Goal: Task Accomplishment & Management: Manage account settings

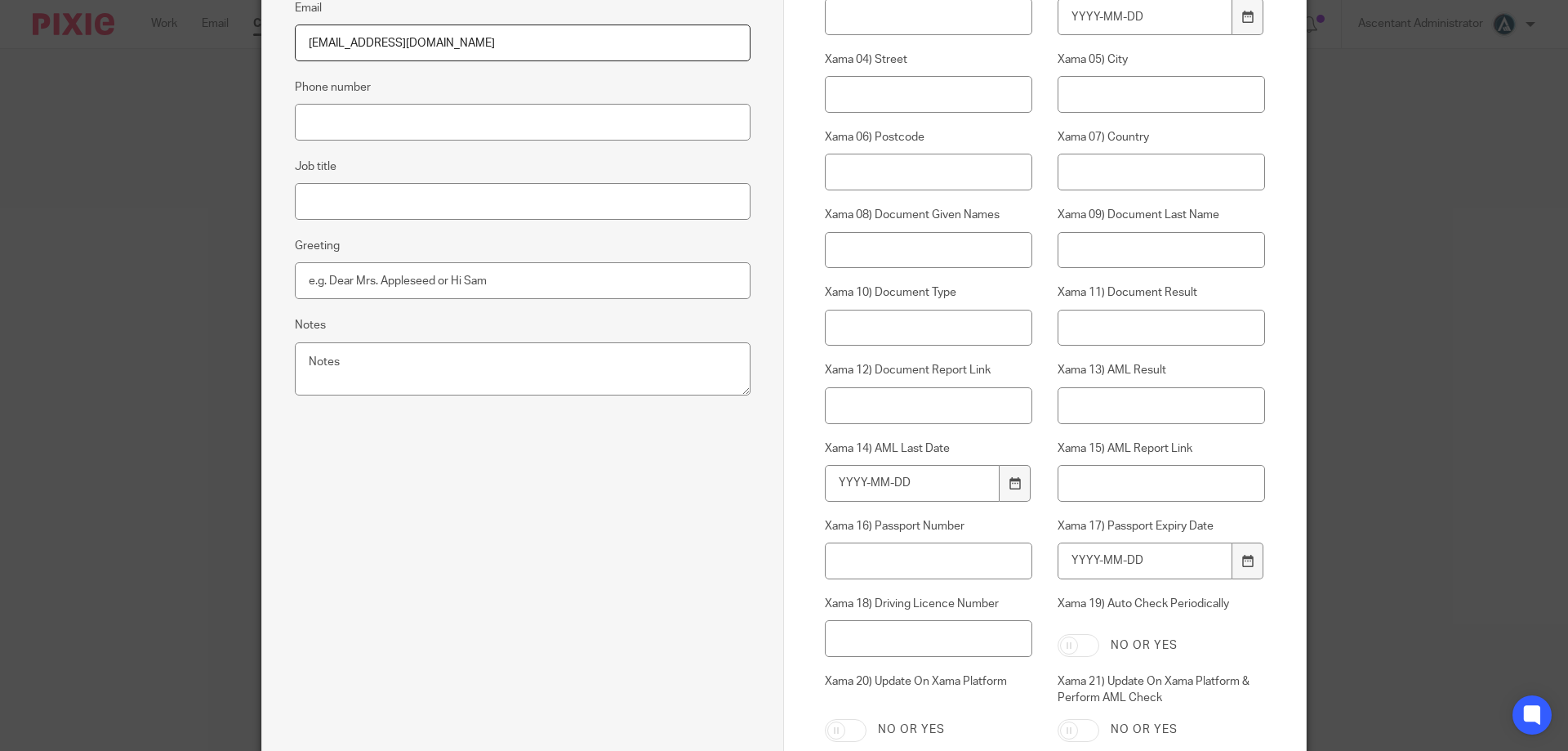
scroll to position [642, 0]
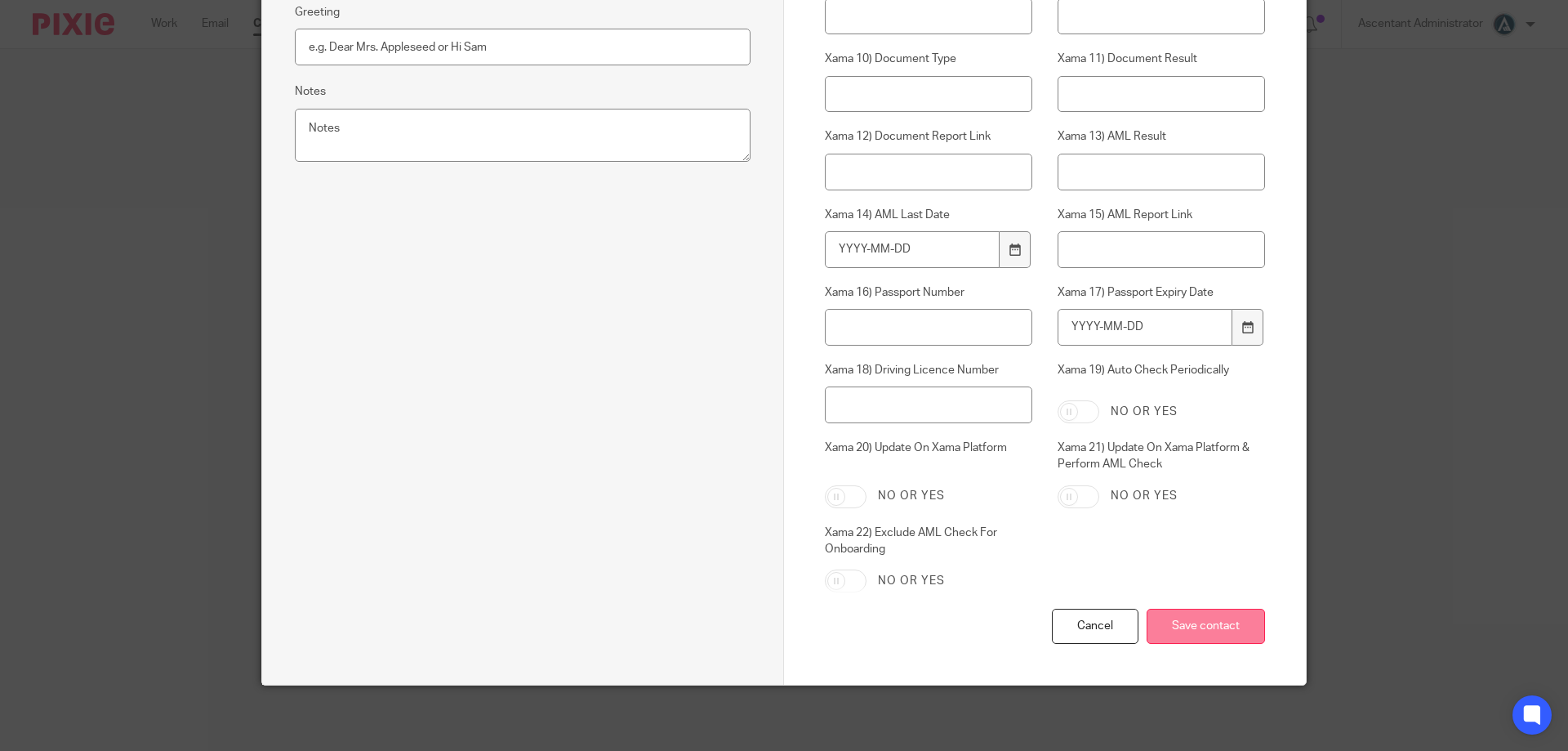
click at [1207, 620] on input "Save contact" at bounding box center [1206, 626] width 119 height 35
click at [1183, 630] on input "Save contact" at bounding box center [1206, 626] width 119 height 35
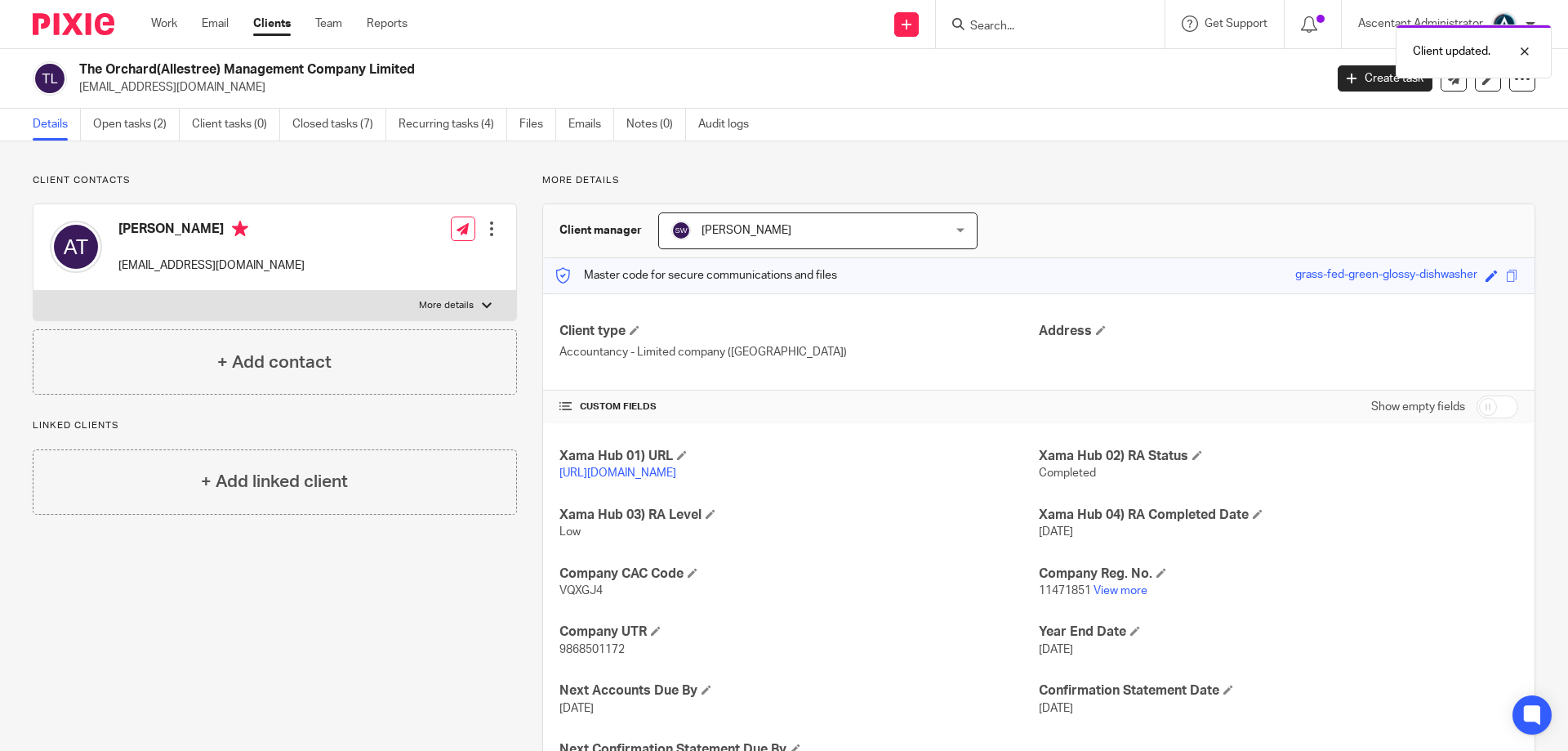
click at [1005, 22] on div "Client updated." at bounding box center [1167, 47] width 767 height 63
click at [986, 27] on div "Client updated." at bounding box center [1167, 47] width 767 height 63
click at [991, 23] on div "Client updated." at bounding box center [1167, 47] width 767 height 63
click at [991, 27] on input "Search" at bounding box center [1041, 27] width 147 height 14
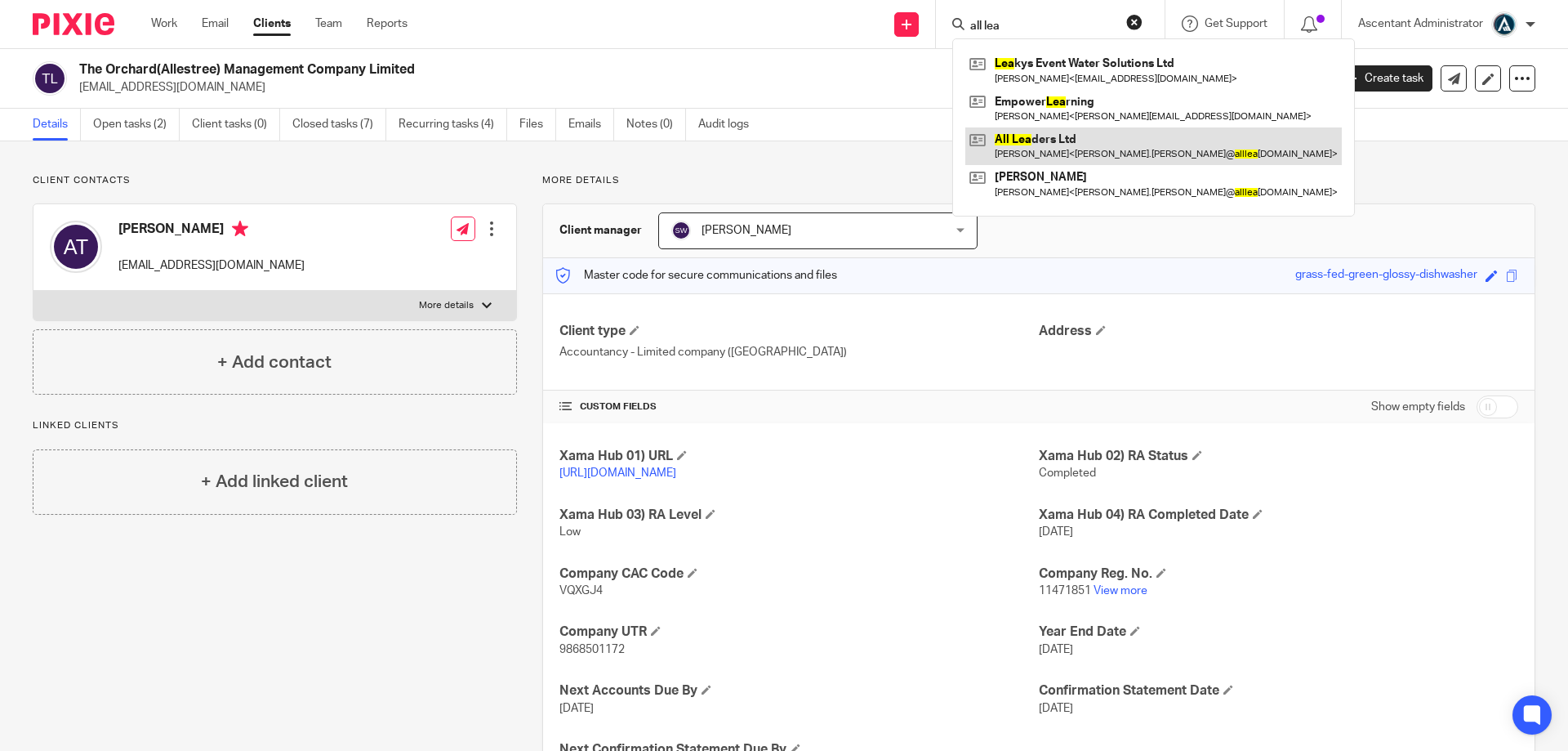
type input "all lea"
click at [1062, 137] on link at bounding box center [1153, 146] width 377 height 38
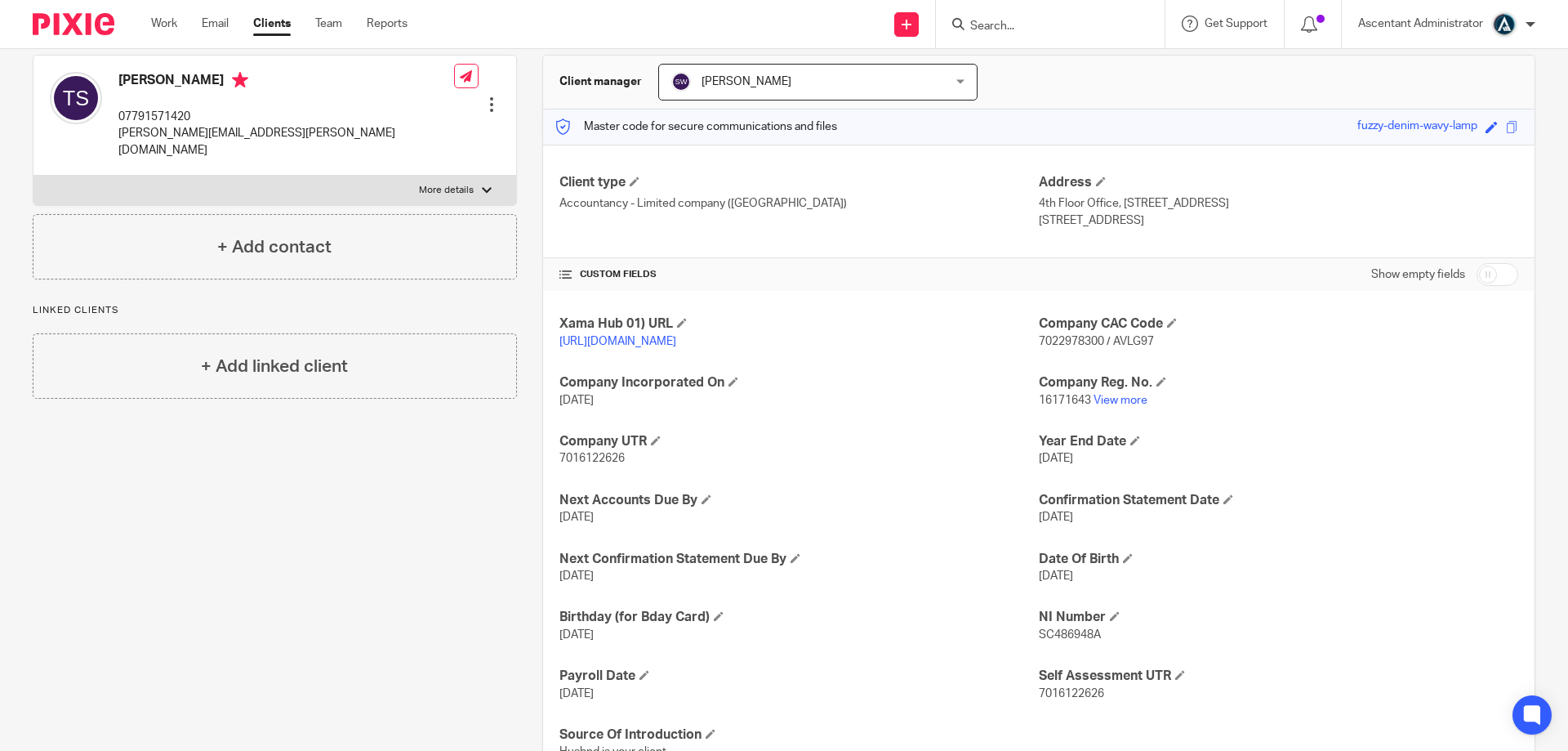
scroll to position [70, 0]
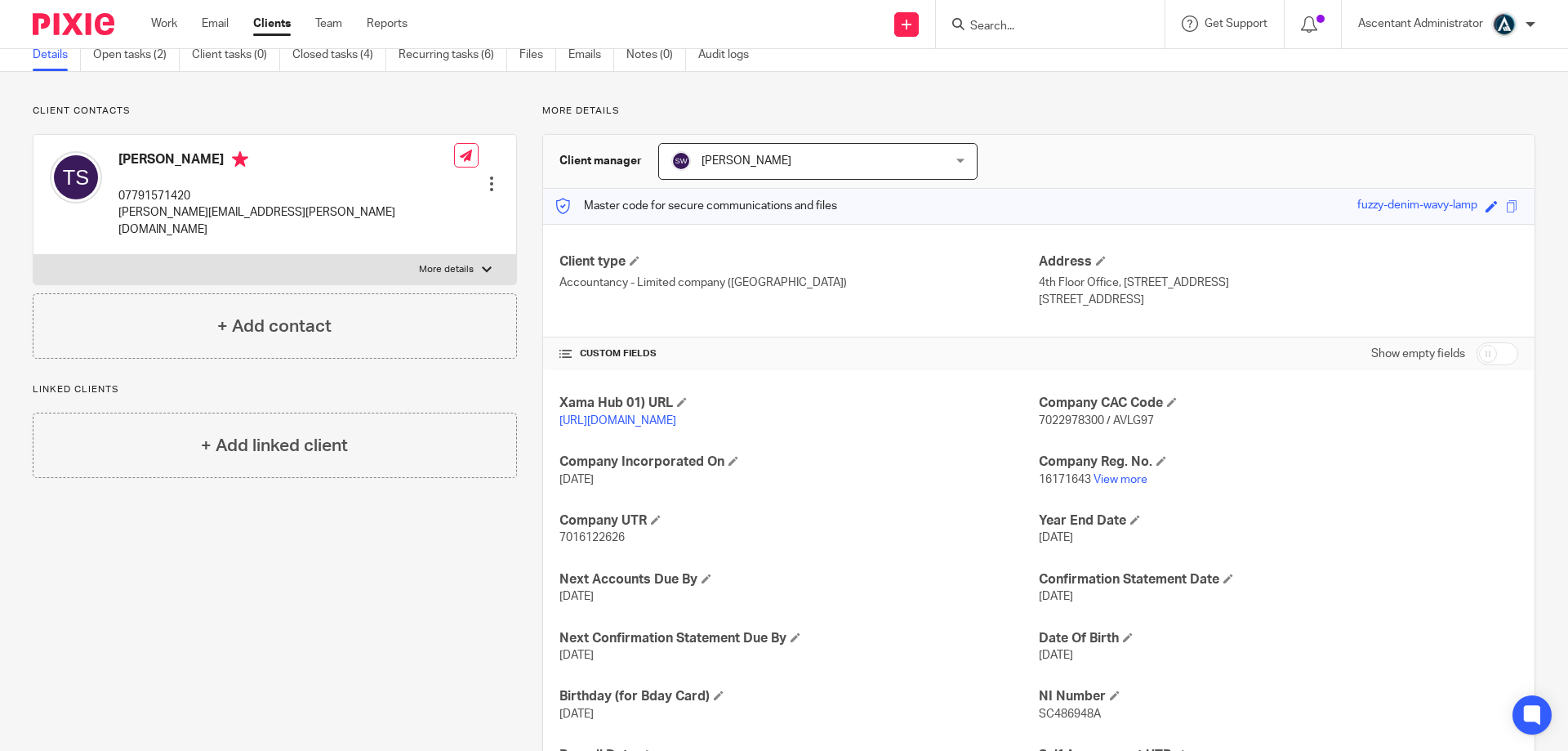
click at [1476, 355] on input "checkbox" at bounding box center [1497, 354] width 42 height 23
checkbox input "true"
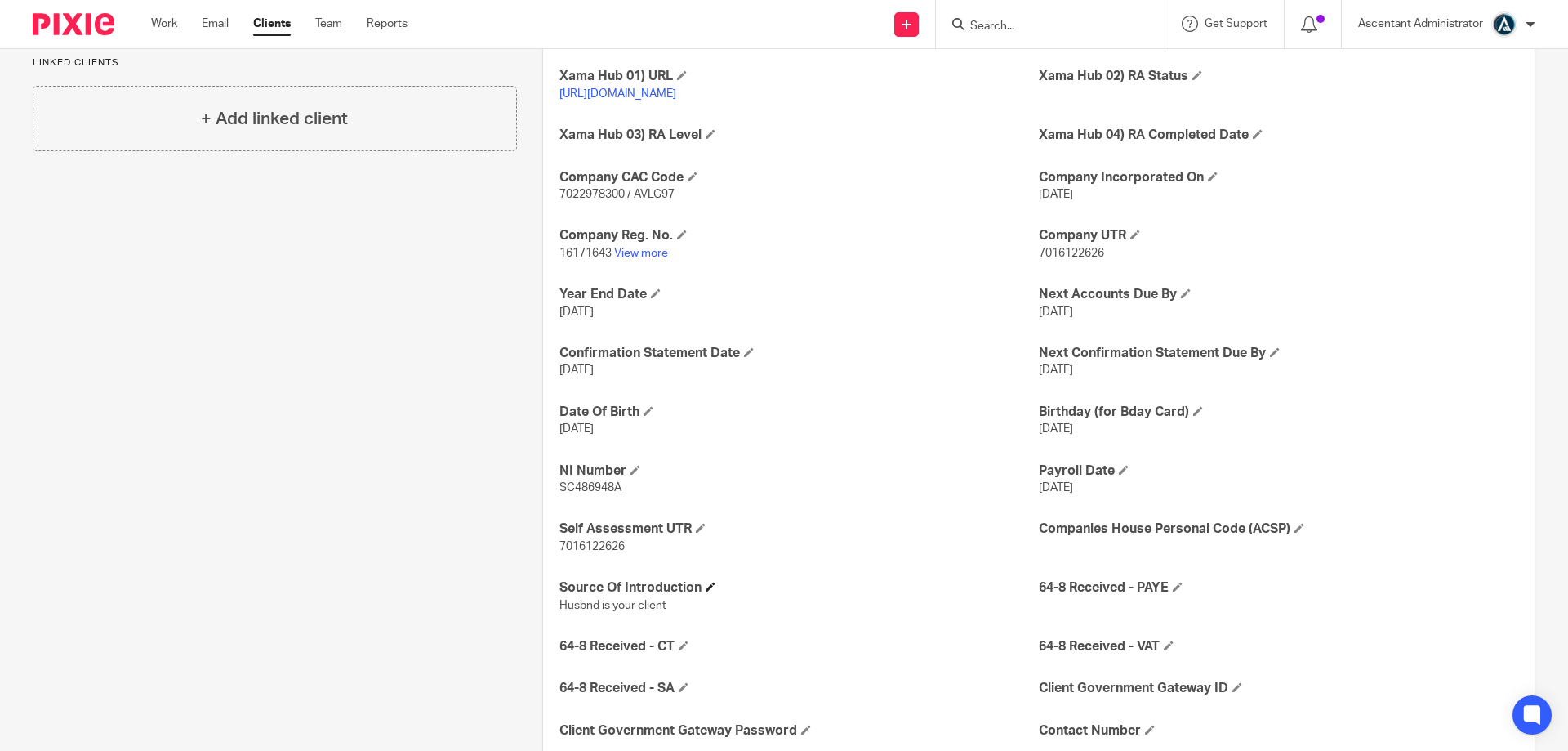
scroll to position [460, 0]
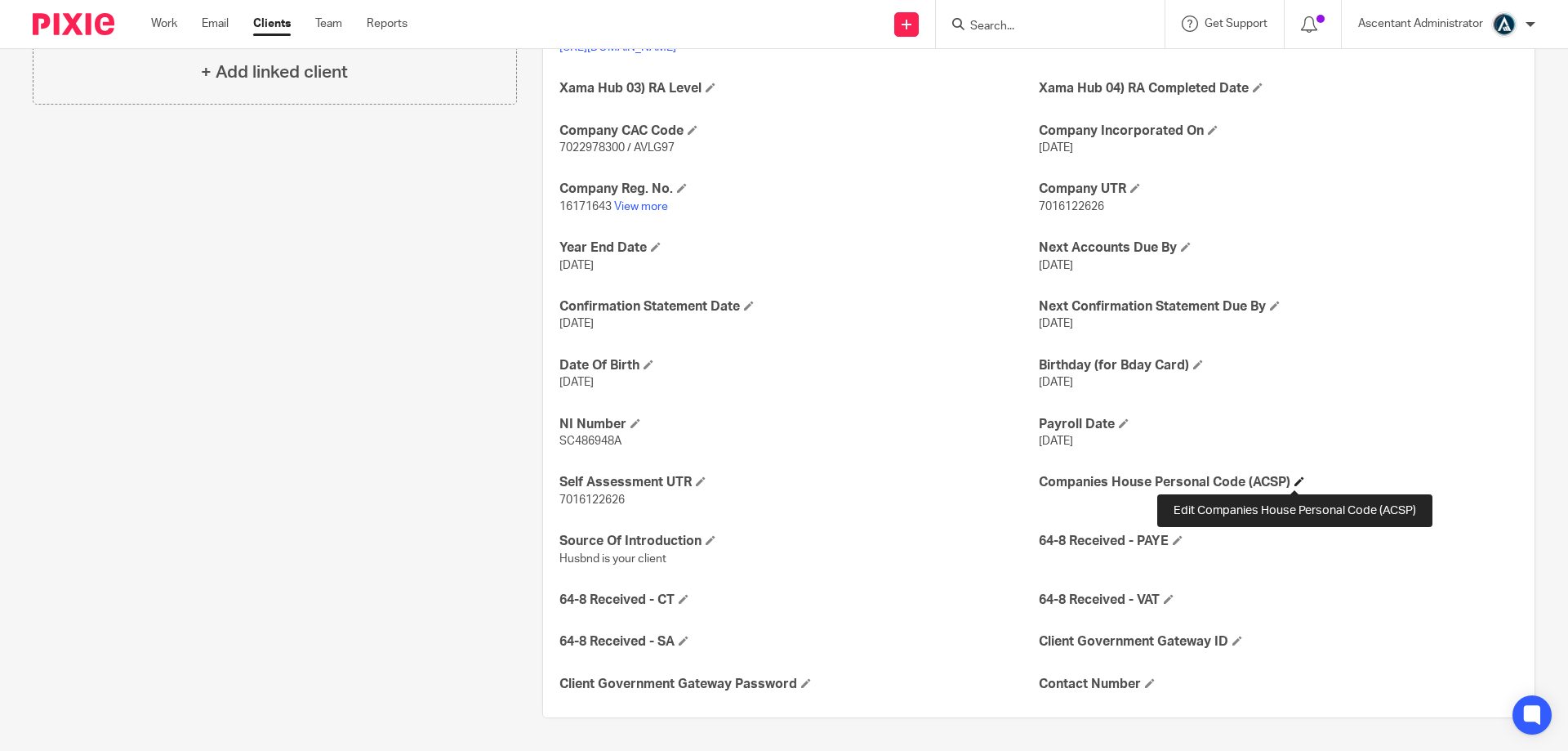
click at [1294, 484] on span at bounding box center [1298, 480] width 10 height 10
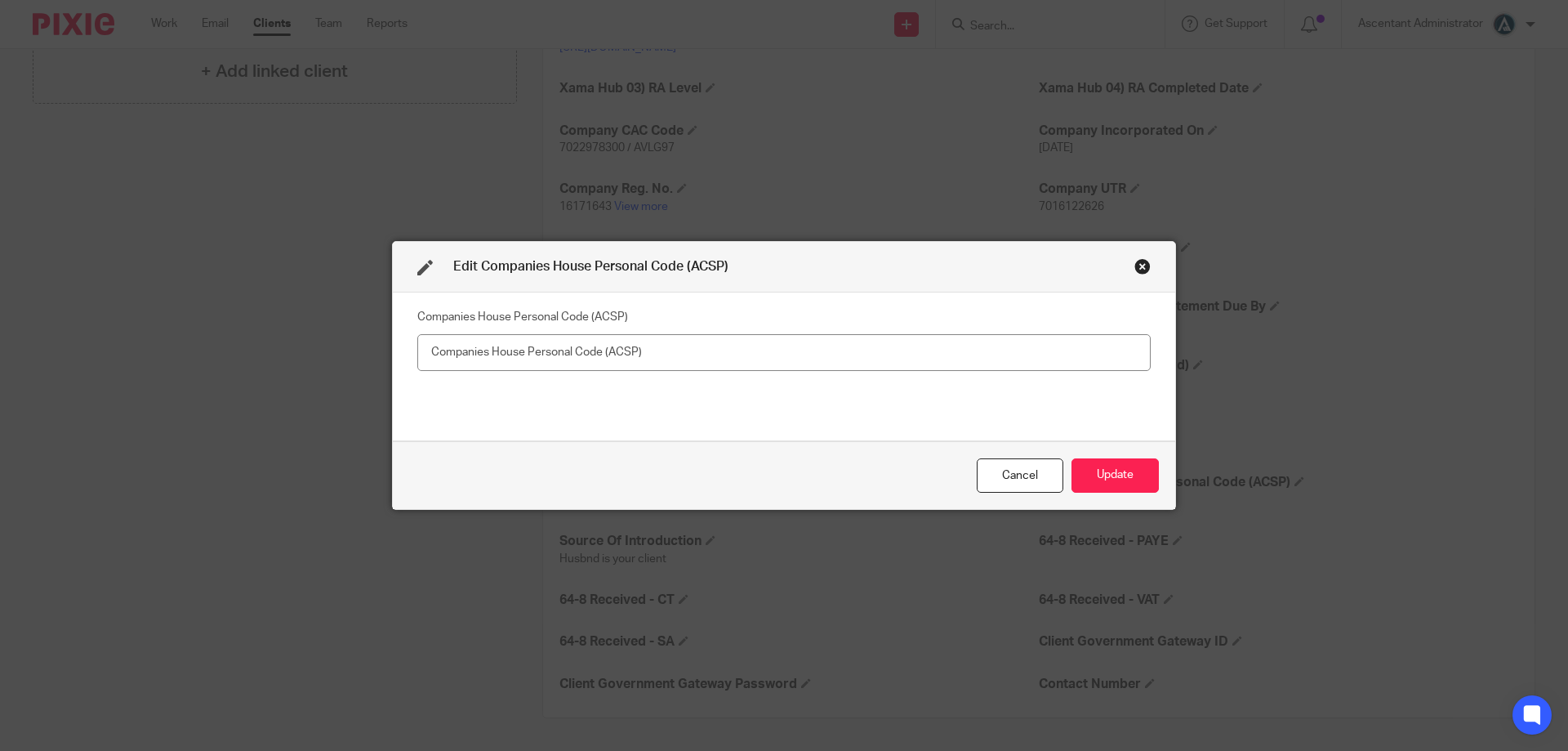
click at [792, 362] on input "text" at bounding box center [784, 352] width 734 height 37
click at [631, 353] on input "X37-HWL2-2223 Tanya Perkins" at bounding box center [784, 352] width 734 height 37
type input "X37-HWL2-2223 Tanya Stevens"
click at [1167, 475] on div "Cancel Update" at bounding box center [784, 475] width 782 height 69
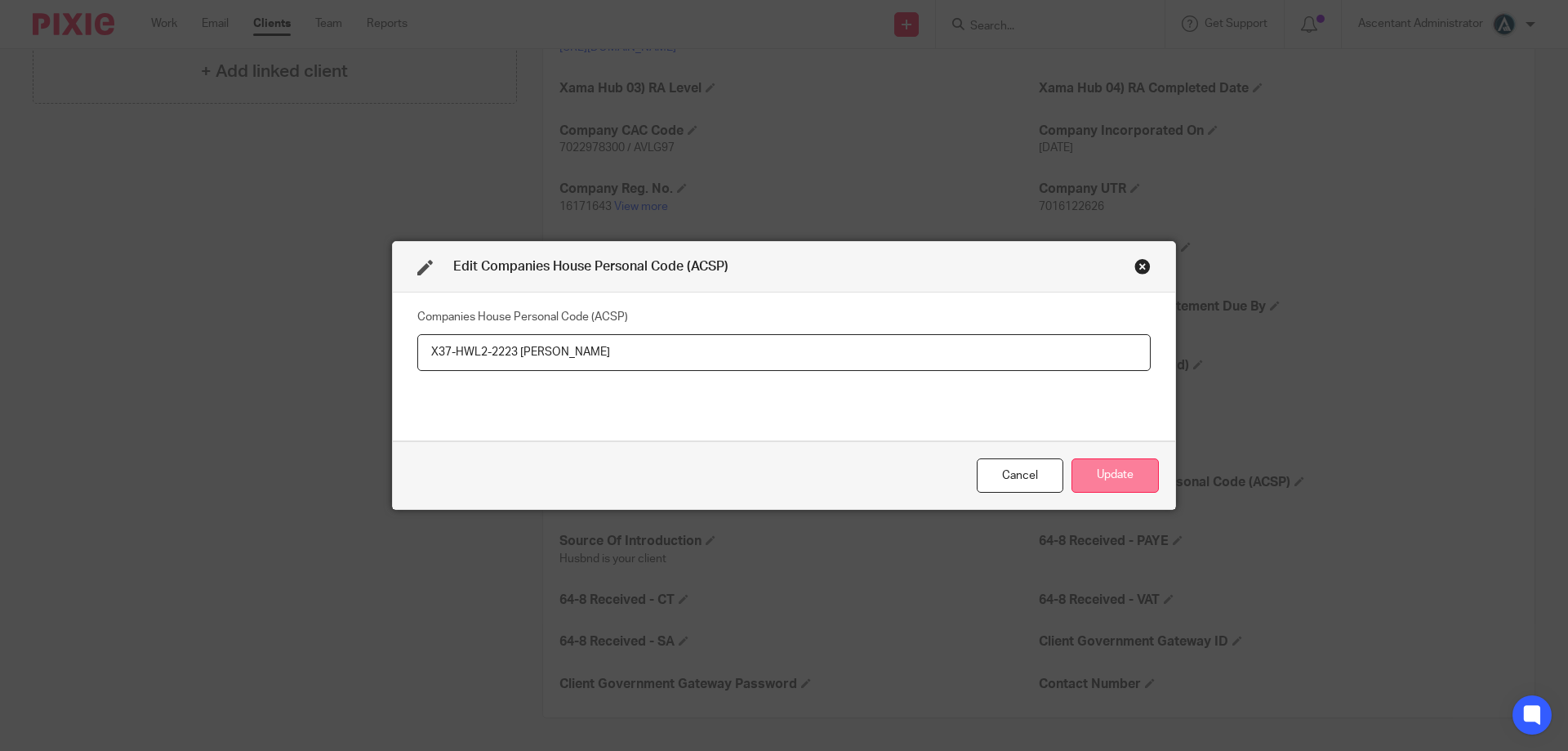
click at [1135, 478] on button "Update" at bounding box center [1115, 475] width 87 height 35
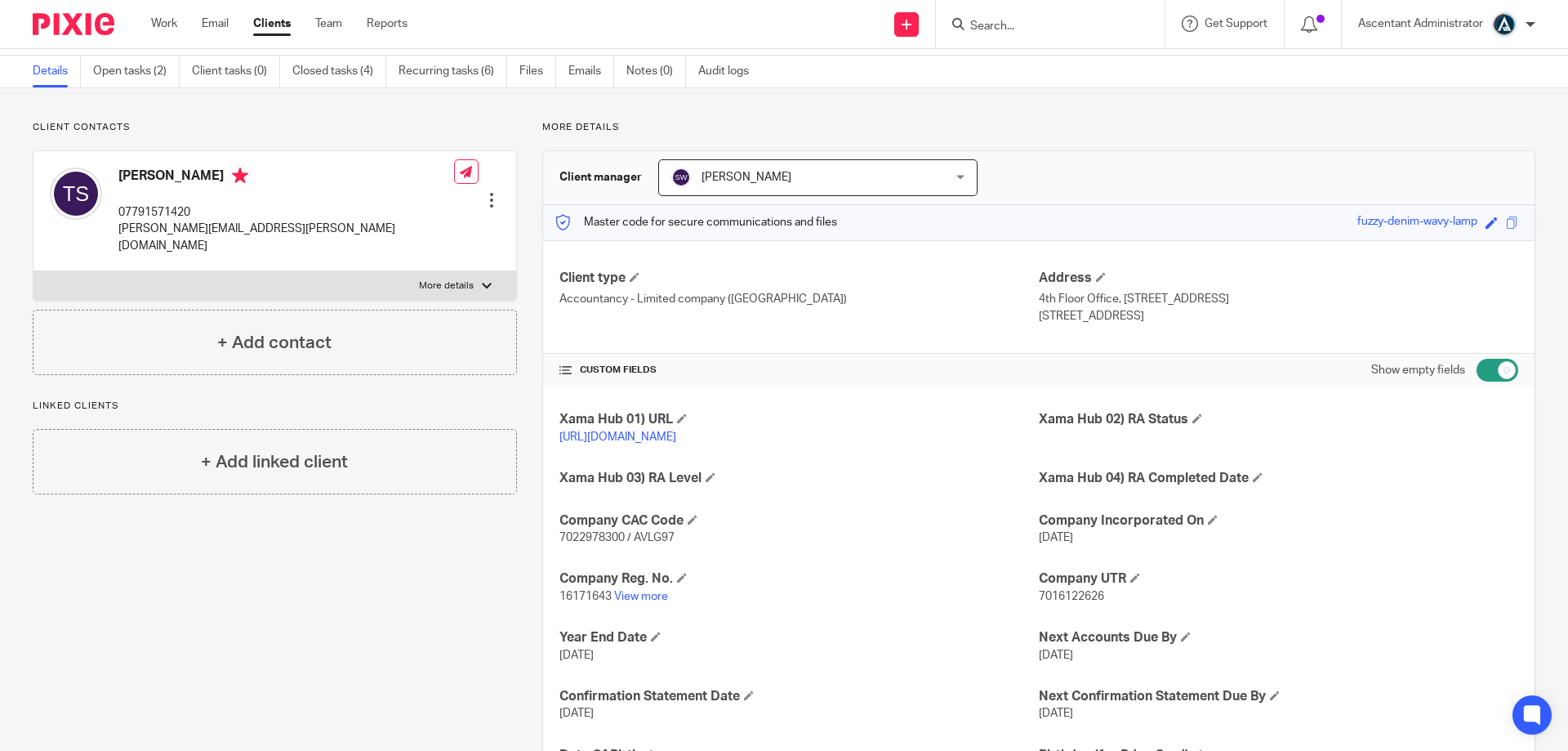
scroll to position [52, 0]
click at [1476, 364] on input "checkbox" at bounding box center [1497, 371] width 42 height 23
checkbox input "false"
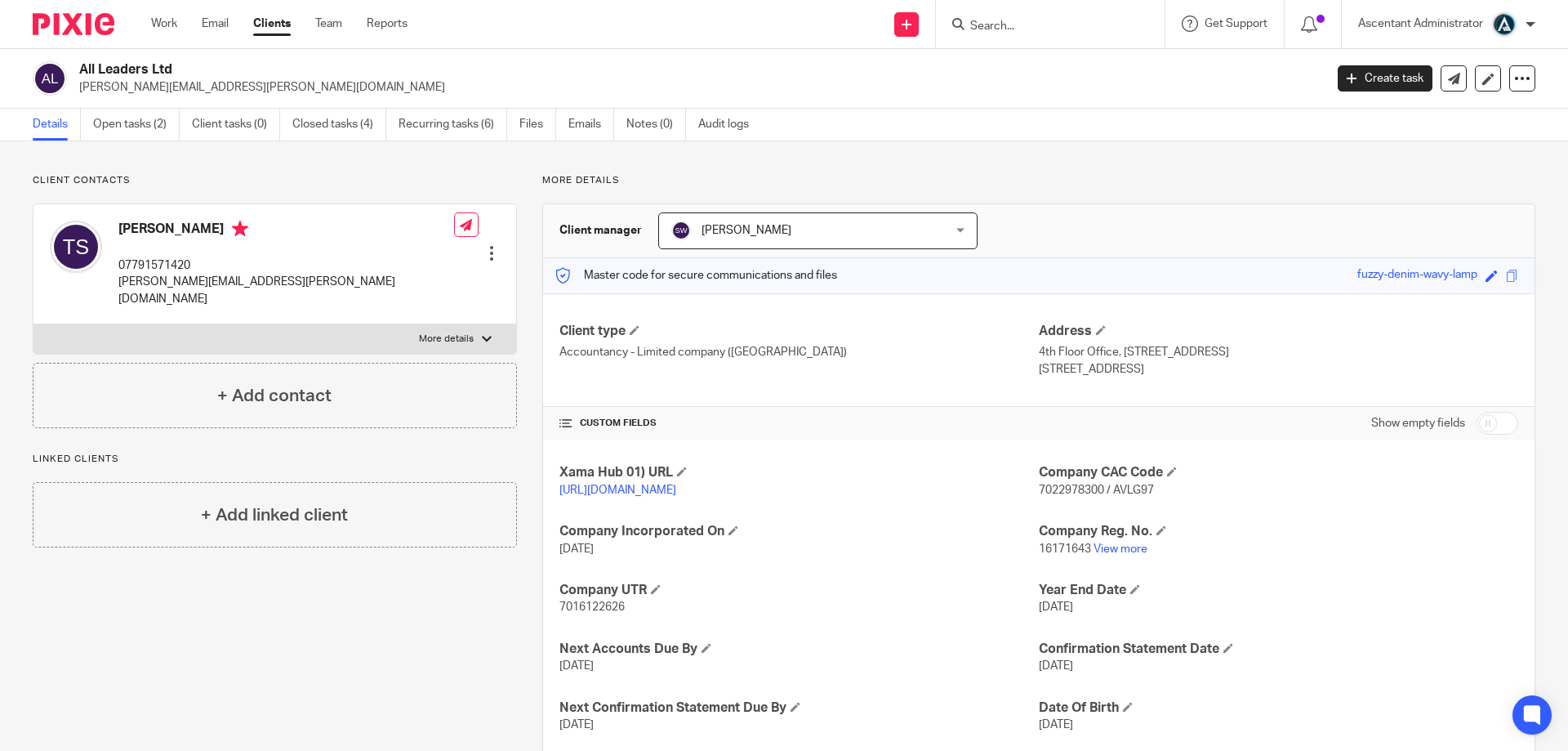
click at [1000, 26] on input "Search" at bounding box center [1041, 27] width 147 height 14
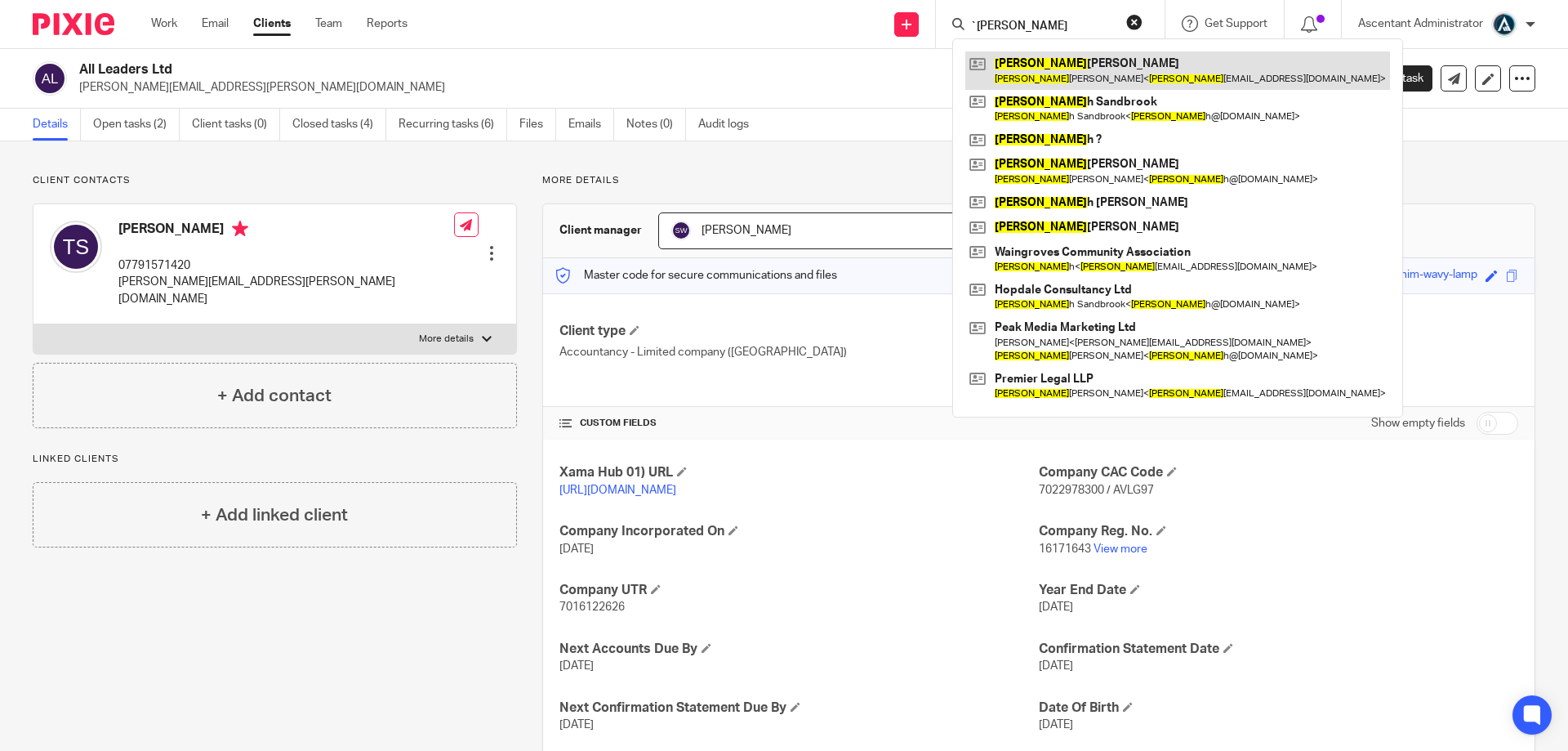
type input "`sara"
click at [1058, 69] on link at bounding box center [1177, 71] width 425 height 38
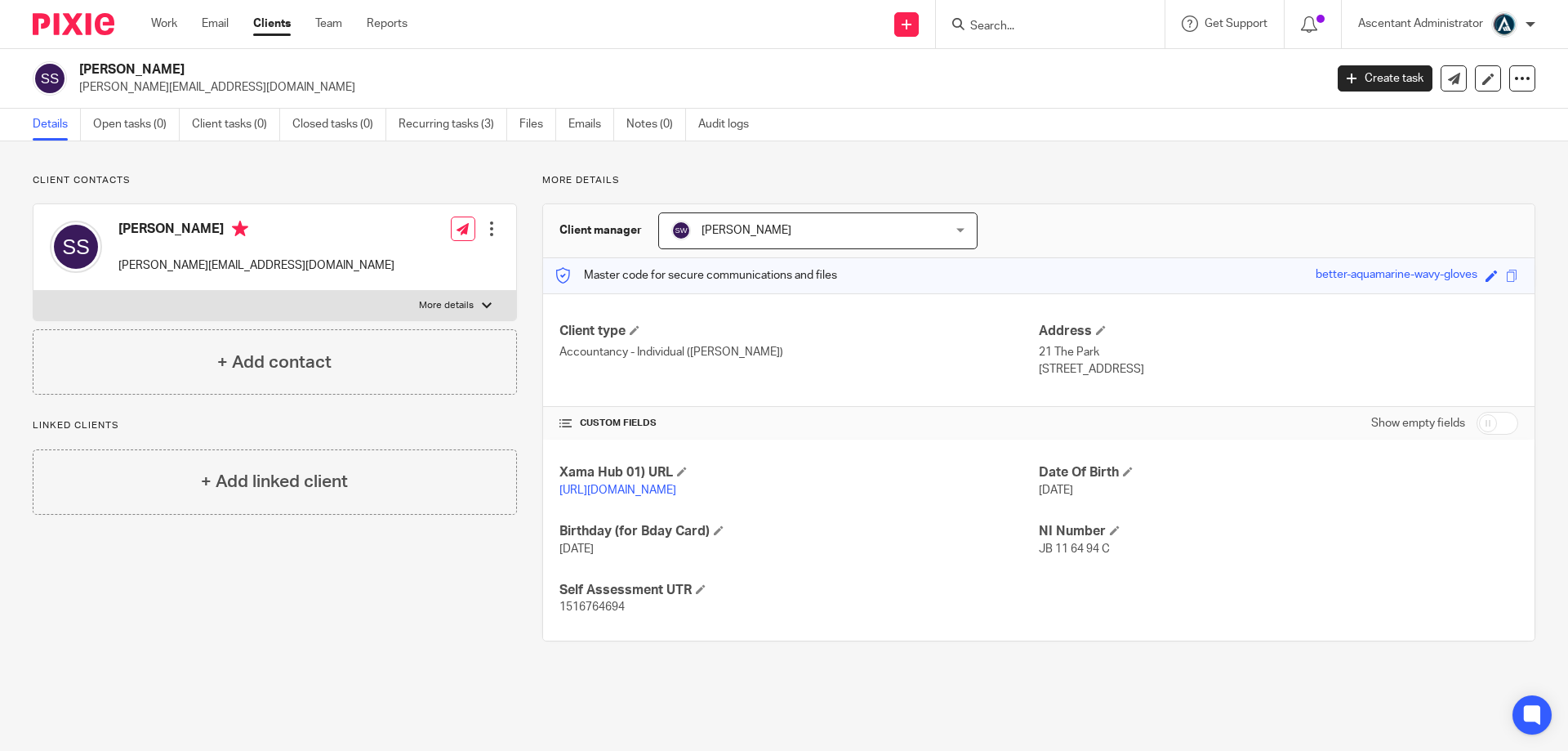
click at [1477, 426] on input "checkbox" at bounding box center [1497, 423] width 42 height 23
checkbox input "true"
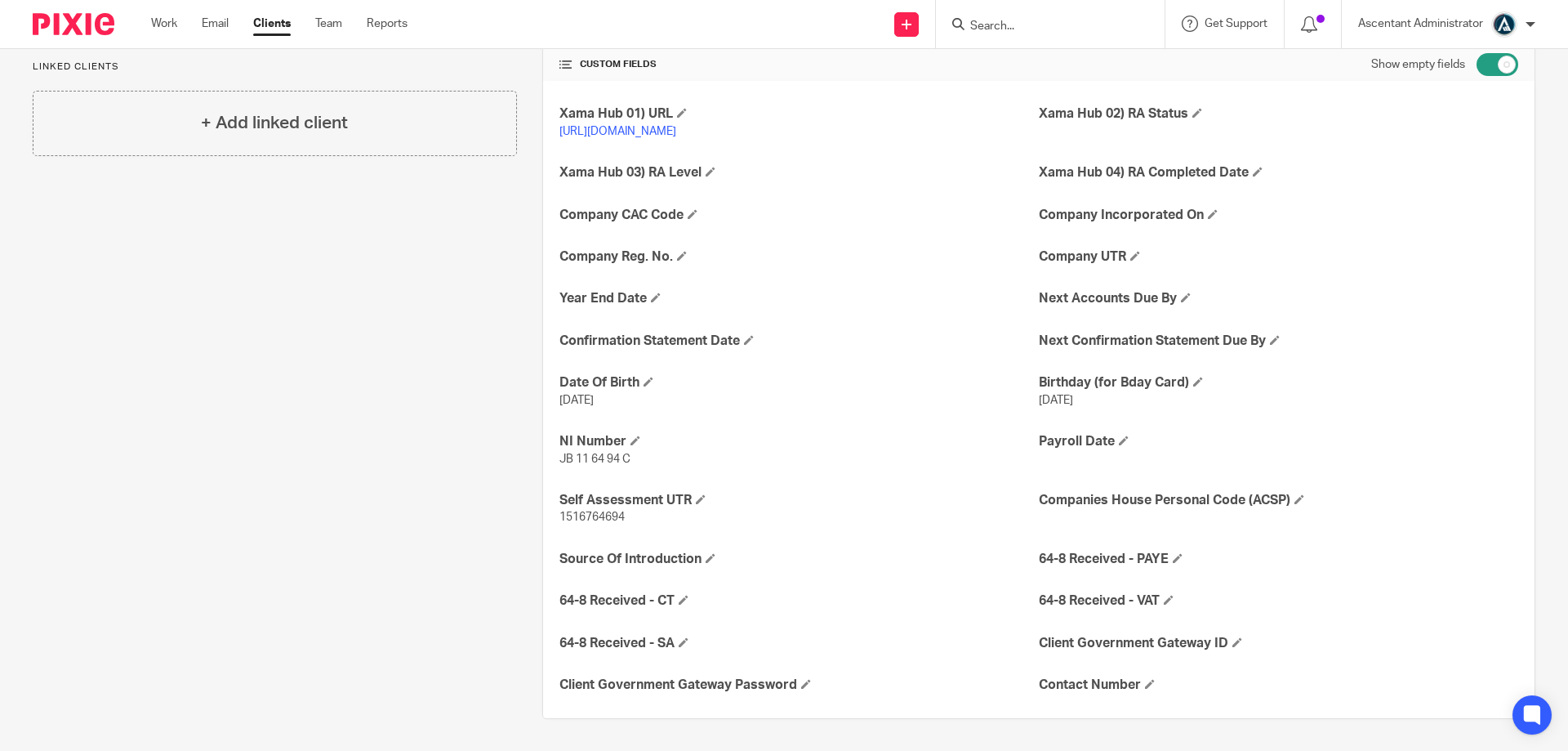
scroll to position [377, 0]
click at [1147, 679] on span at bounding box center [1149, 682] width 10 height 10
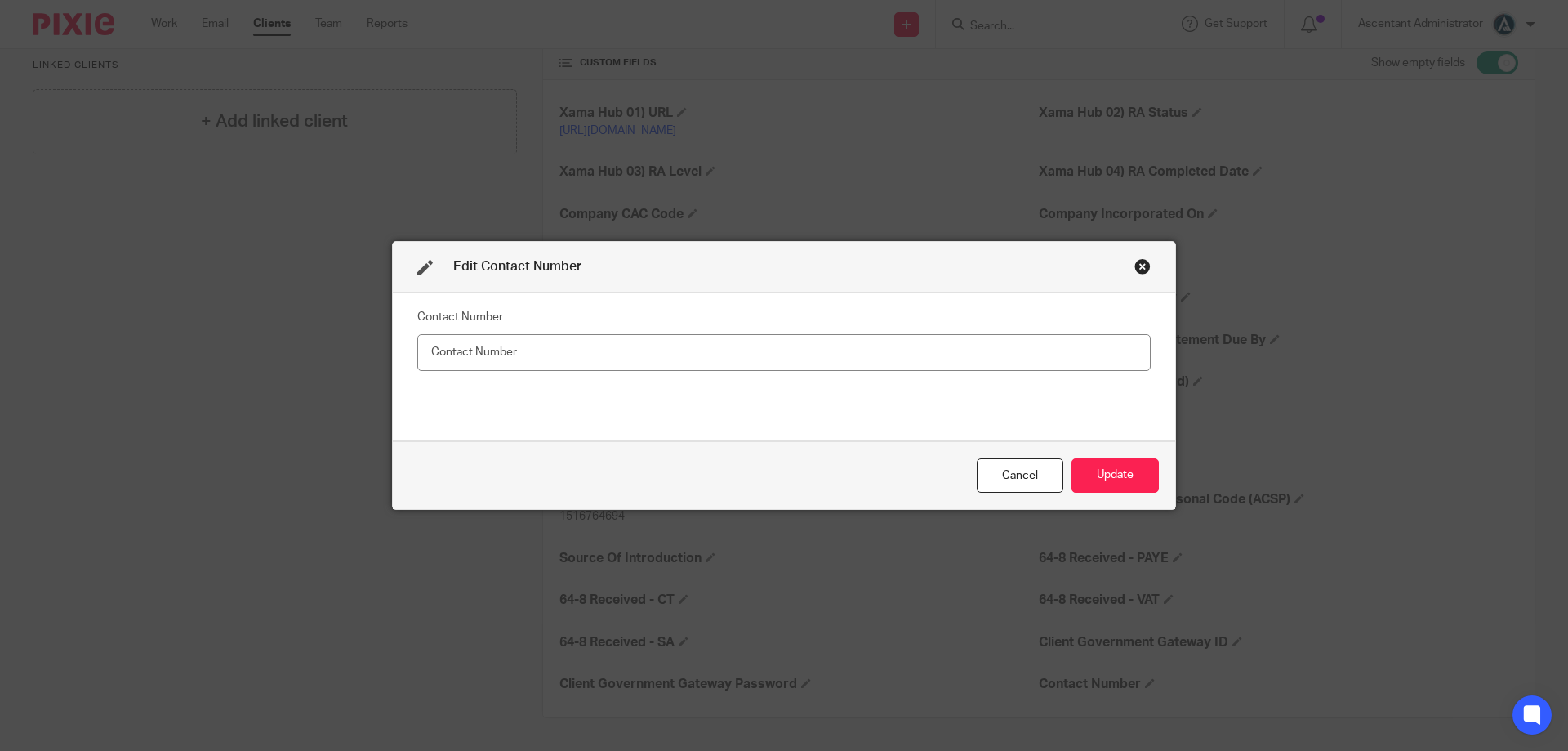
click at [774, 353] on input "text" at bounding box center [784, 352] width 734 height 37
type input "07767 442418"
click at [1119, 473] on button "Update" at bounding box center [1115, 475] width 87 height 35
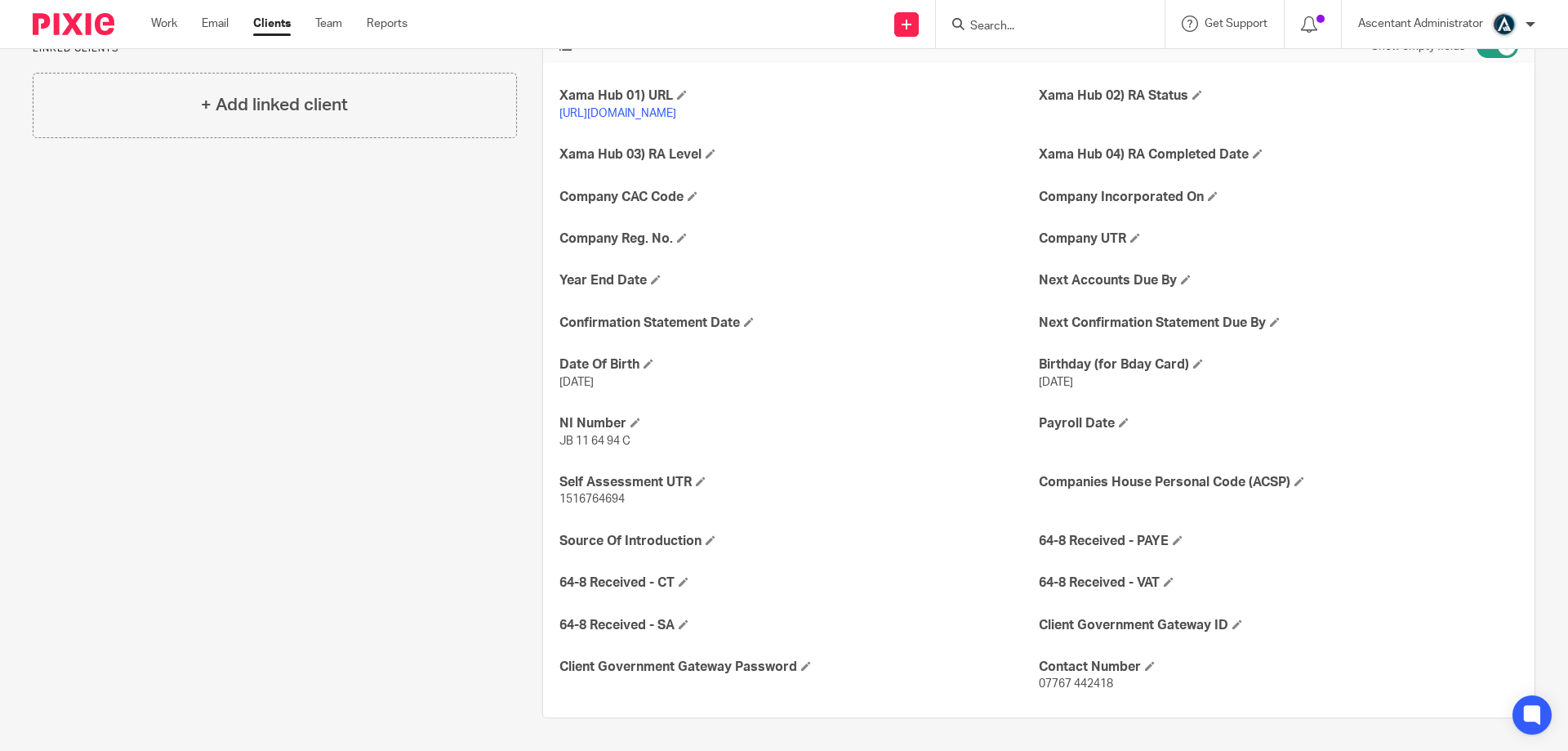
scroll to position [0, 0]
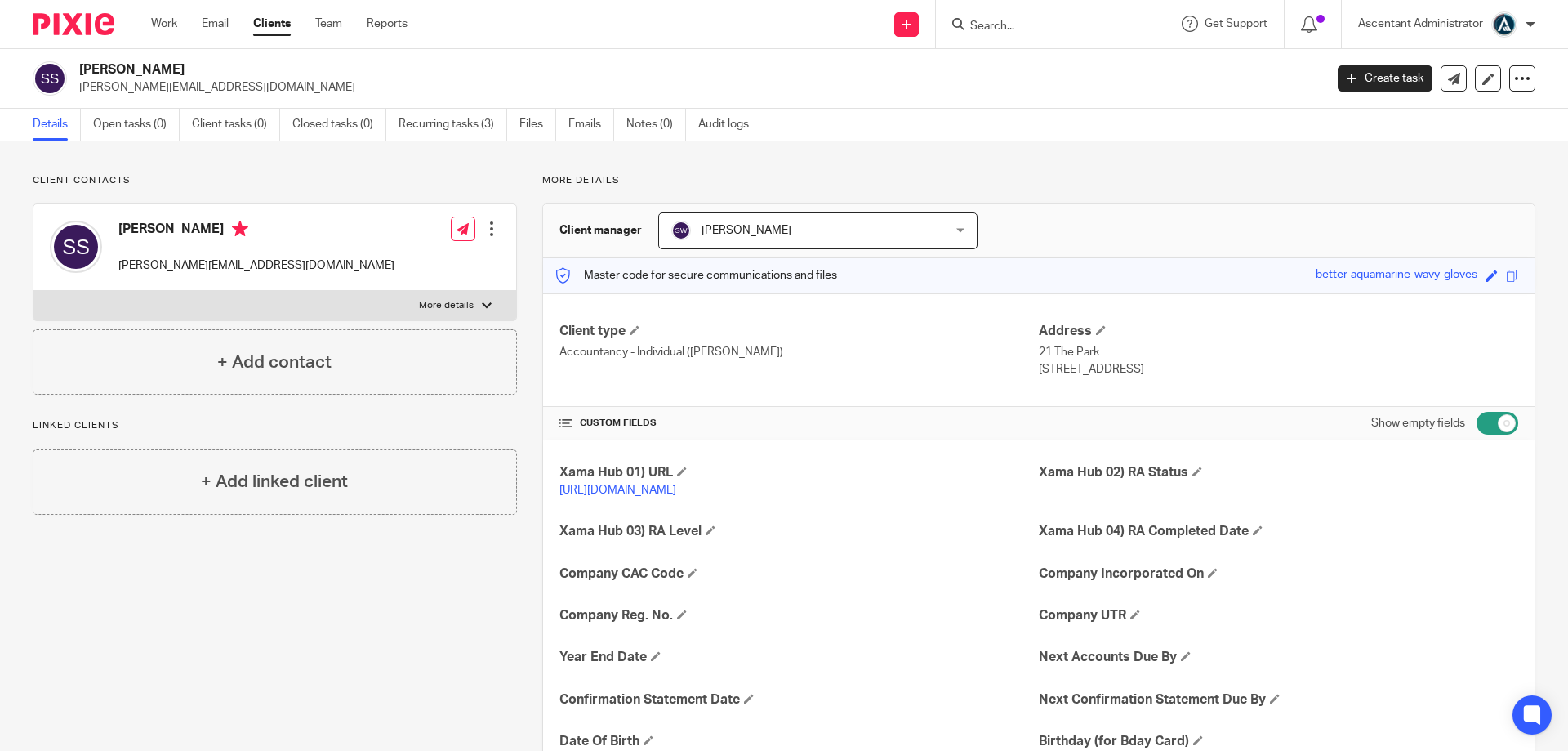
click at [1008, 32] on input "Search" at bounding box center [1041, 27] width 147 height 14
click at [999, 25] on input "Search" at bounding box center [1041, 27] width 147 height 14
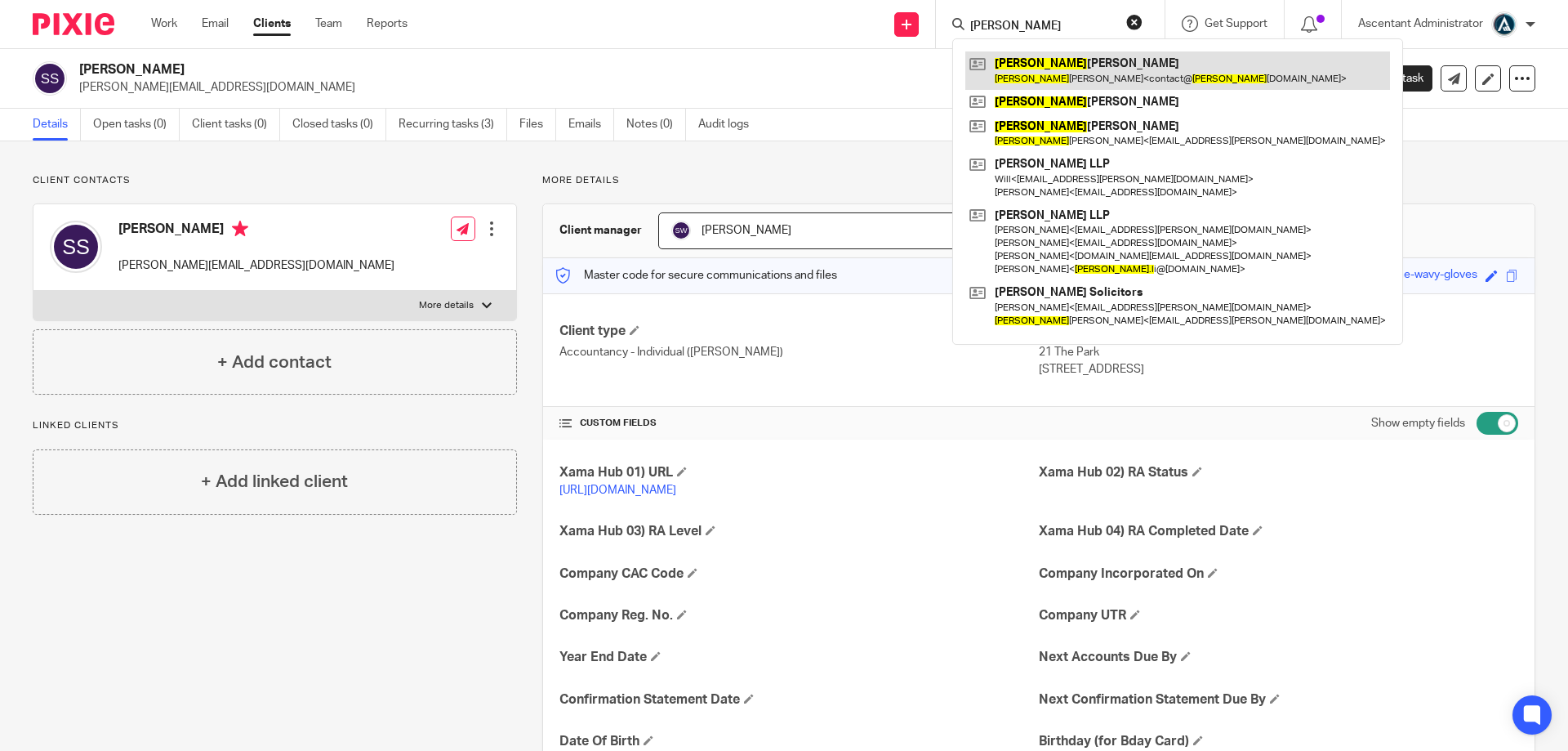
type input "paula"
click at [1076, 71] on link at bounding box center [1177, 71] width 425 height 38
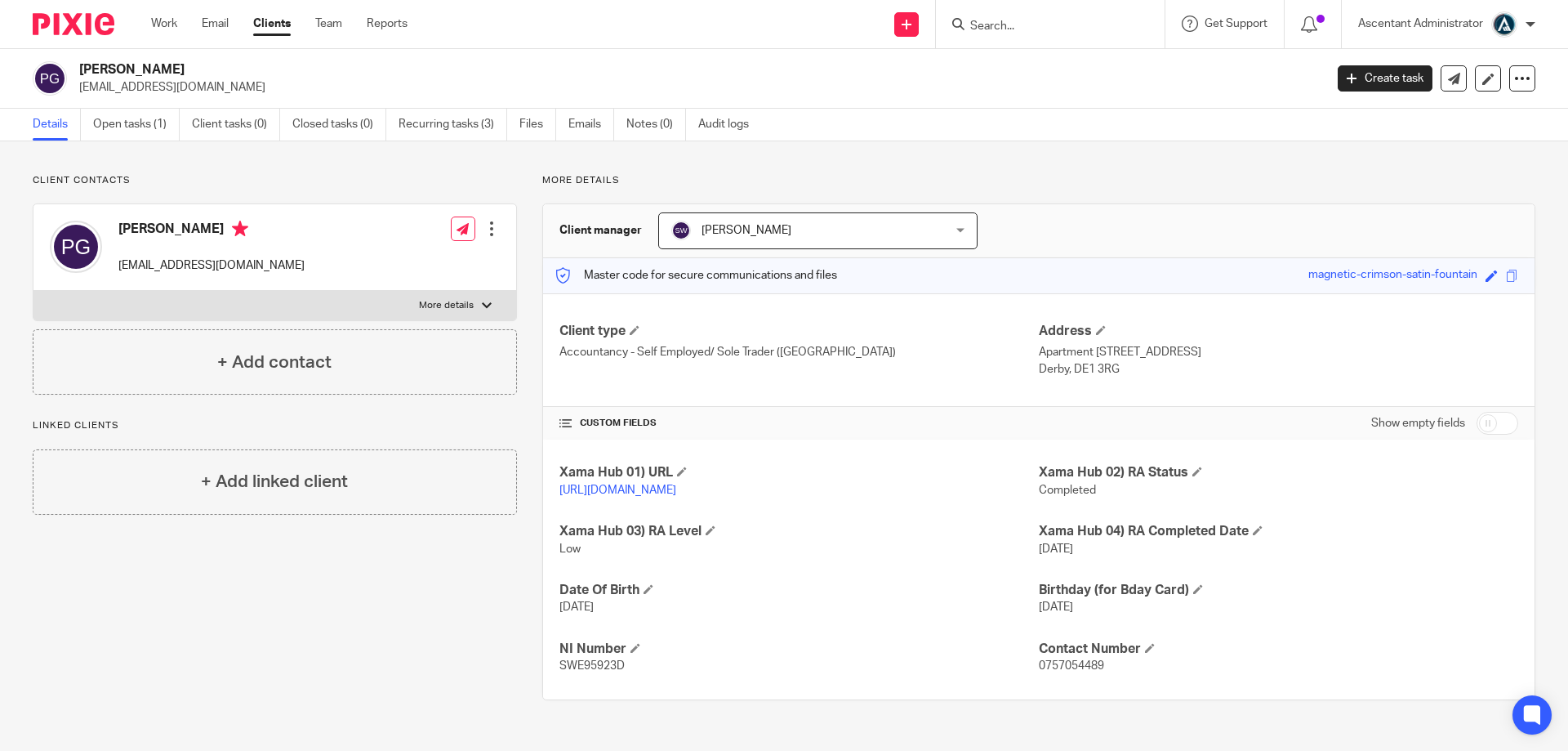
click at [1479, 422] on input "checkbox" at bounding box center [1497, 423] width 42 height 23
checkbox input "true"
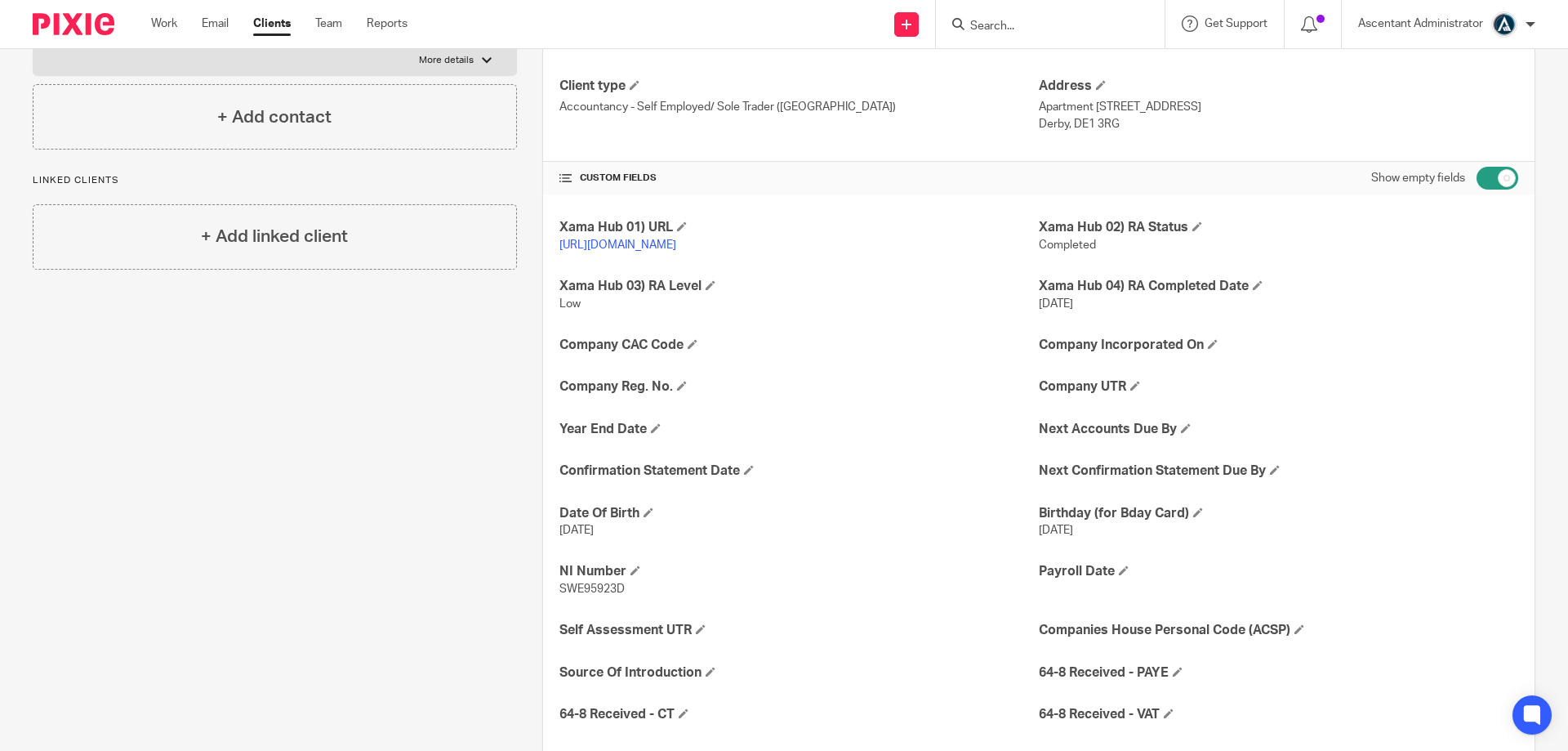
scroll to position [393, 0]
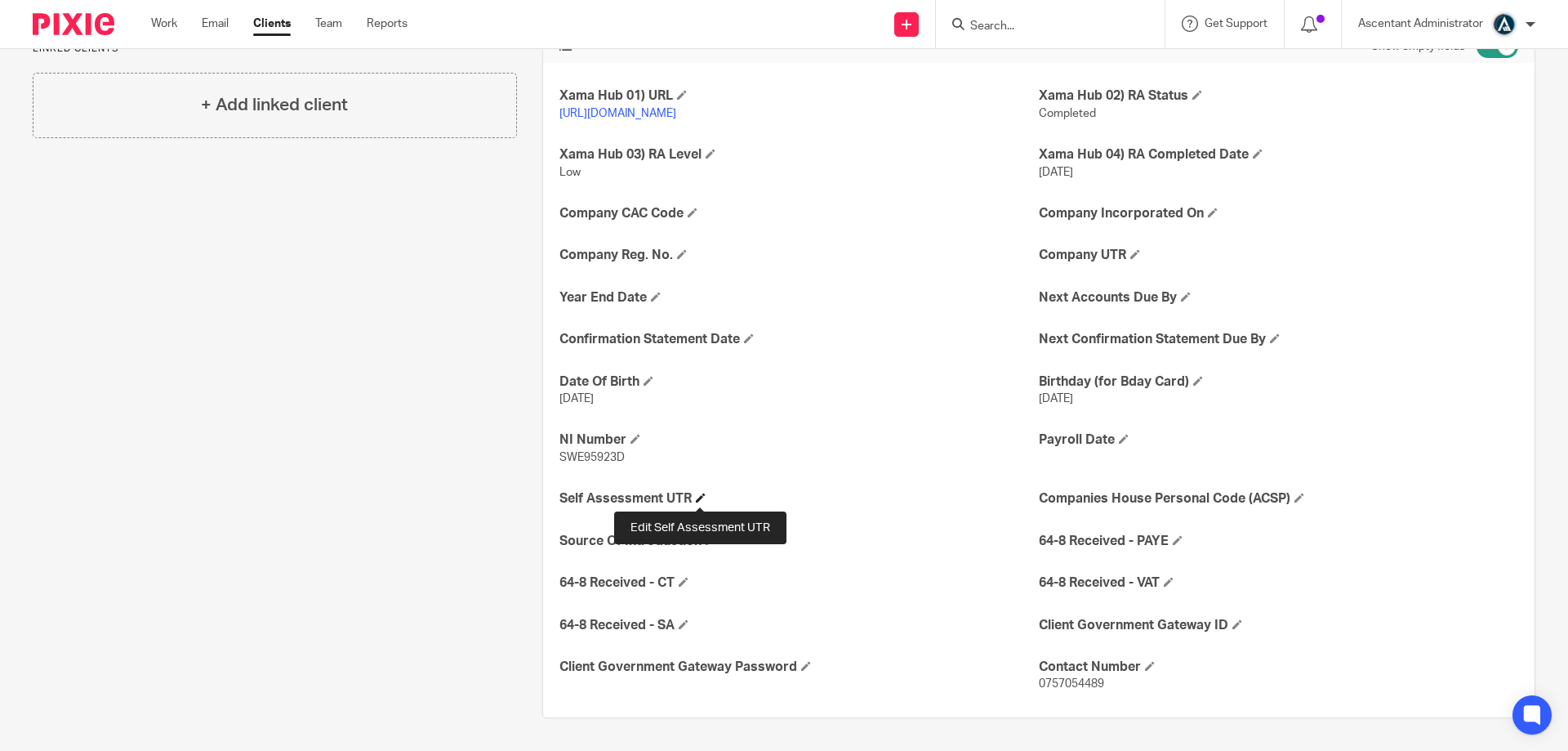
click at [699, 495] on span at bounding box center [701, 497] width 10 height 10
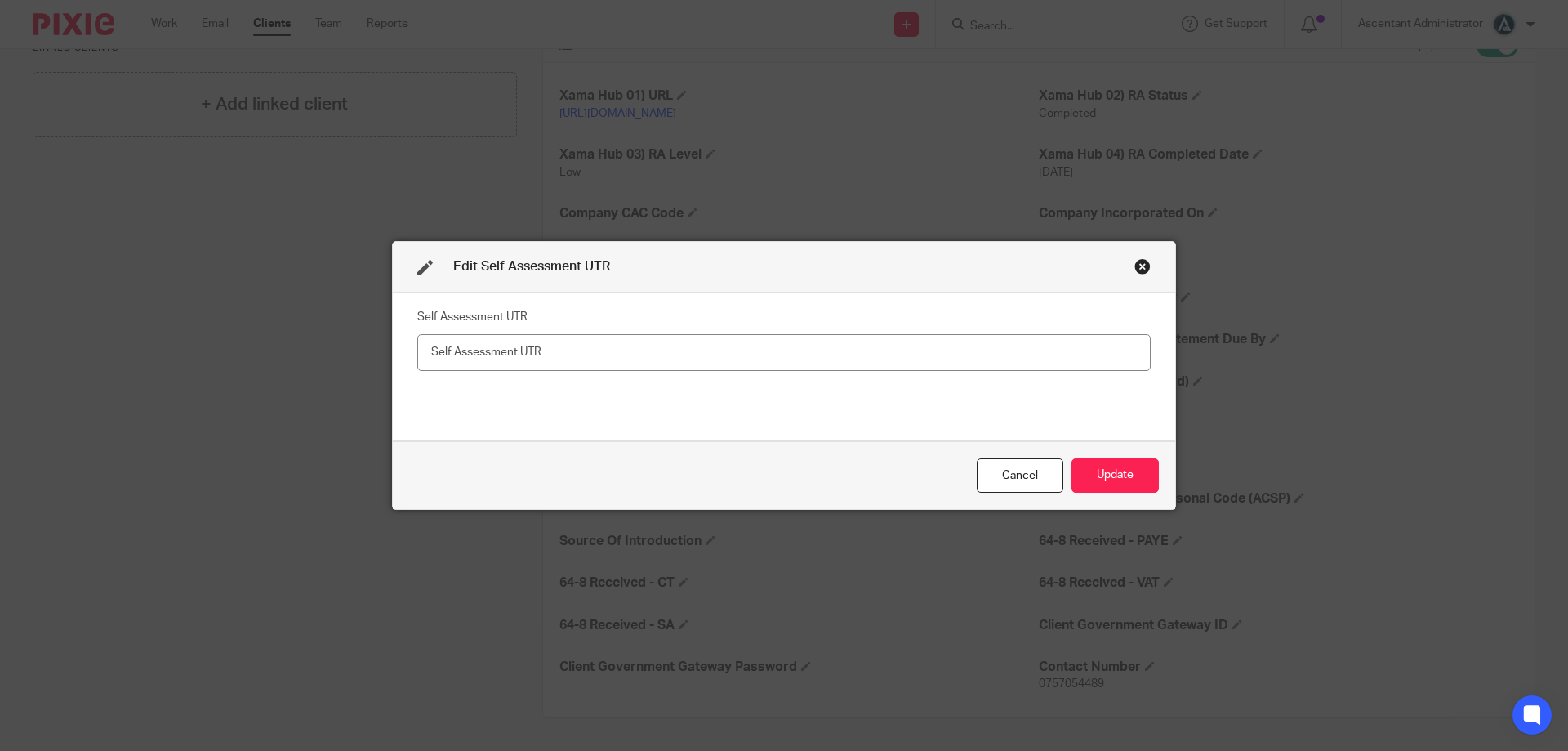
click at [657, 346] on input "text" at bounding box center [784, 352] width 734 height 37
drag, startPoint x: 440, startPoint y: 353, endPoint x: 448, endPoint y: 355, distance: 8.2
click at [448, 355] on input "15679 34891" at bounding box center [784, 352] width 734 height 37
click at [446, 356] on input "15679 34891" at bounding box center [784, 352] width 734 height 37
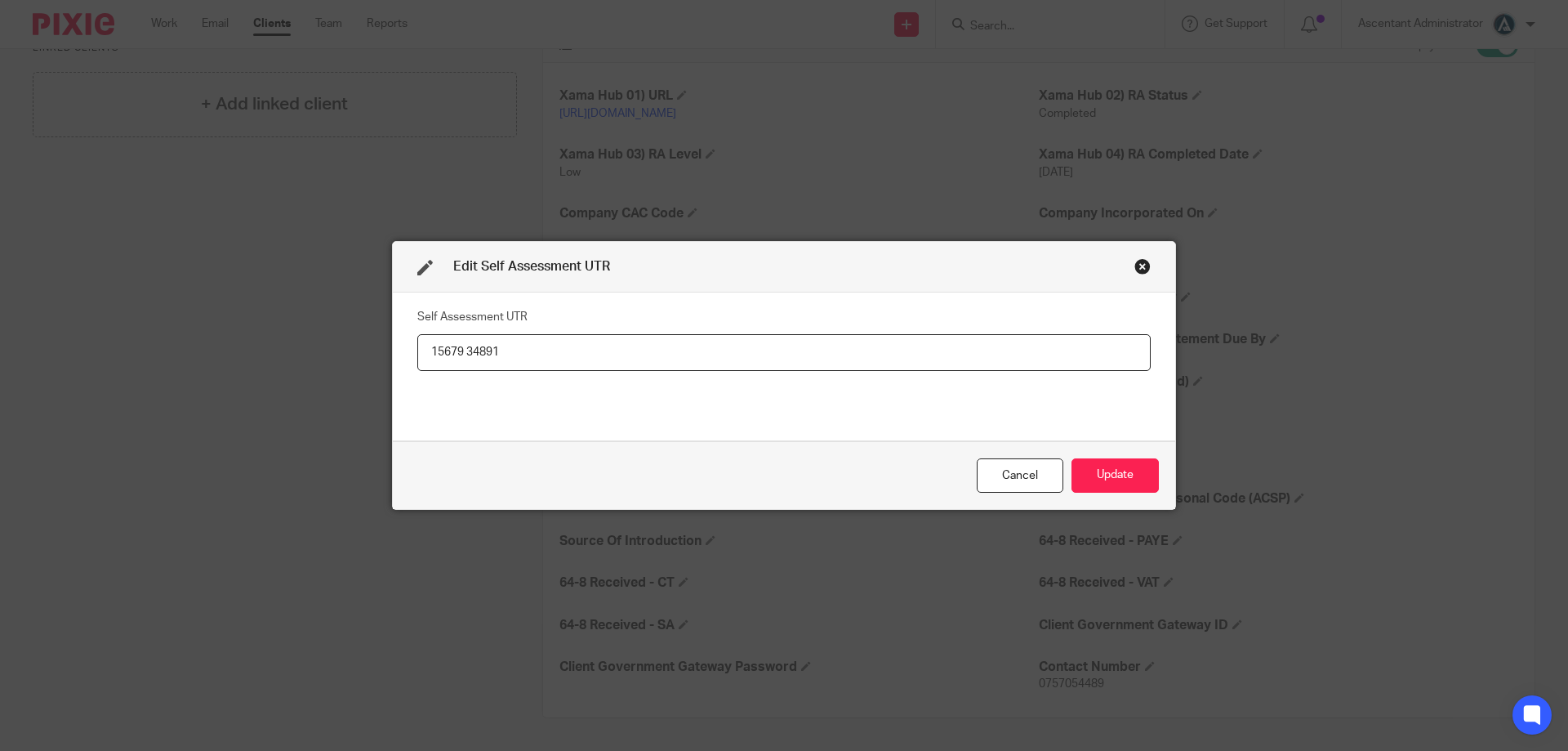
click at [446, 356] on input "15679 34891" at bounding box center [784, 352] width 734 height 37
type input "15679 34891"
click at [1089, 468] on button "Update" at bounding box center [1115, 475] width 87 height 35
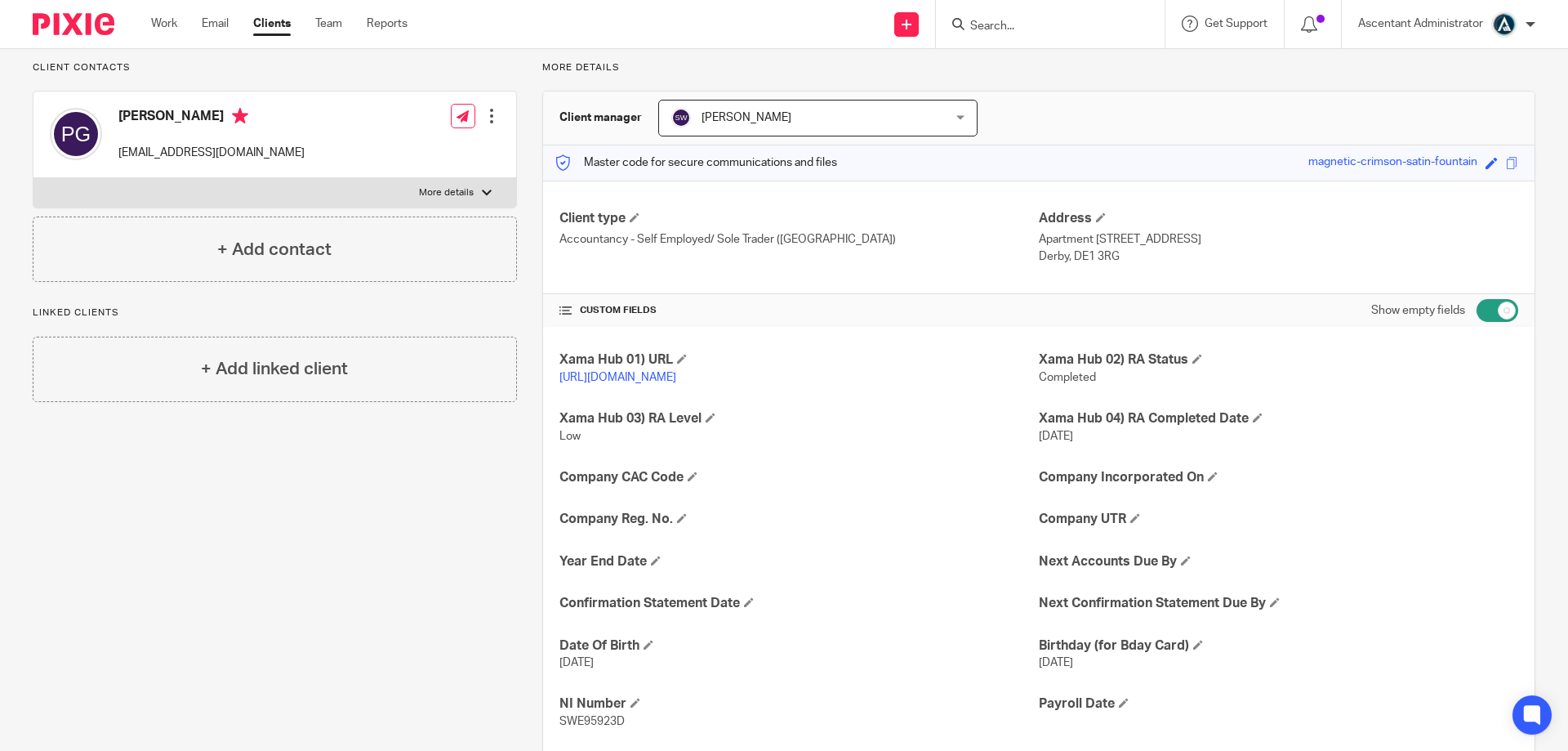
click at [1484, 319] on input "checkbox" at bounding box center [1497, 311] width 42 height 23
checkbox input "false"
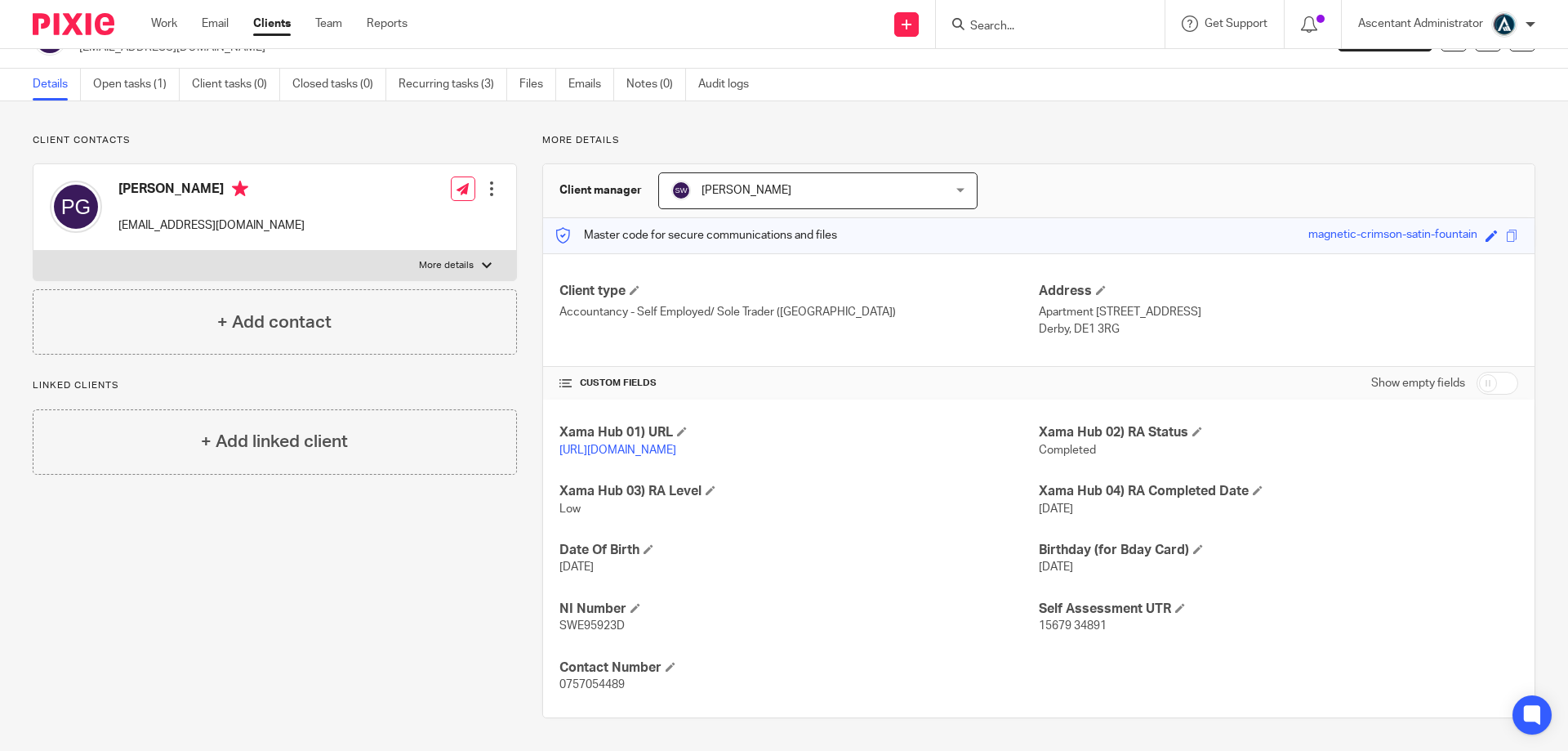
scroll to position [0, 0]
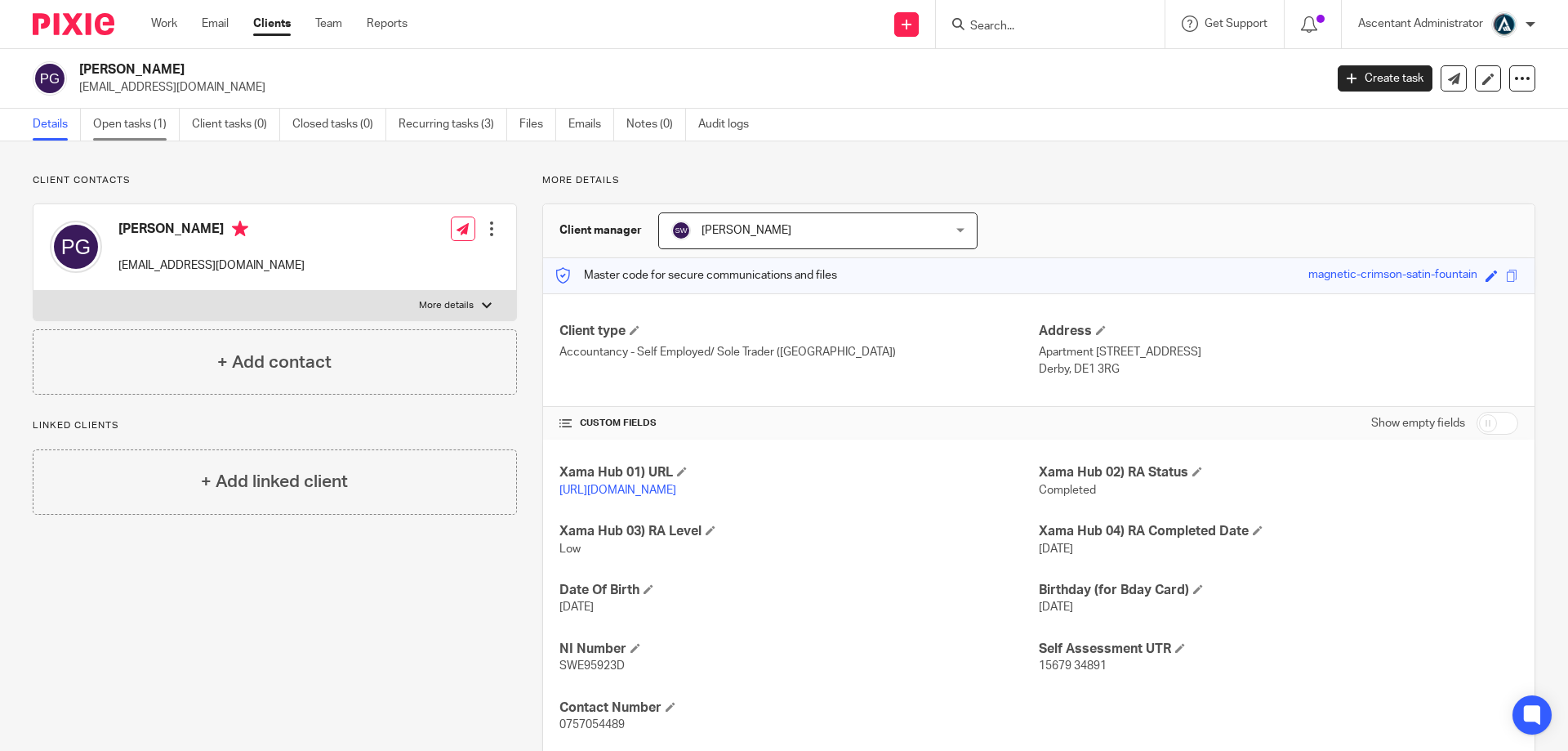
click at [159, 134] on link "Open tasks (1)" at bounding box center [136, 125] width 87 height 32
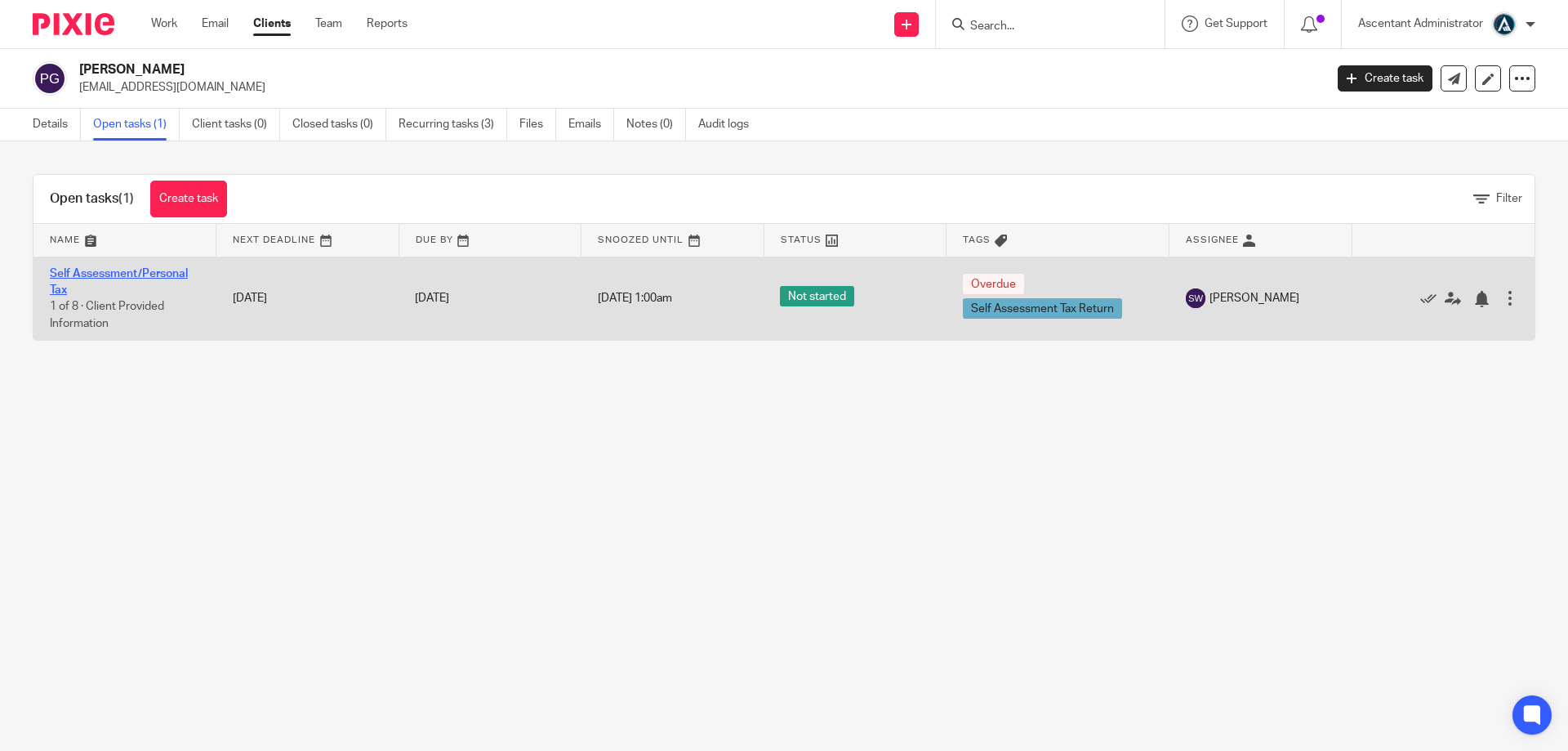
click at [148, 275] on link "Self Assessment/Personal Tax" at bounding box center [119, 281] width 138 height 28
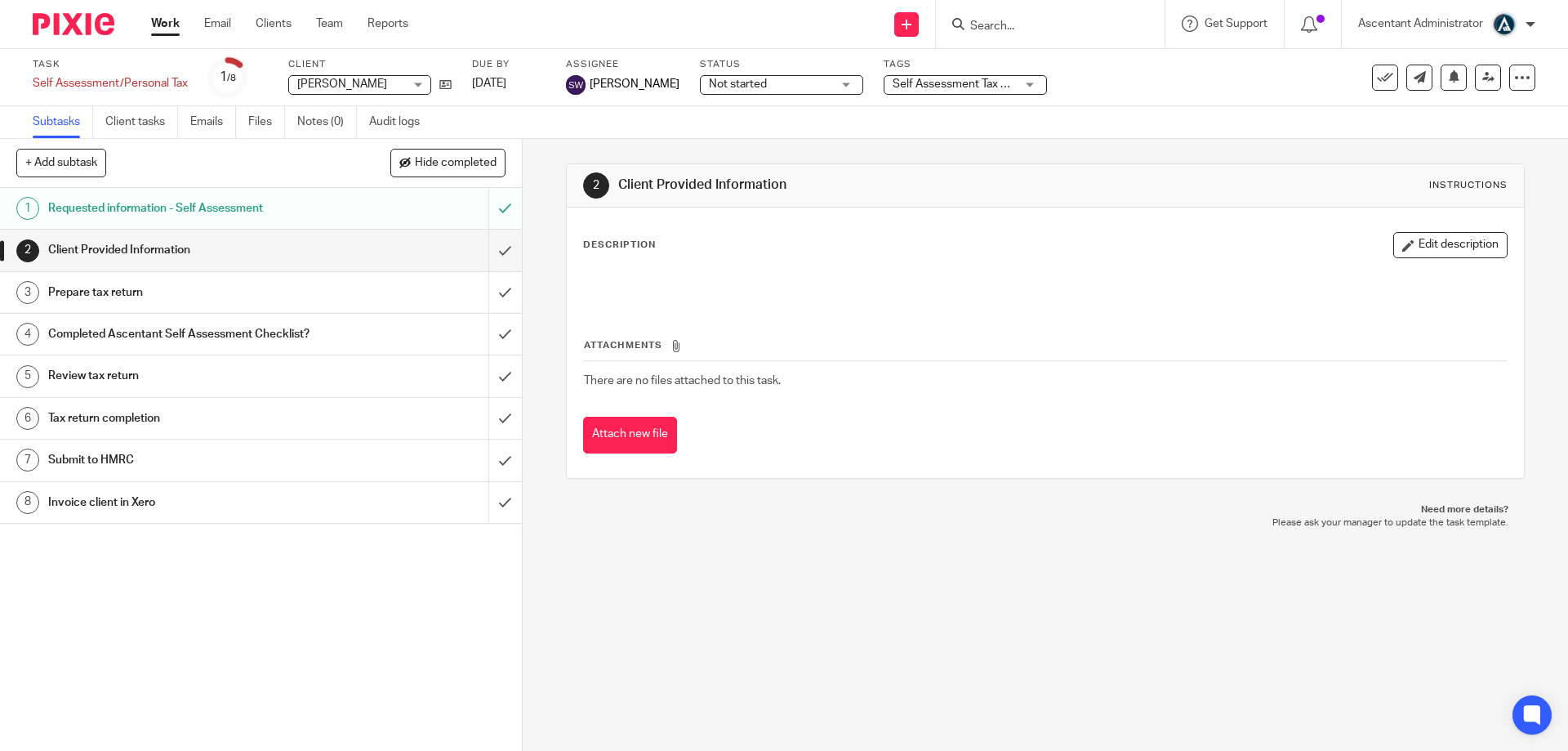
click at [254, 213] on h1 "Requested information - Self Assessment" at bounding box center [189, 208] width 283 height 24
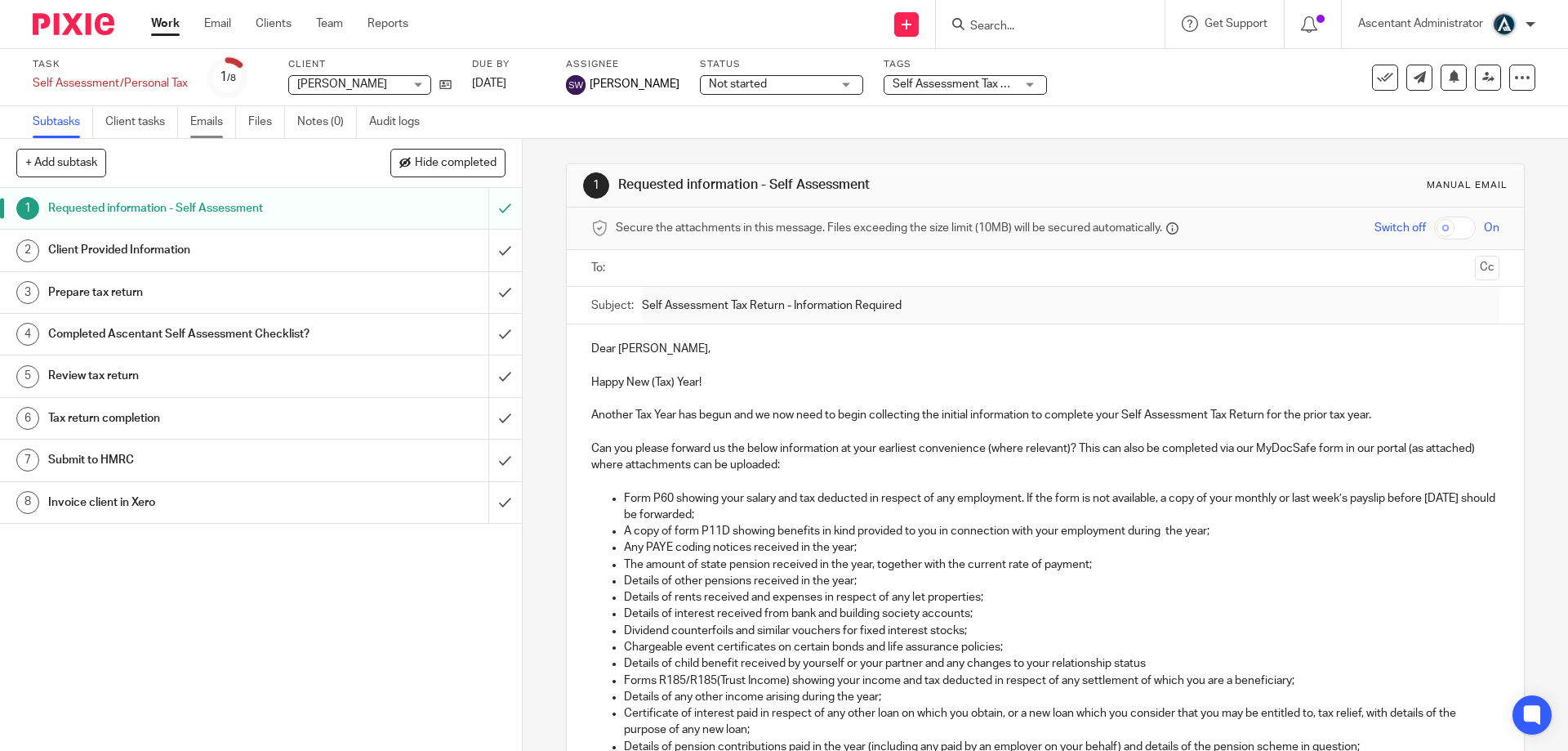
click at [212, 121] on link "Emails" at bounding box center [212, 122] width 46 height 32
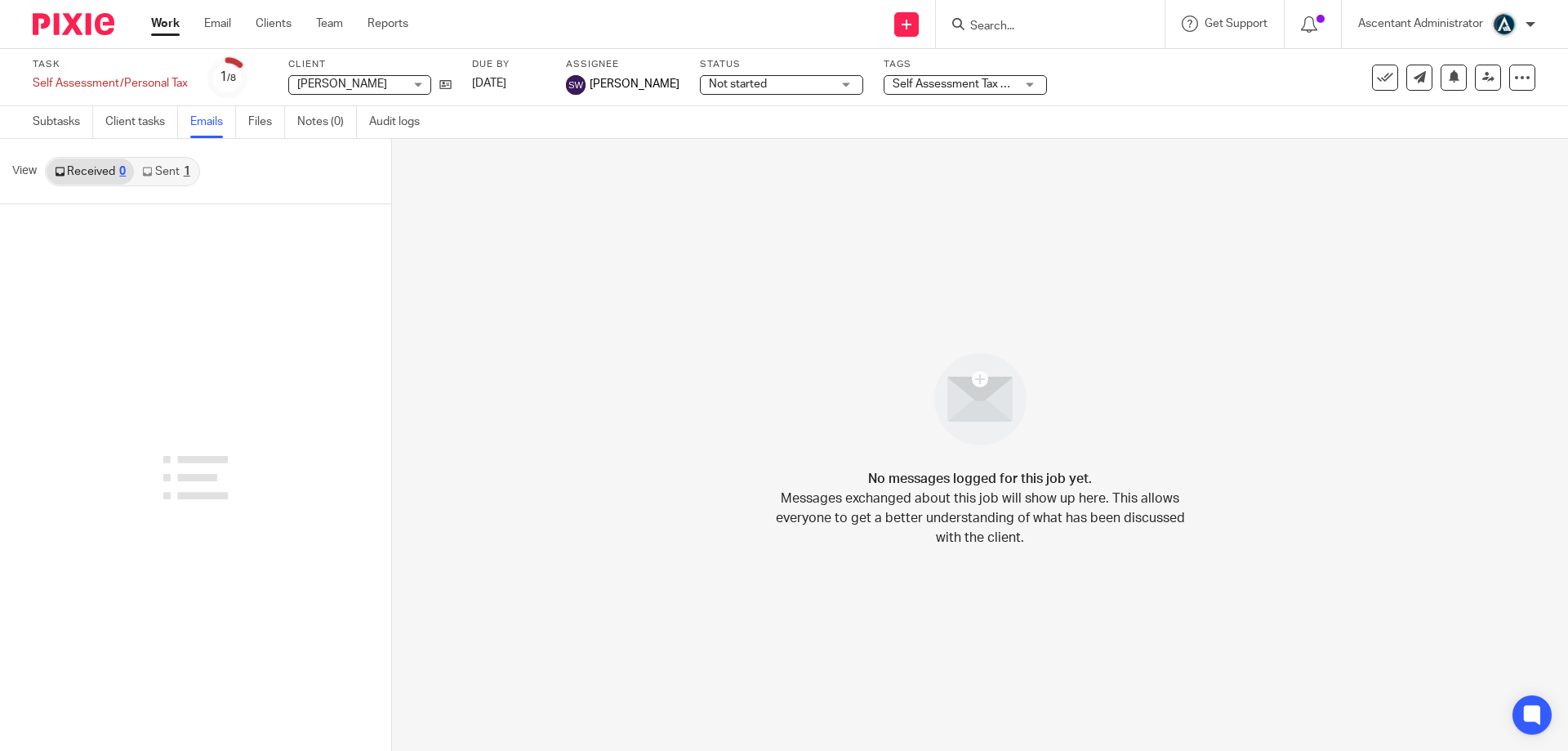
click at [171, 178] on link "Sent 1" at bounding box center [165, 171] width 63 height 26
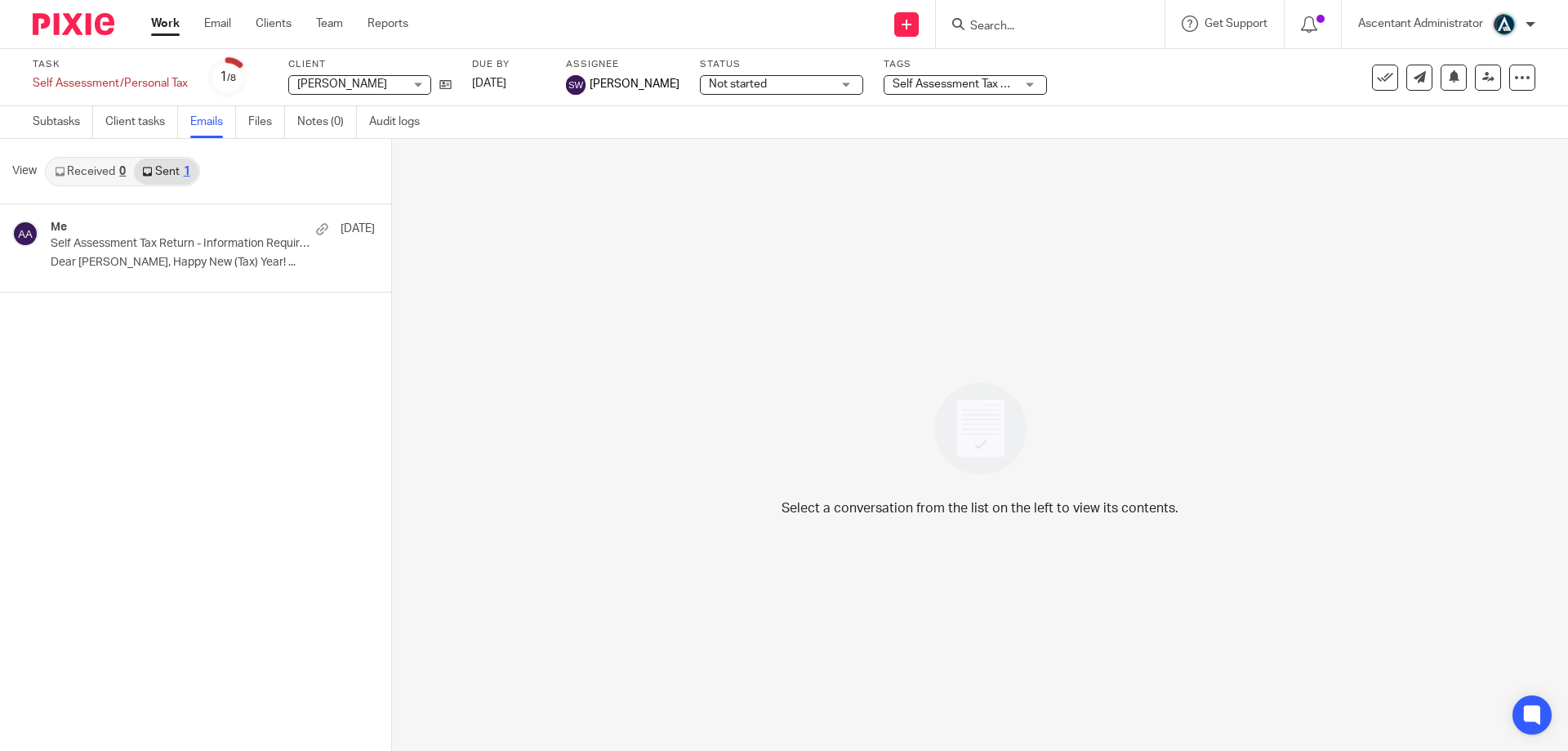
click at [990, 24] on input "Search" at bounding box center [1041, 27] width 147 height 14
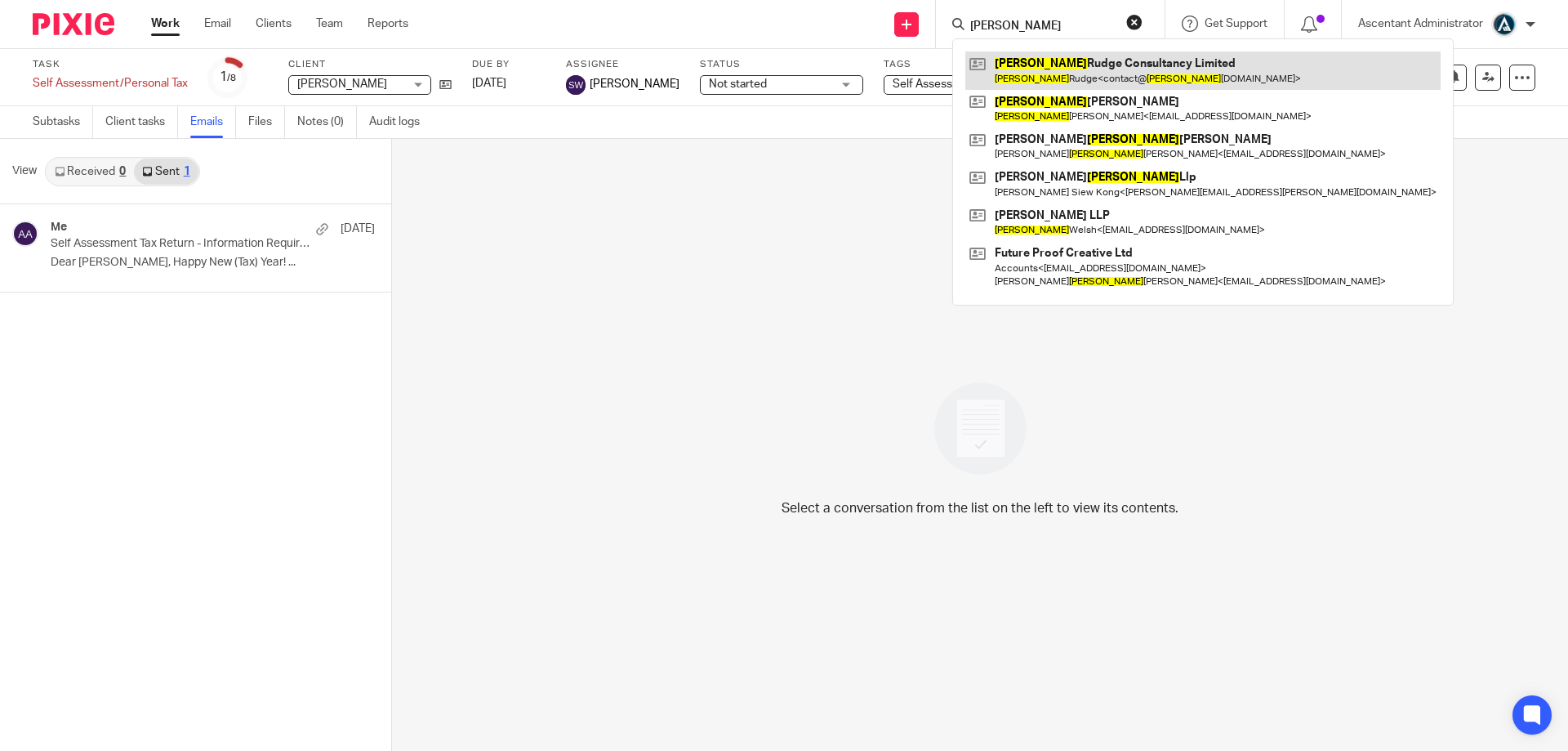
type input "peter"
click at [1086, 70] on link at bounding box center [1202, 71] width 475 height 38
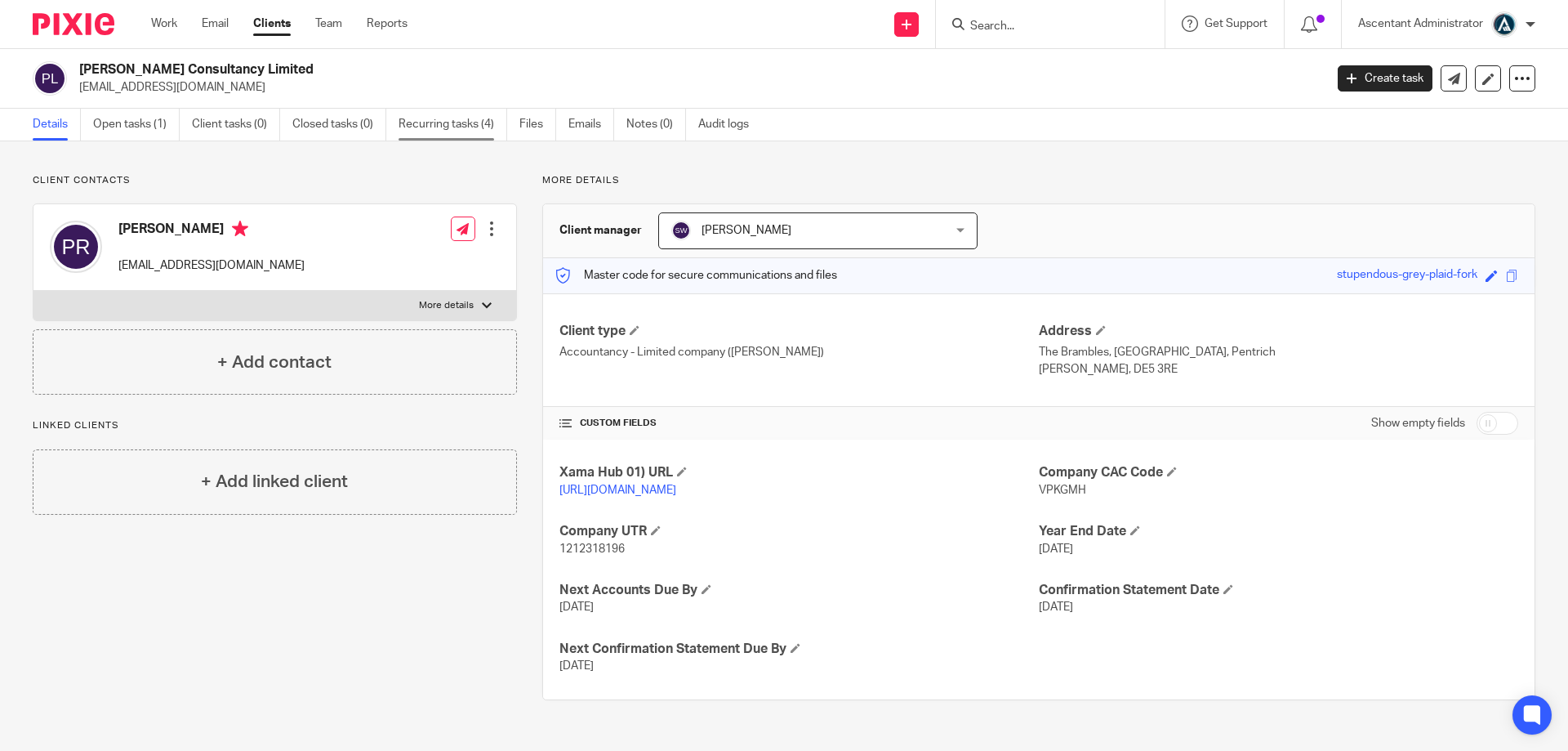
click at [448, 129] on link "Recurring tasks (4)" at bounding box center [452, 125] width 109 height 32
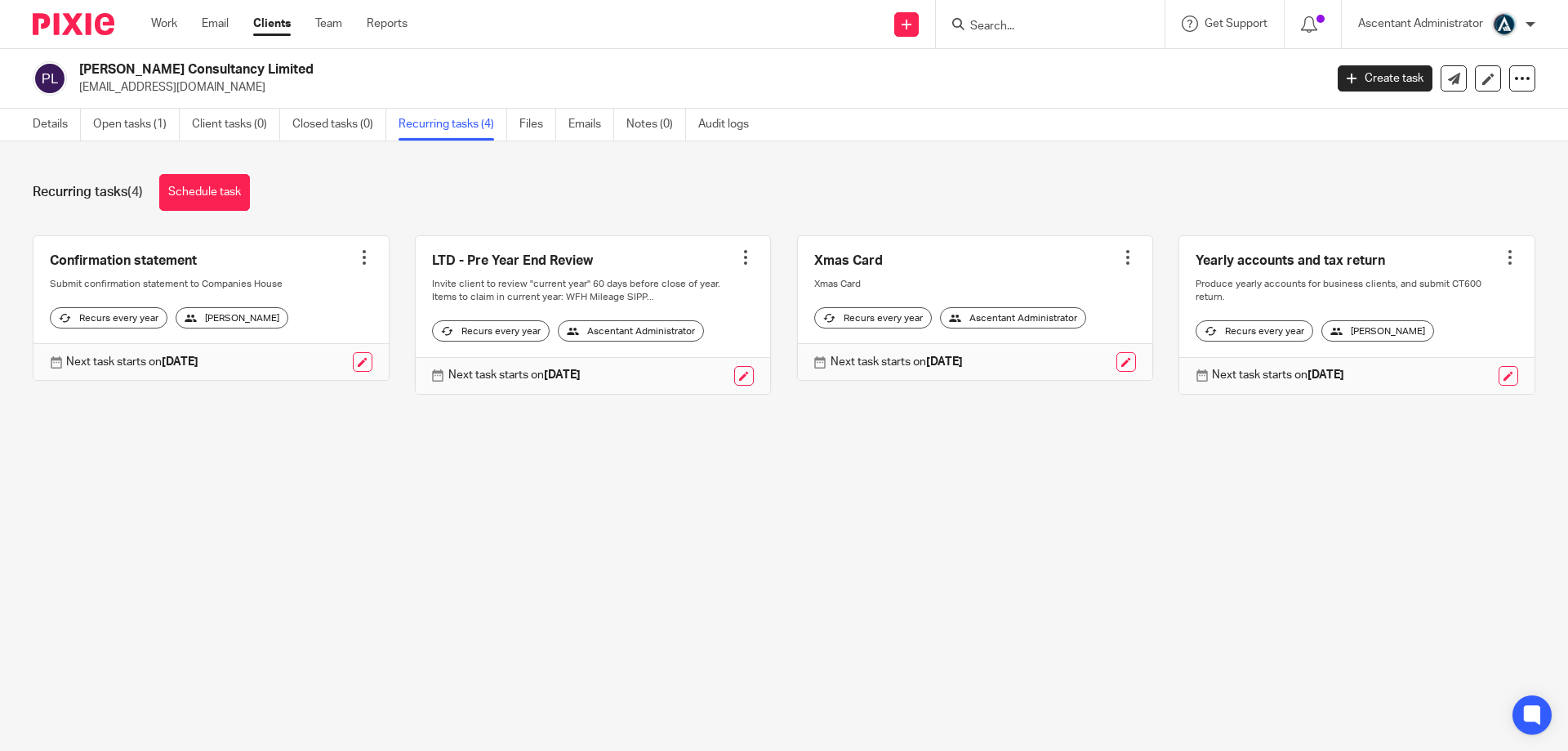
click at [1010, 20] on input "Search" at bounding box center [1041, 27] width 147 height 14
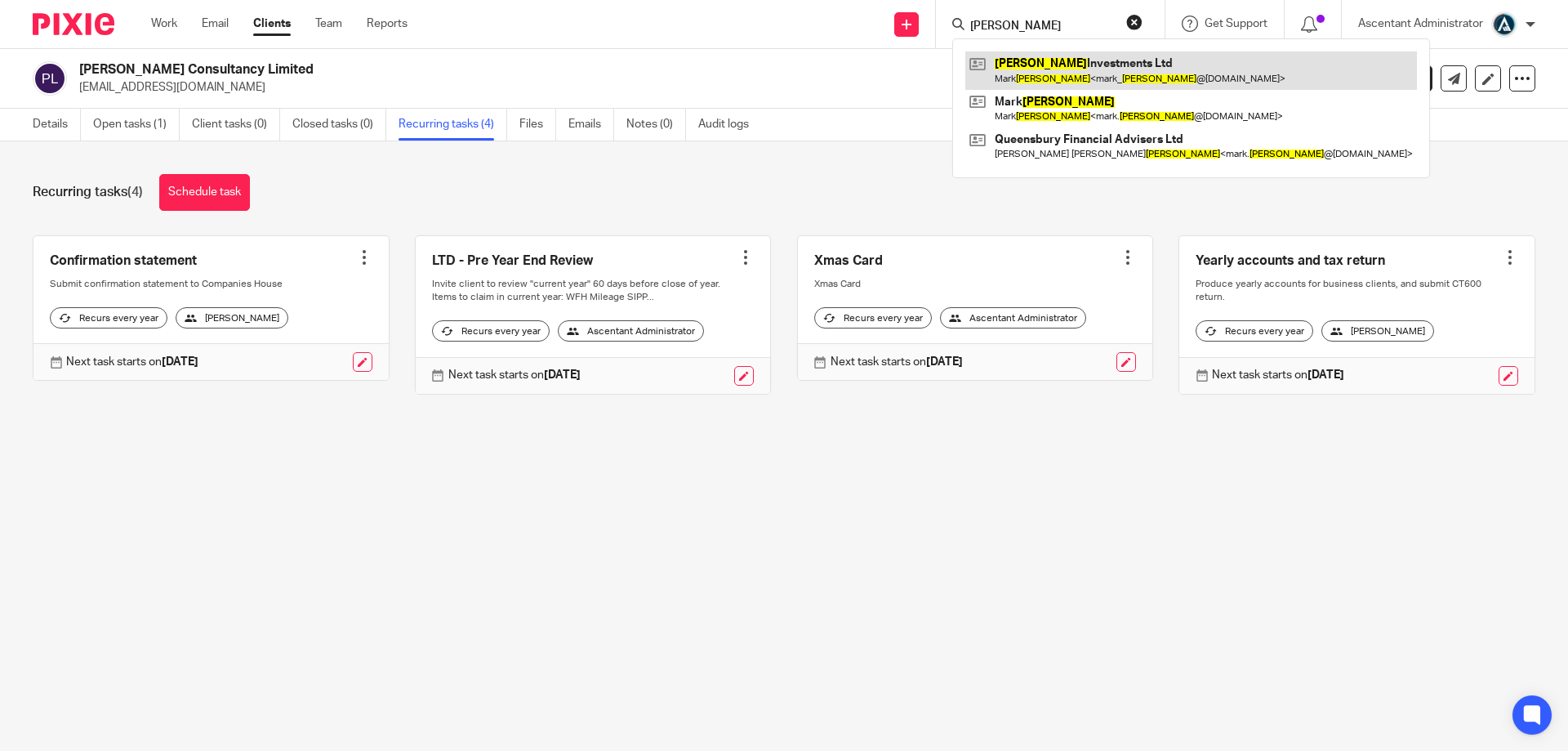
type input "bidwell"
click at [1058, 71] on link at bounding box center [1191, 71] width 452 height 38
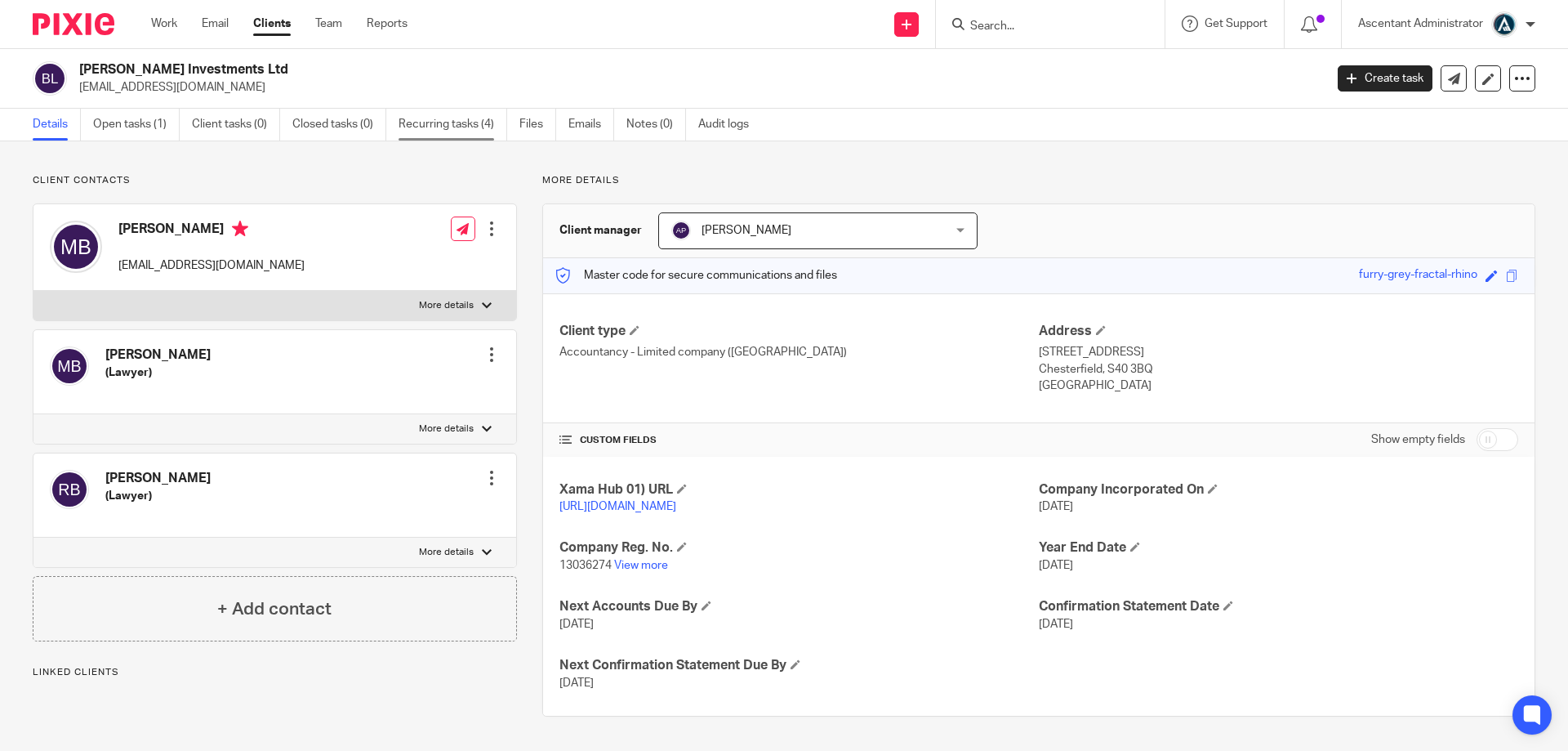
click at [471, 129] on link "Recurring tasks (4)" at bounding box center [452, 125] width 109 height 32
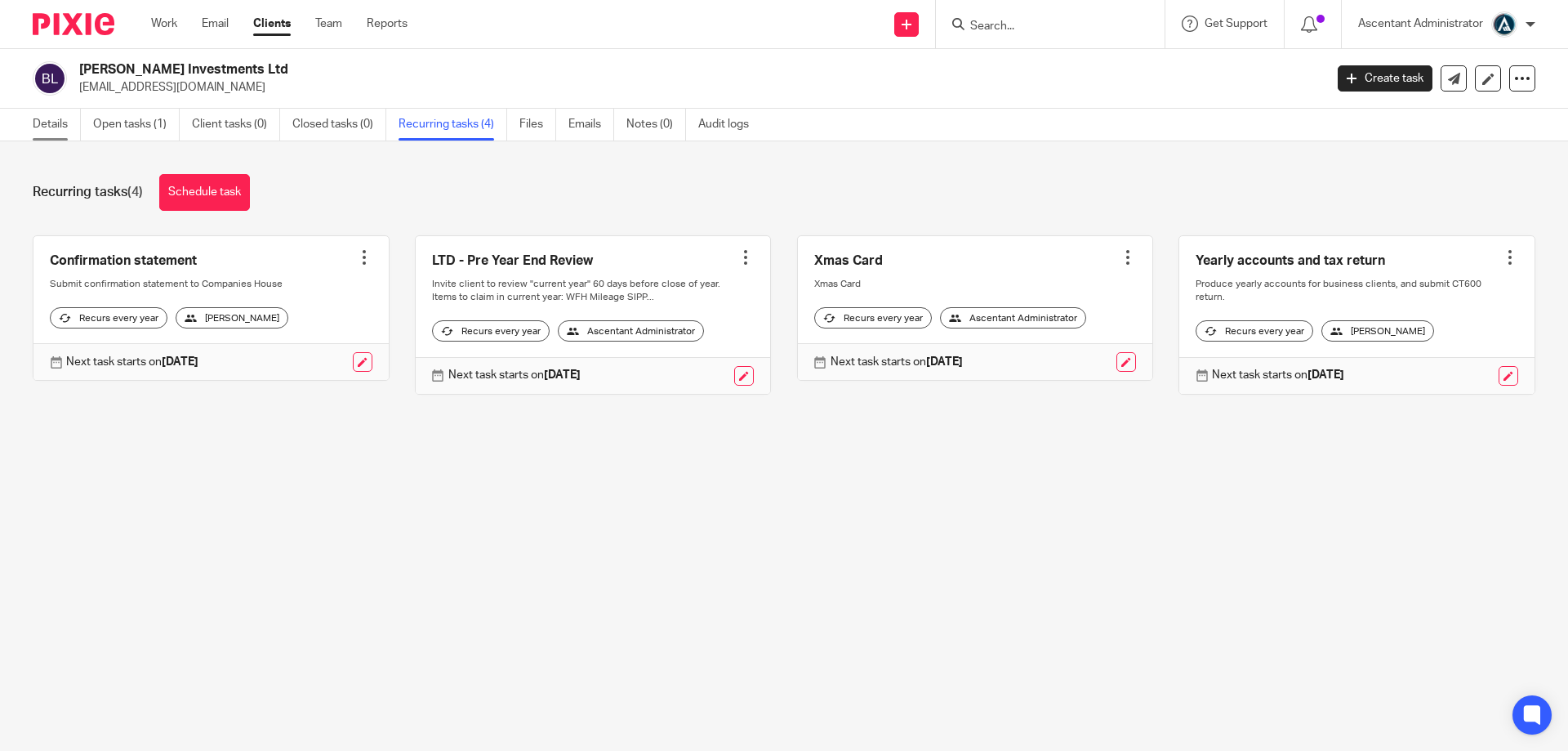
click at [70, 118] on link "Details" at bounding box center [57, 125] width 48 height 32
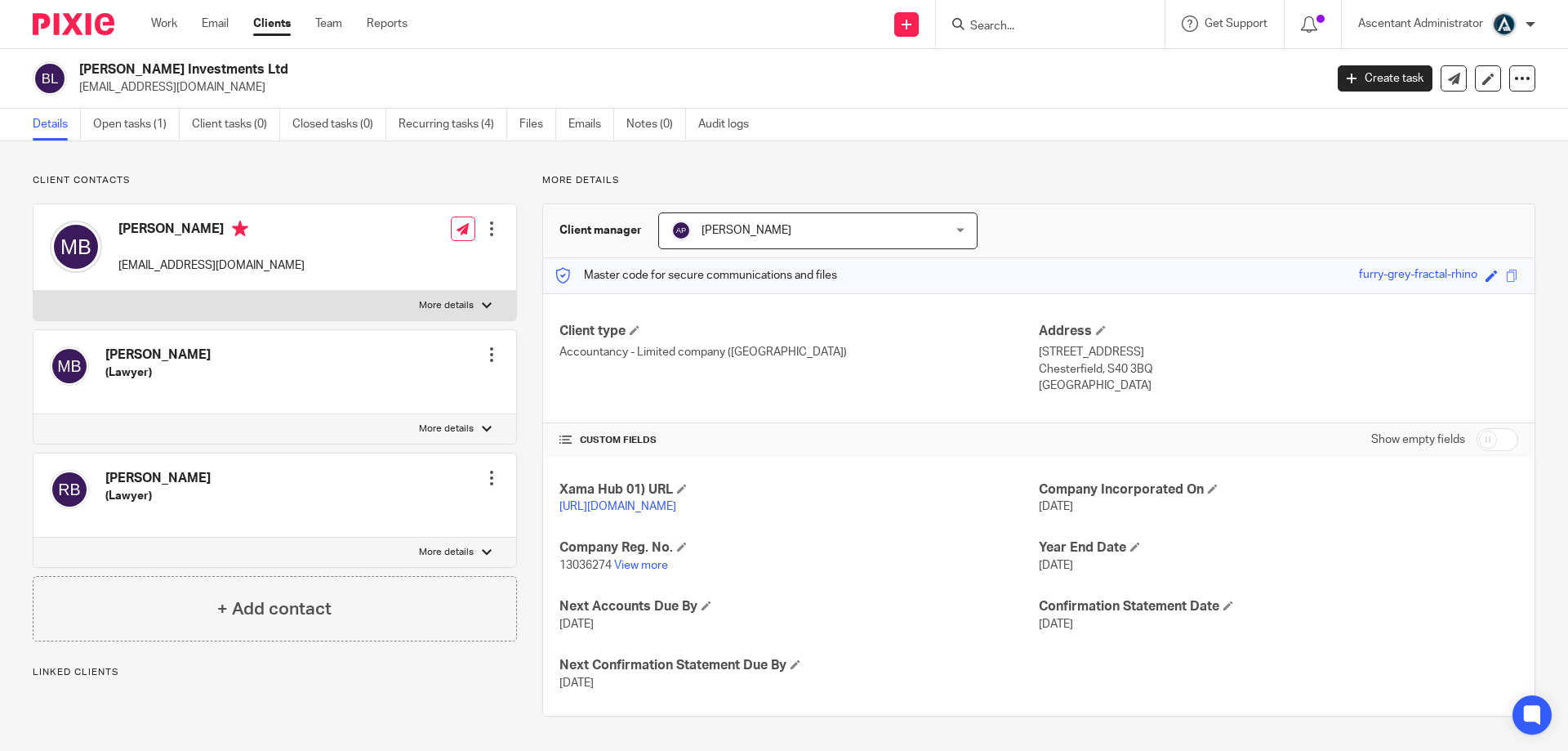
click at [1482, 441] on input "checkbox" at bounding box center [1497, 439] width 42 height 23
checkbox input "true"
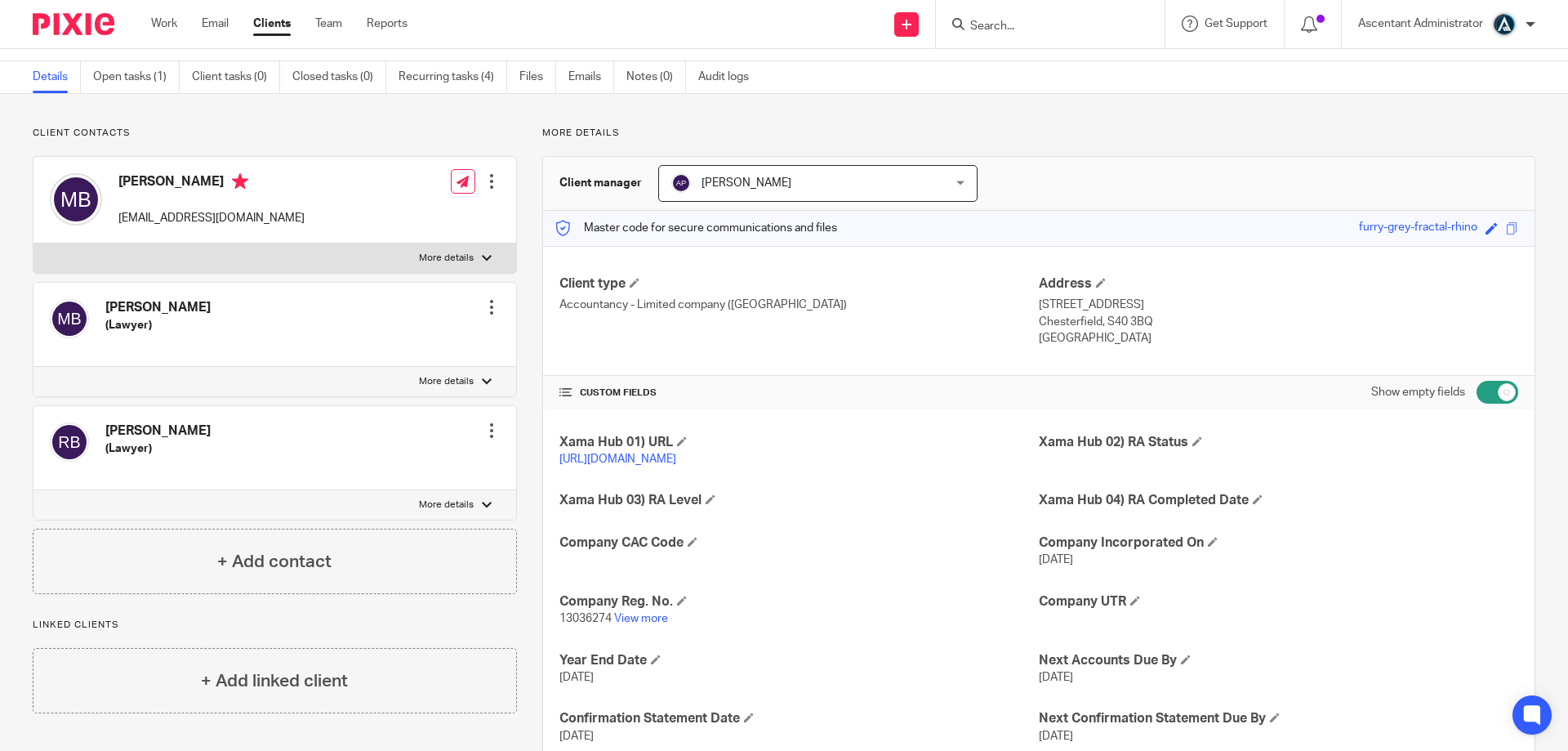
scroll to position [163, 0]
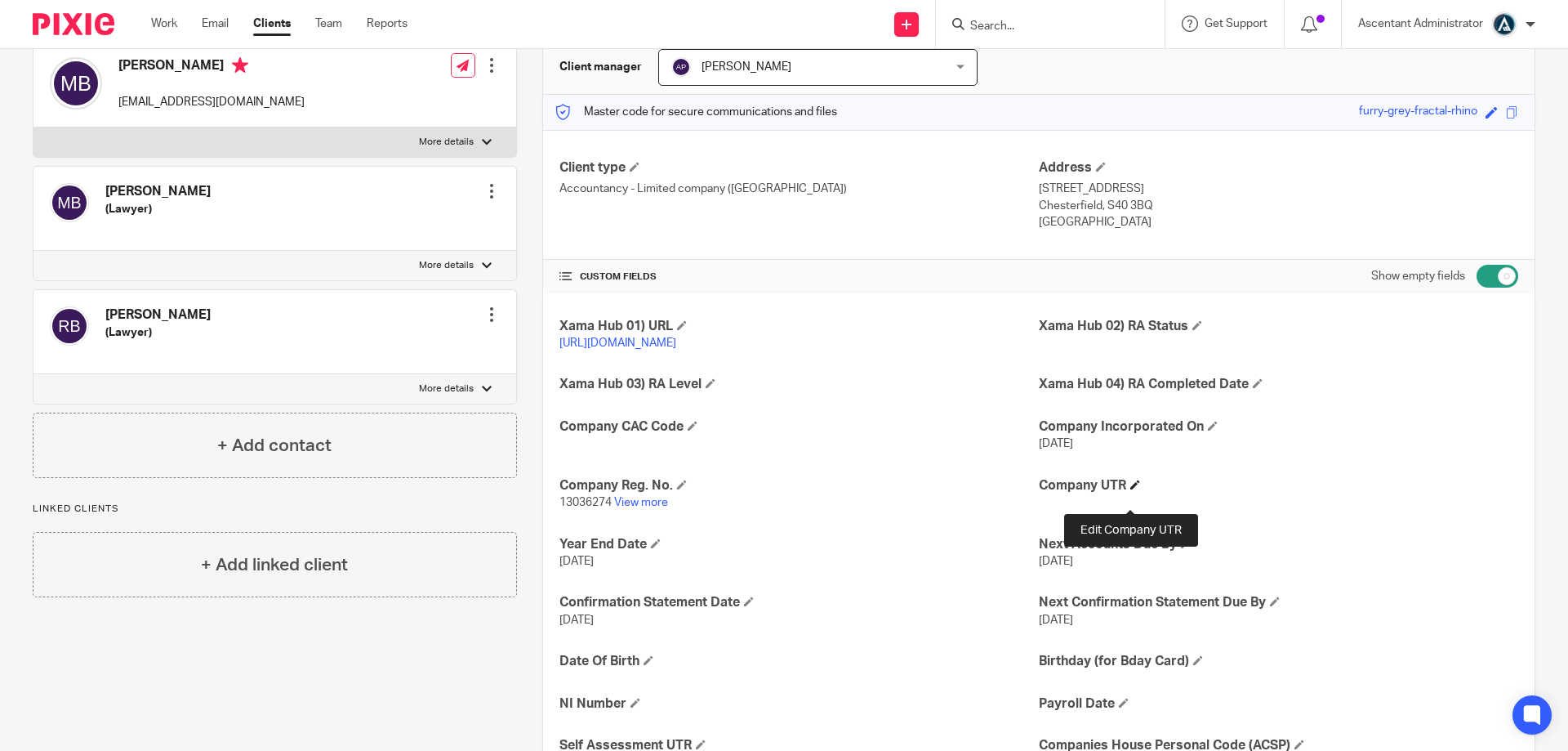
click at [1130, 489] on span at bounding box center [1134, 484] width 10 height 10
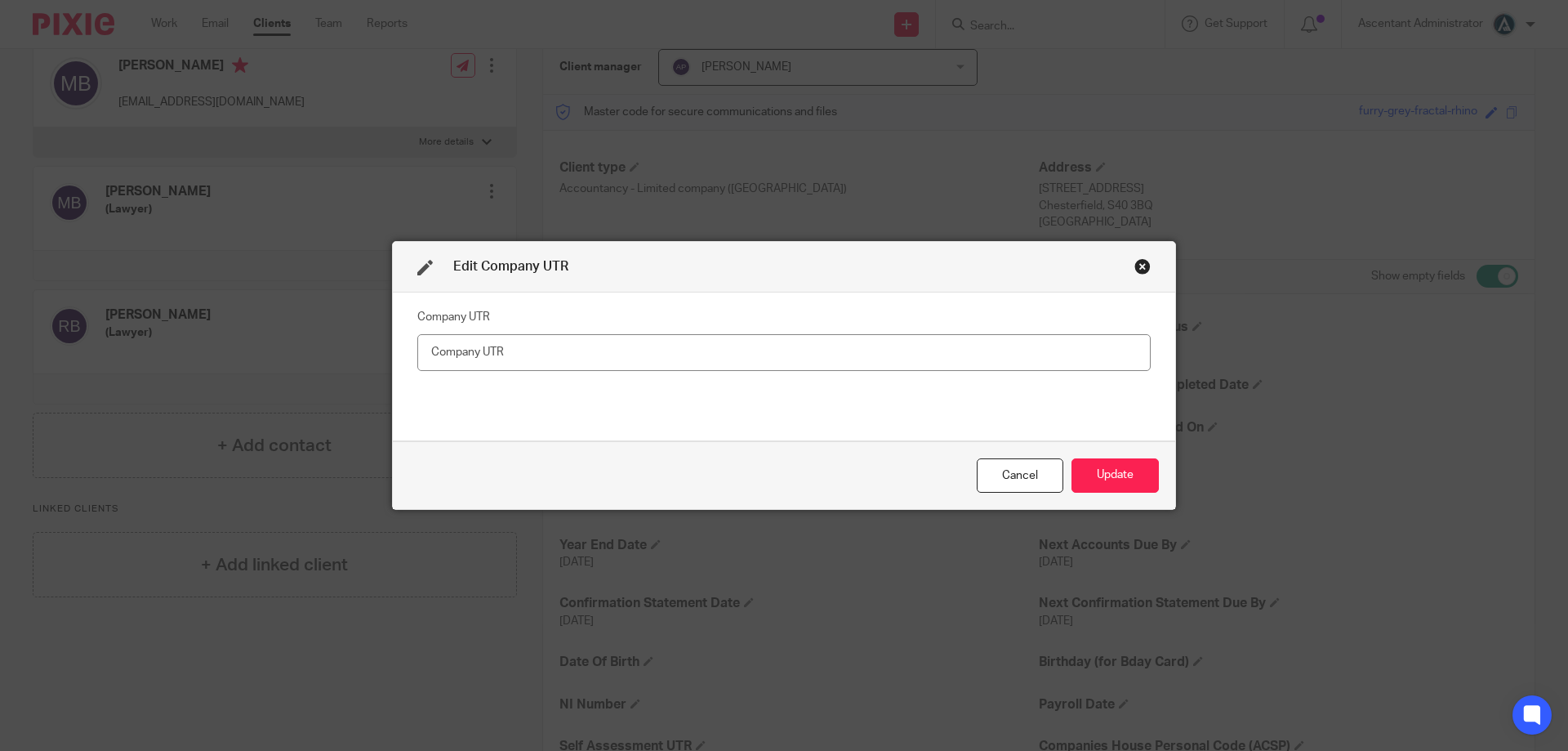
click at [886, 356] on input "text" at bounding box center [784, 352] width 734 height 37
type input "3351424427"
click at [1084, 463] on button "Update" at bounding box center [1115, 475] width 87 height 35
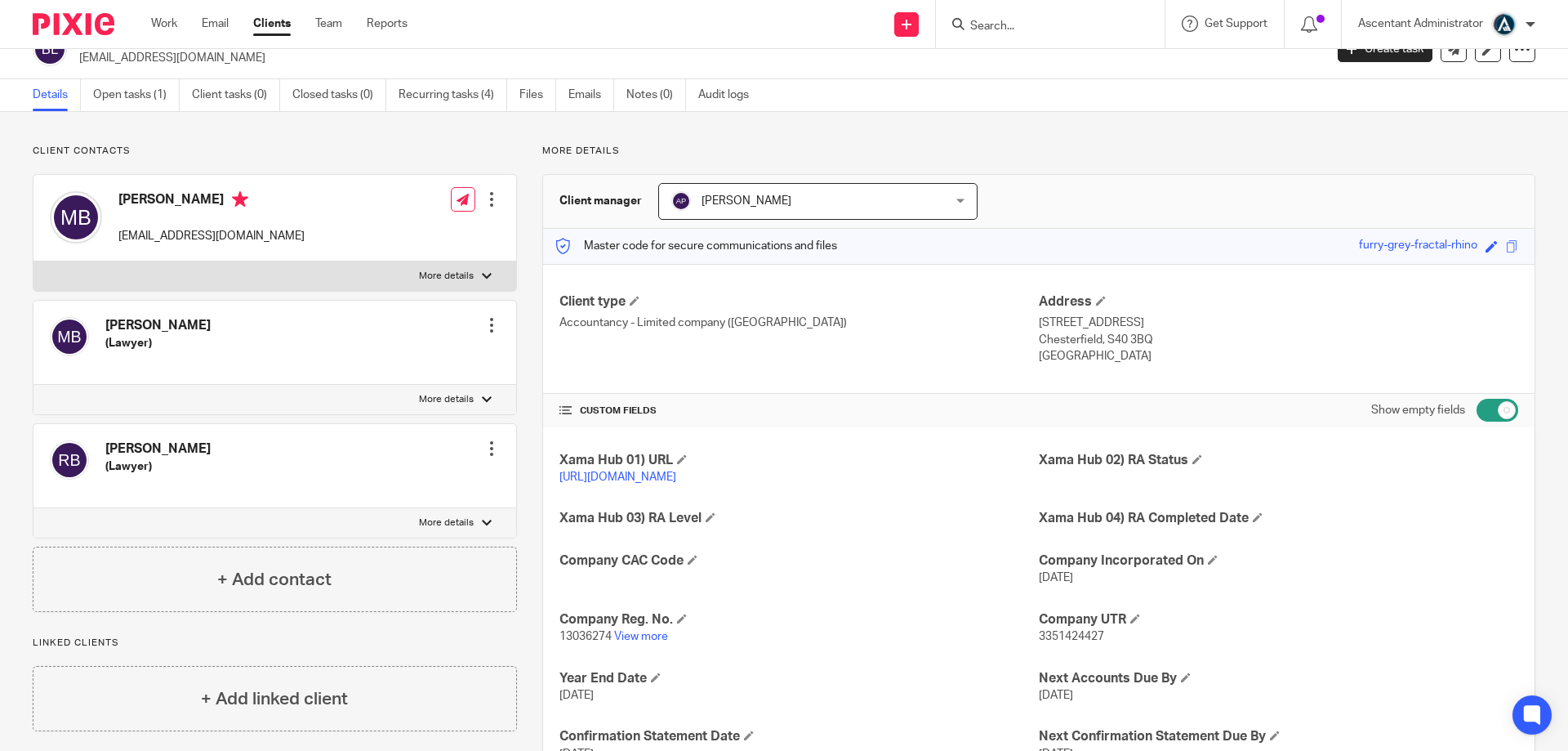
scroll to position [0, 0]
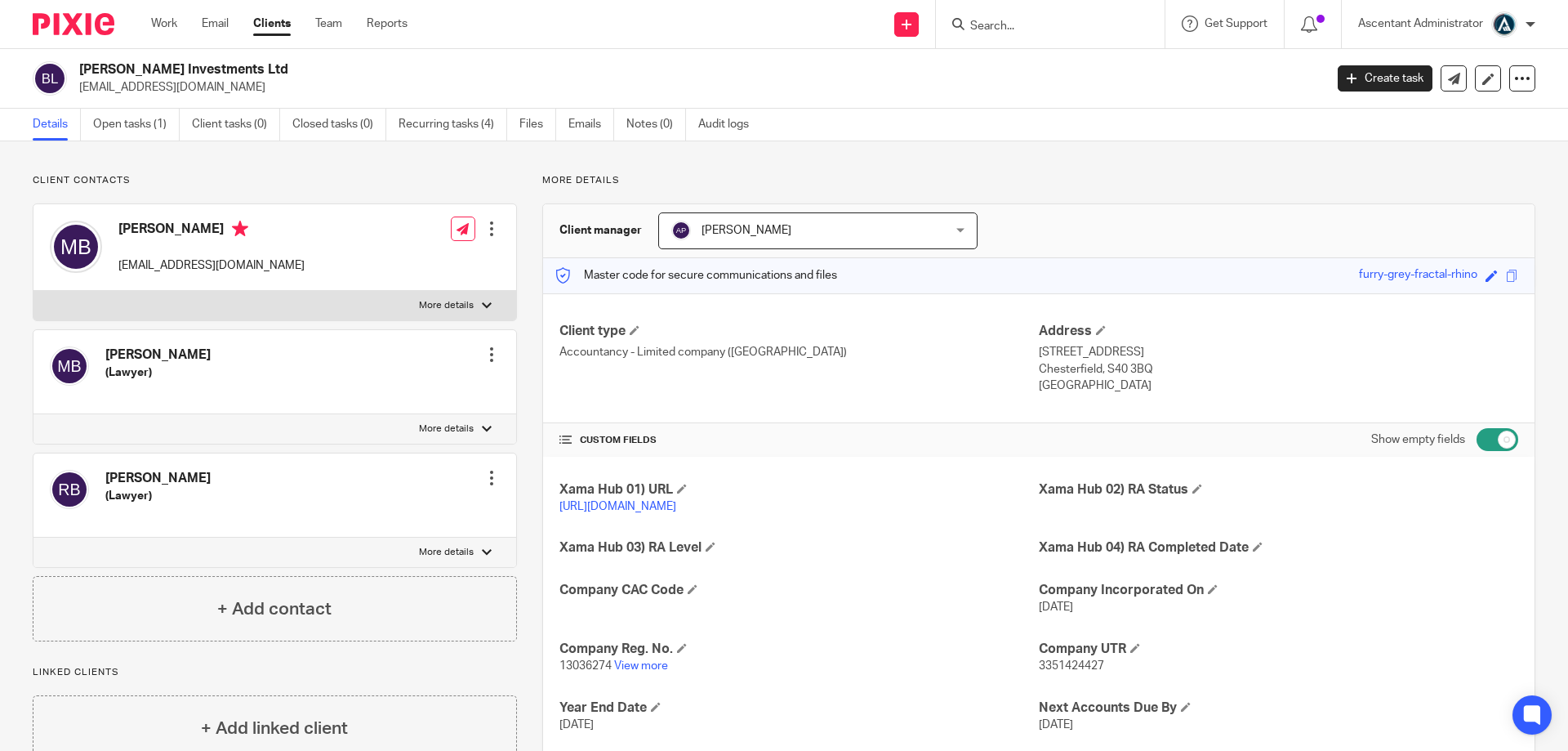
click at [1022, 27] on input "Search" at bounding box center [1041, 27] width 147 height 14
type input "unlab"
click at [1049, 62] on link at bounding box center [1102, 71] width 276 height 38
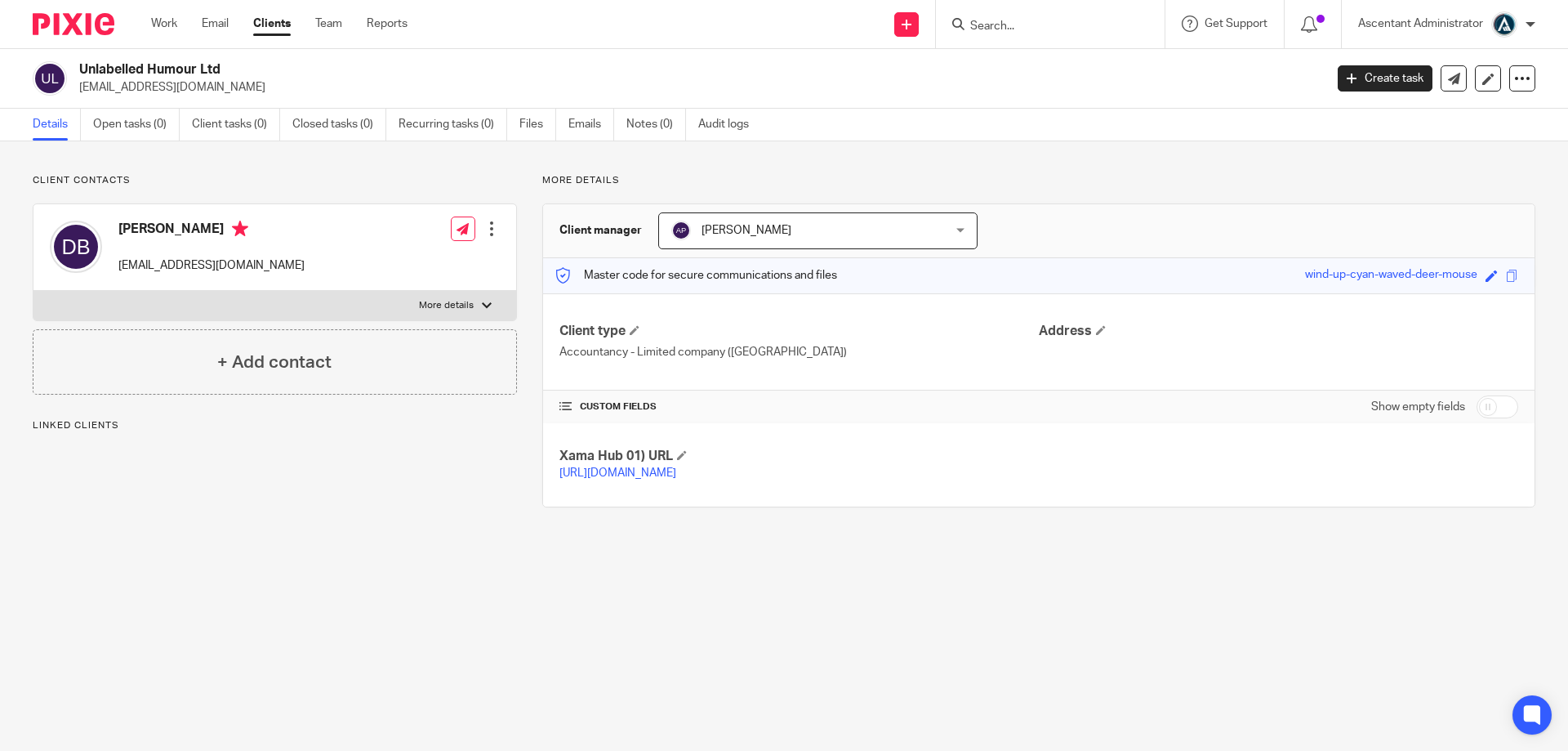
click at [859, 222] on span "[PERSON_NAME]" at bounding box center [793, 230] width 245 height 34
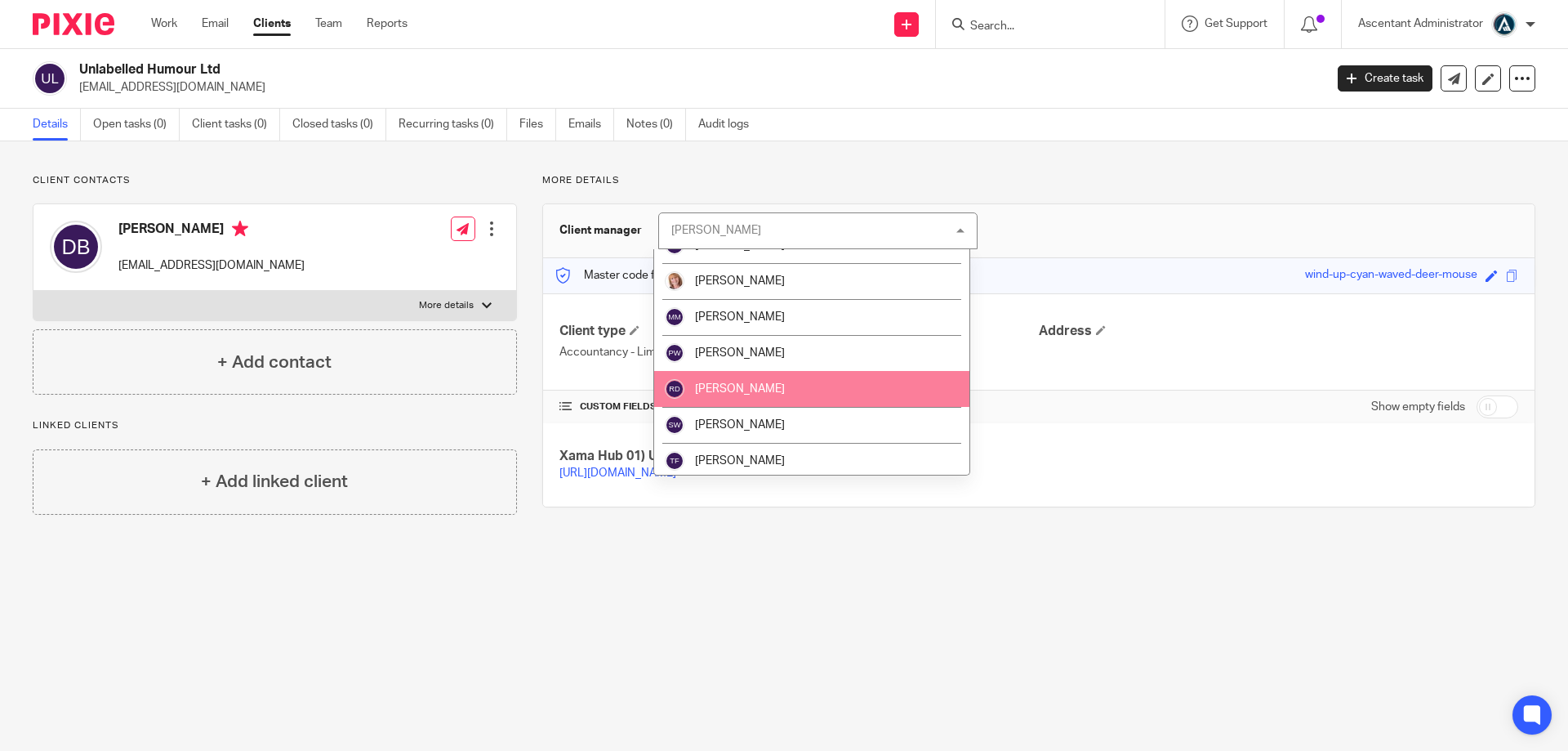
scroll to position [350, 0]
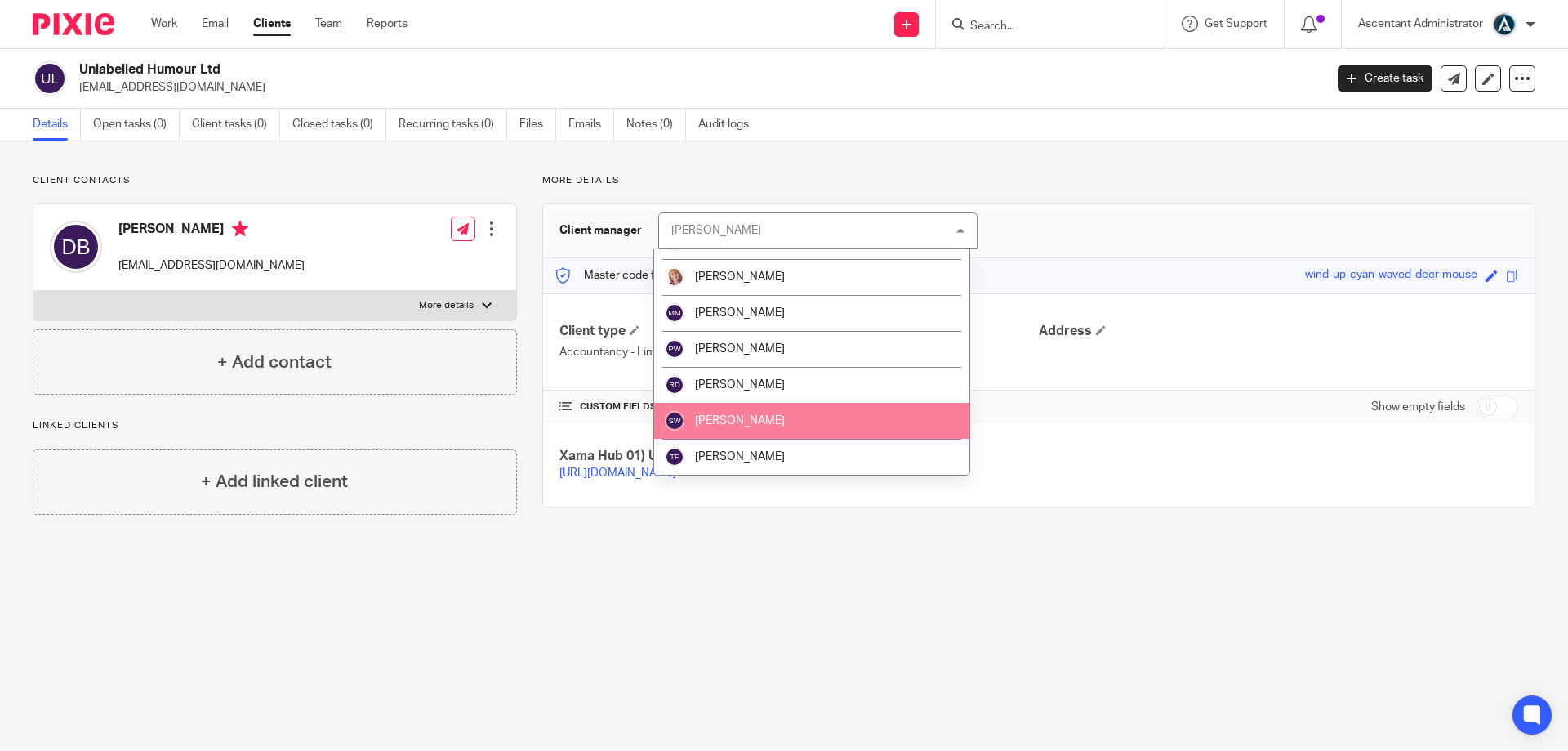
click at [792, 419] on li "[PERSON_NAME]" at bounding box center [811, 421] width 315 height 36
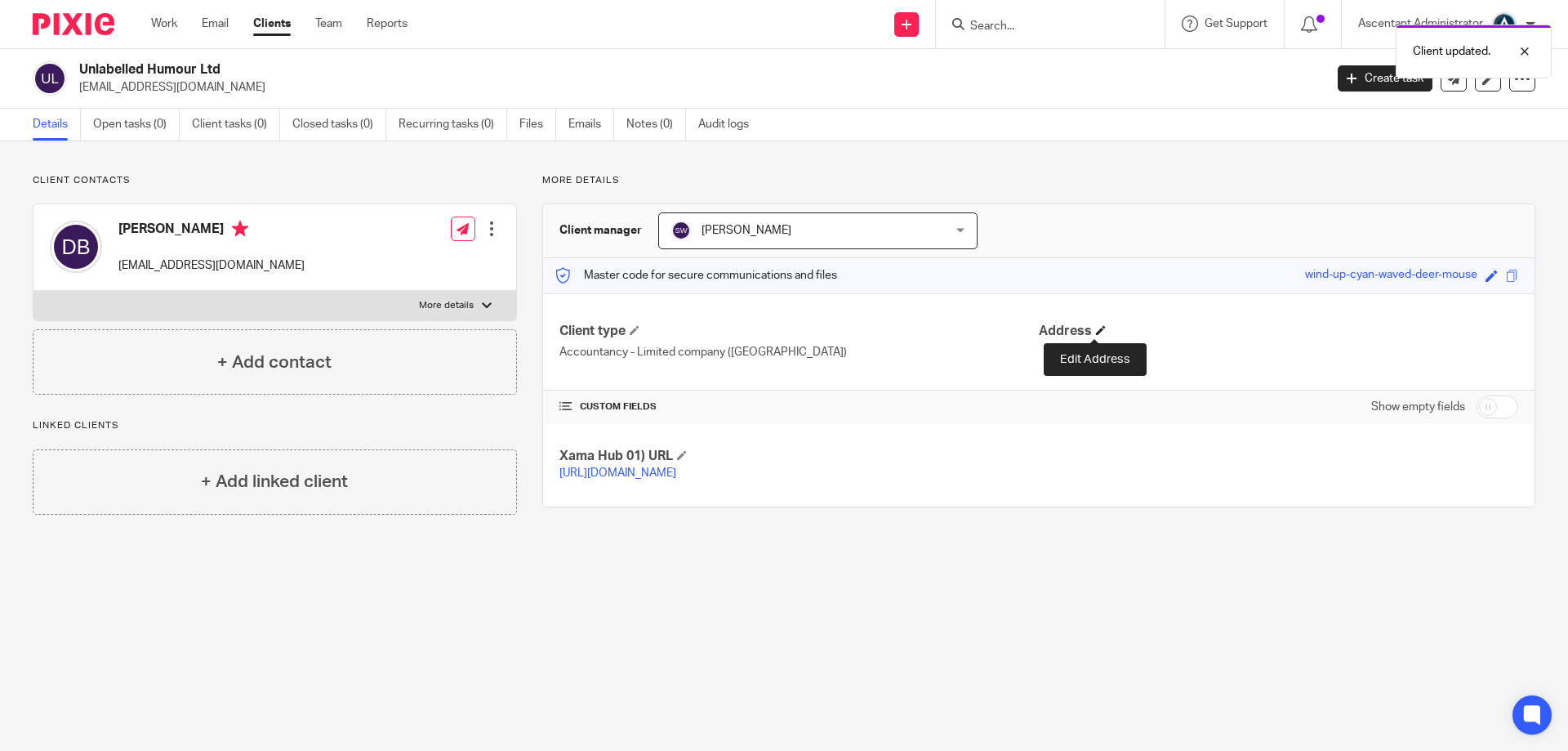
click at [1097, 329] on span at bounding box center [1100, 330] width 10 height 10
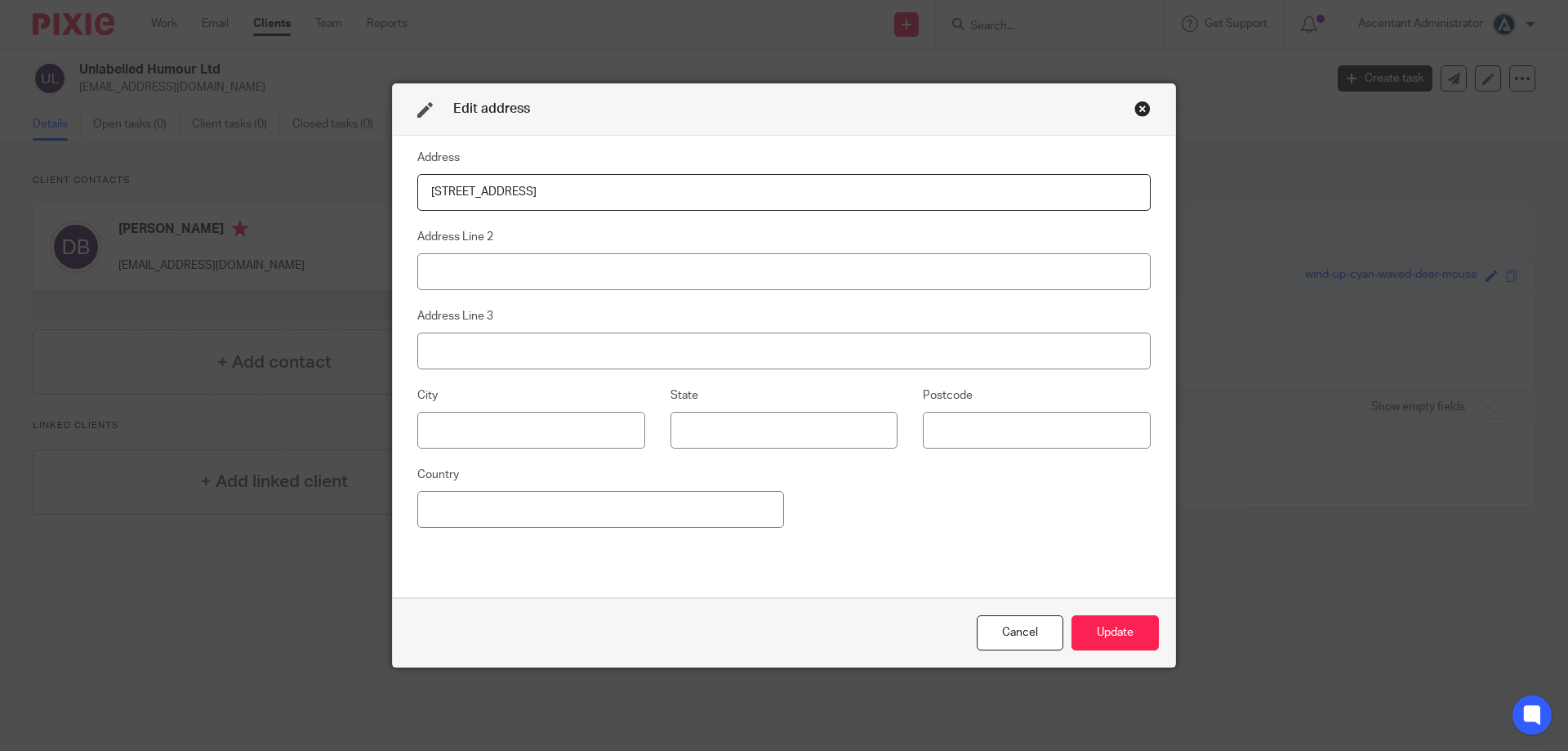
type input "62 Cumberland Road"
type input "London"
type input "W3 6EY"
click at [1124, 622] on button "Update" at bounding box center [1115, 632] width 87 height 35
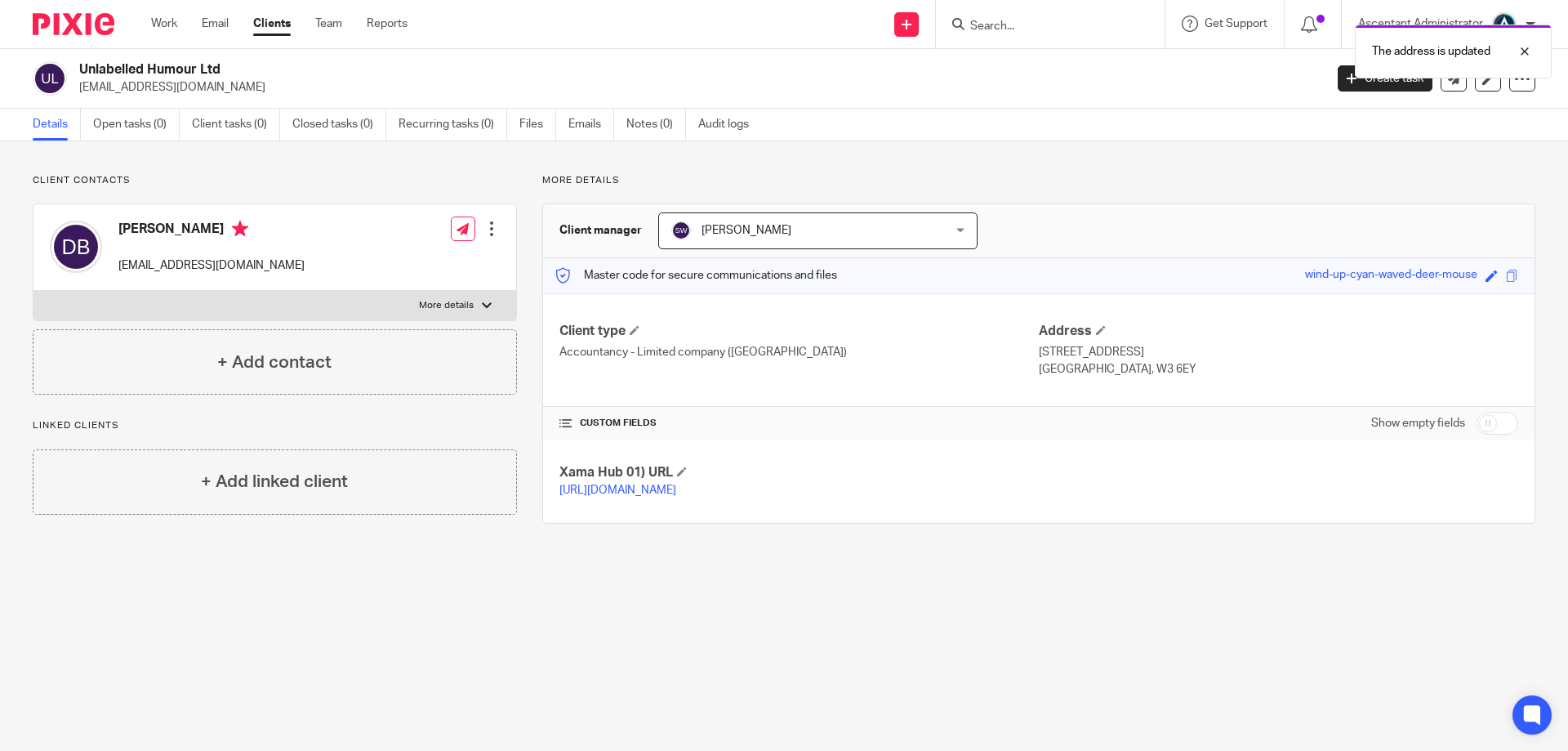
click at [1496, 431] on input "checkbox" at bounding box center [1497, 423] width 42 height 23
checkbox input "true"
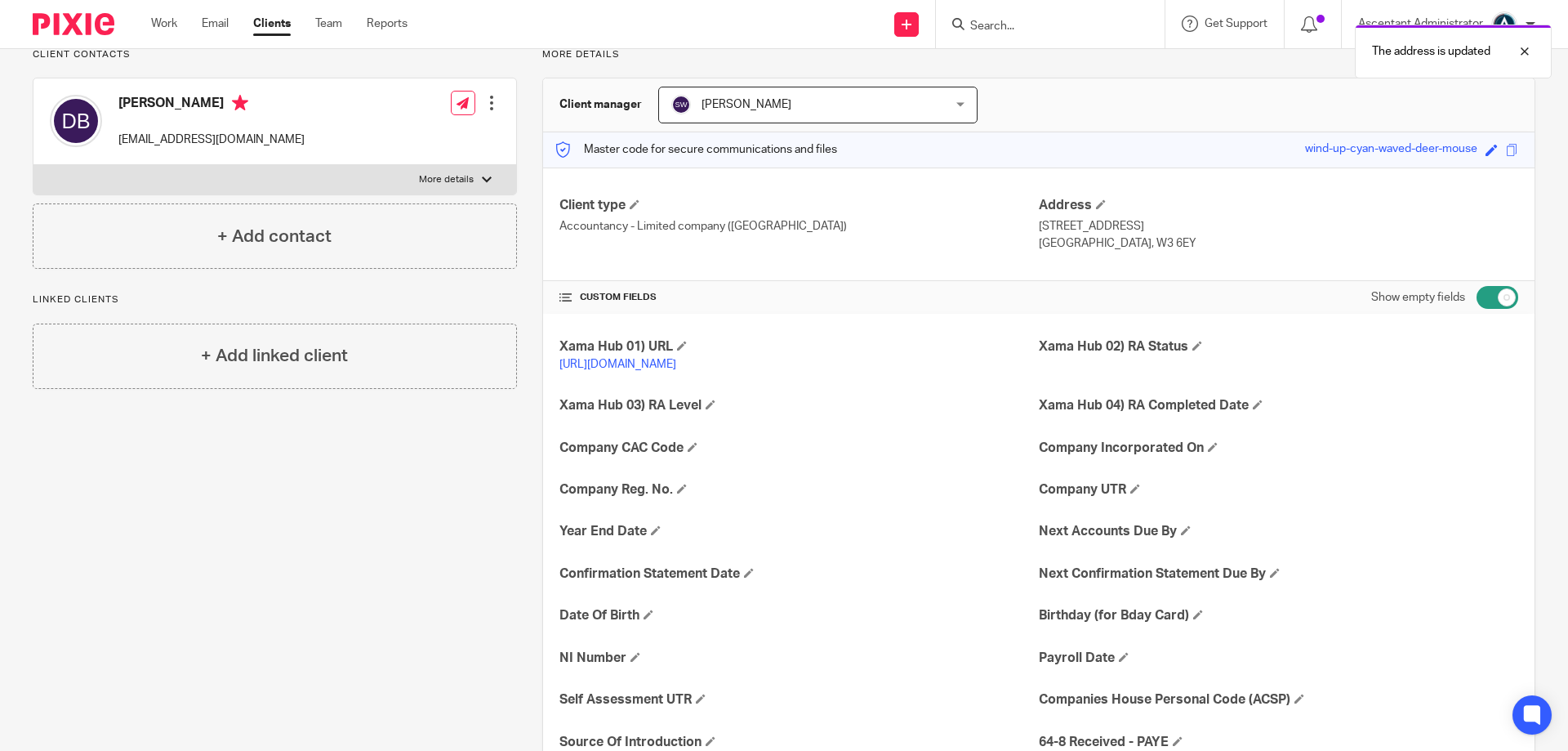
scroll to position [245, 0]
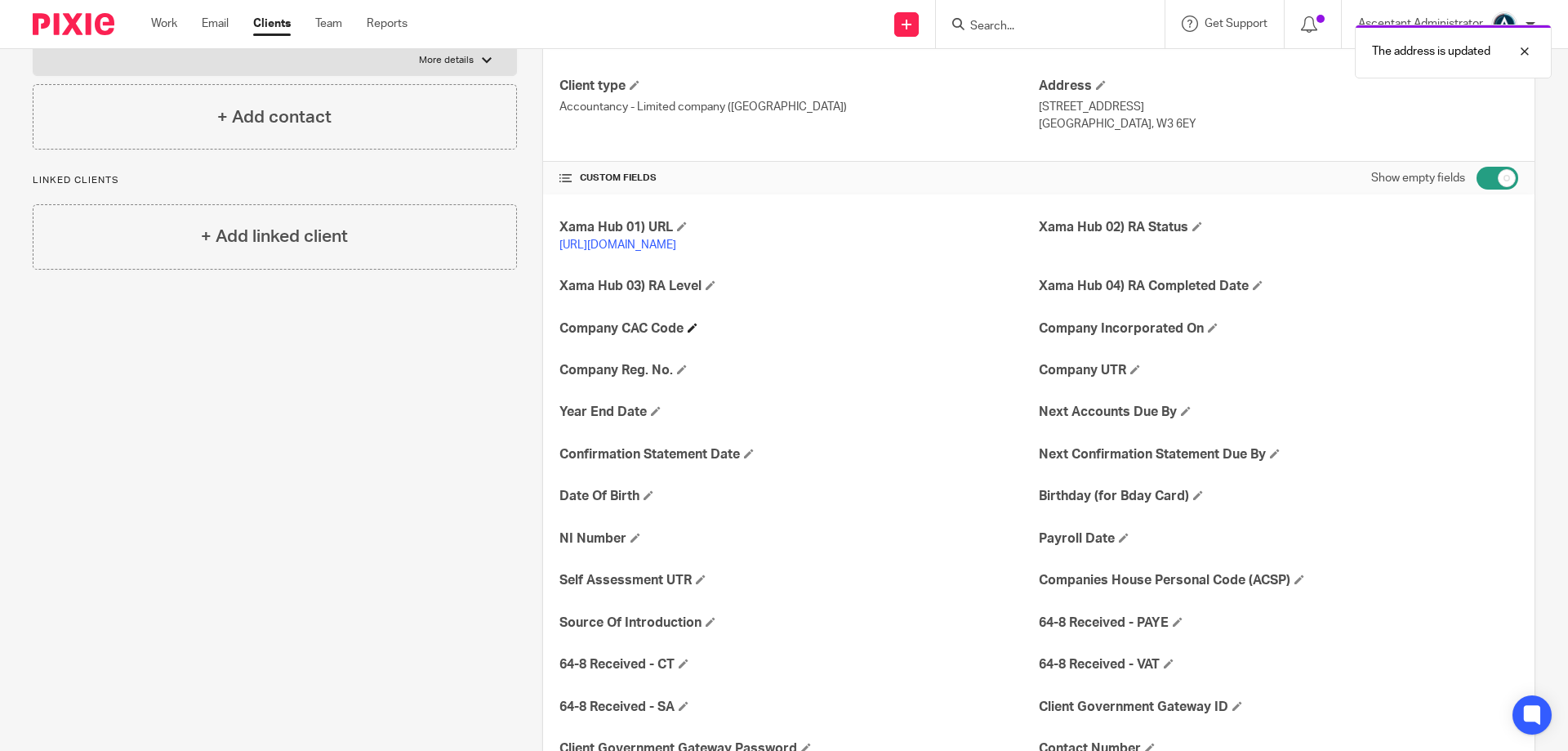
click at [699, 338] on h4 "Company CAC Code" at bounding box center [799, 329] width 479 height 17
click at [687, 332] on span at bounding box center [692, 327] width 10 height 10
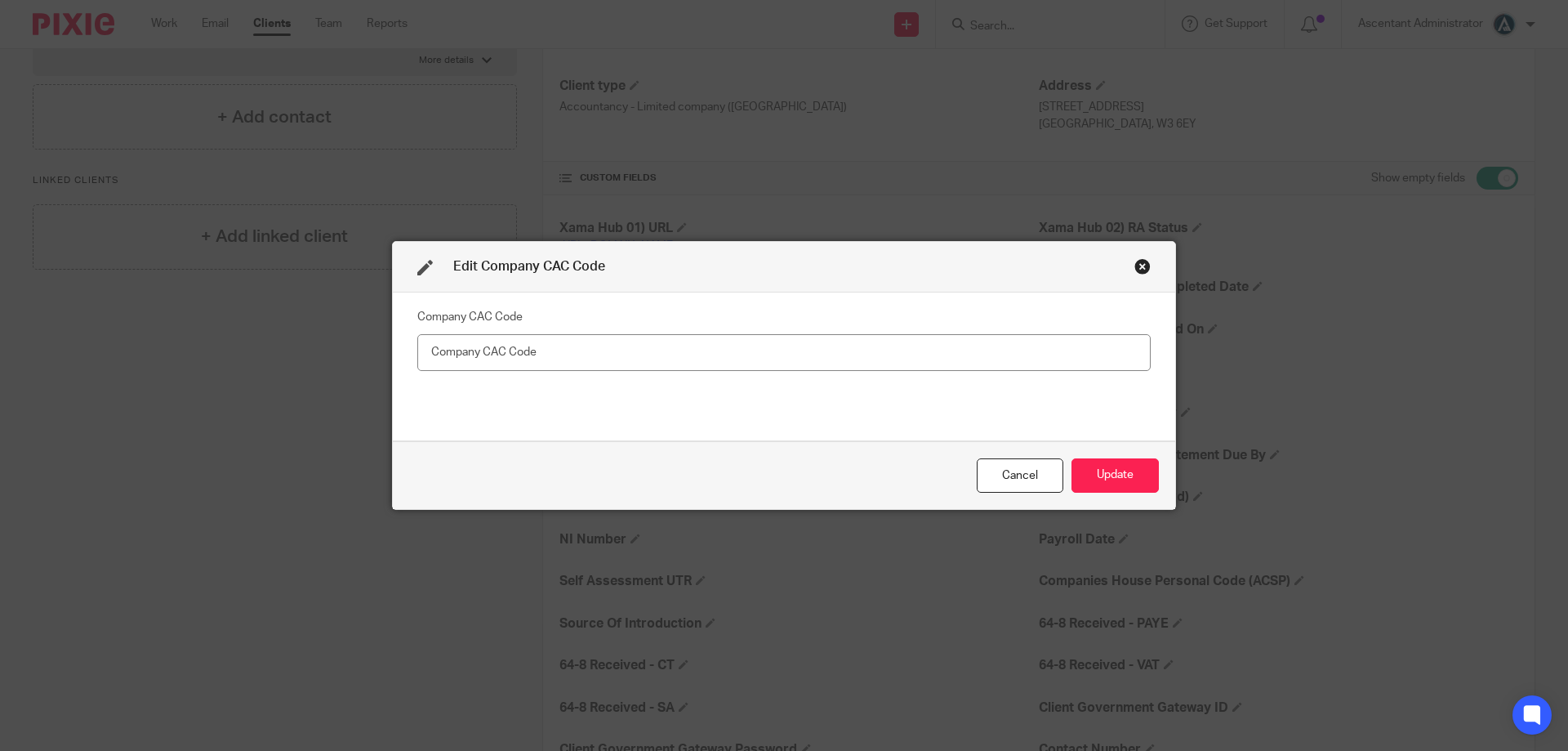
click at [623, 346] on input "text" at bounding box center [784, 352] width 734 height 37
type input "RK3XYP"
click at [1109, 456] on div "Cancel Update" at bounding box center [784, 475] width 782 height 69
click at [1112, 480] on button "Update" at bounding box center [1115, 475] width 87 height 35
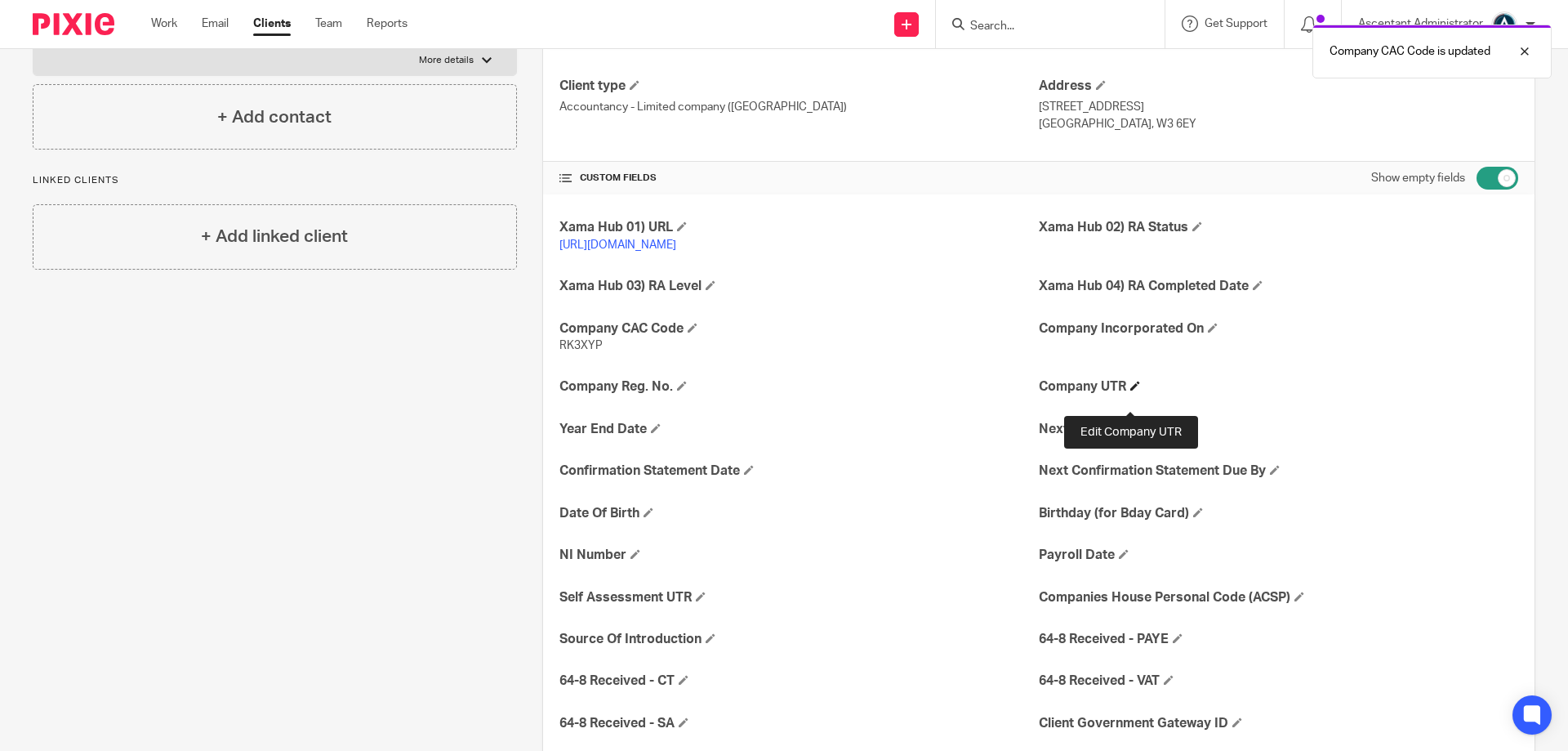
click at [1130, 390] on span at bounding box center [1134, 385] width 10 height 10
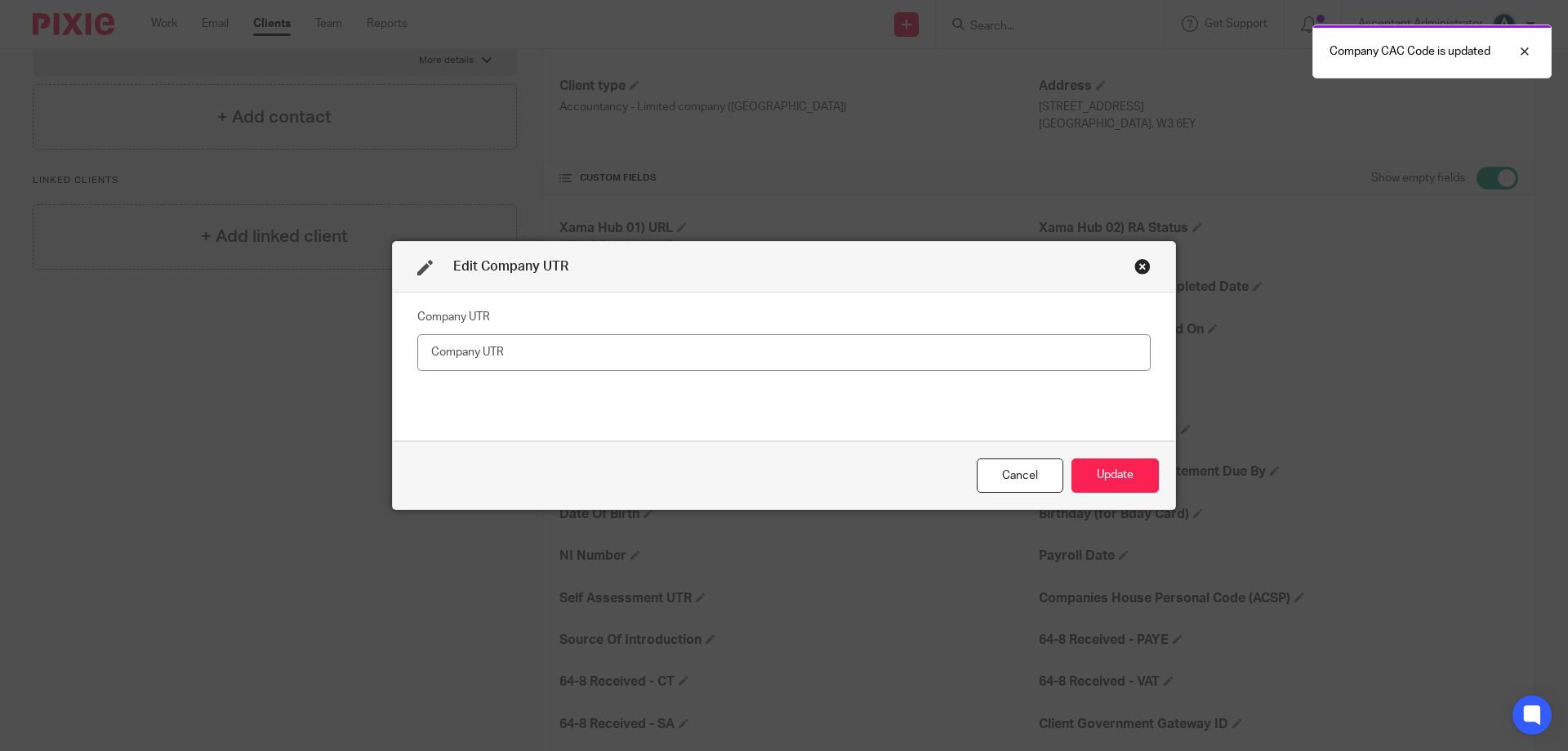
click at [862, 343] on input "text" at bounding box center [784, 352] width 734 height 37
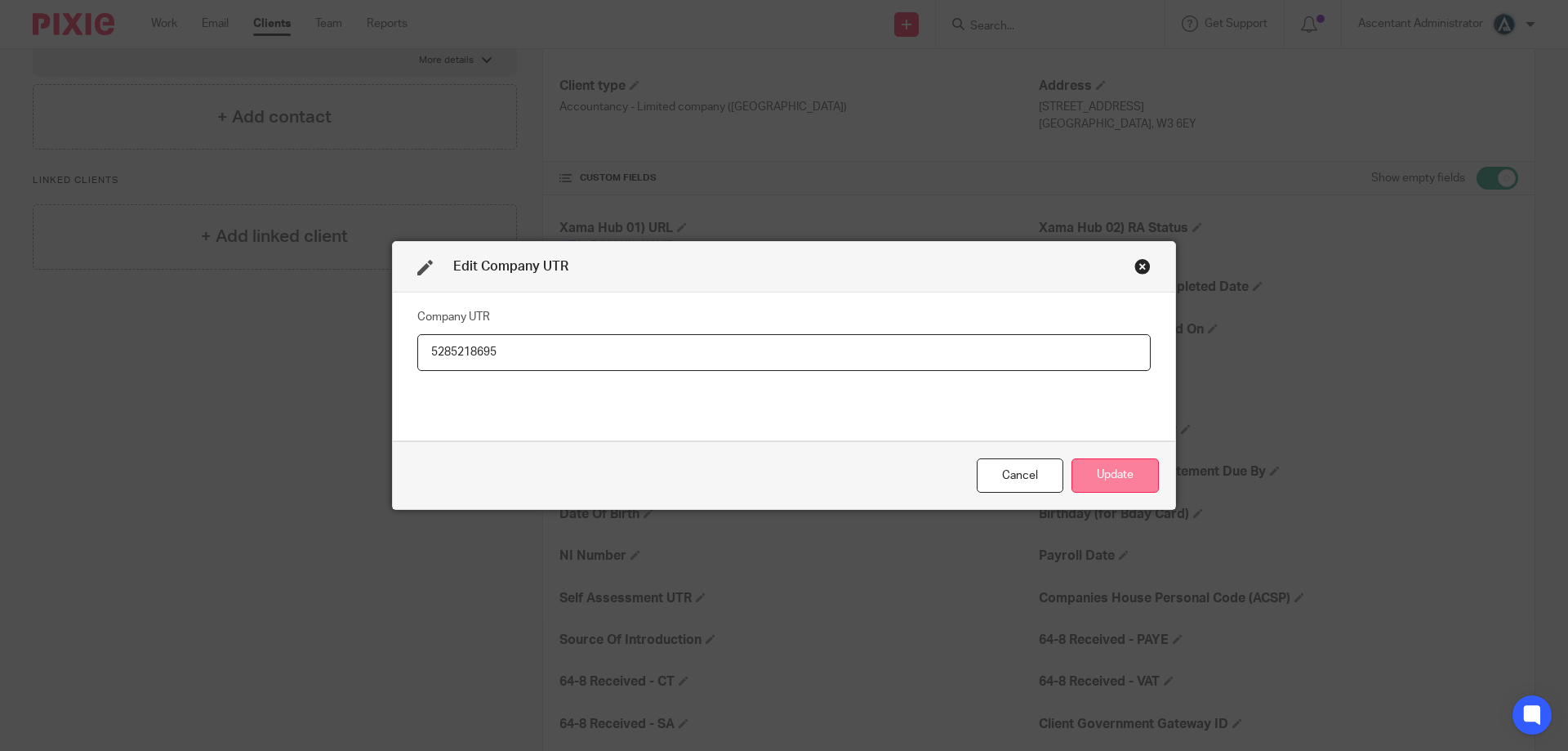
type input "5285218695"
click at [1118, 473] on button "Update" at bounding box center [1115, 475] width 87 height 35
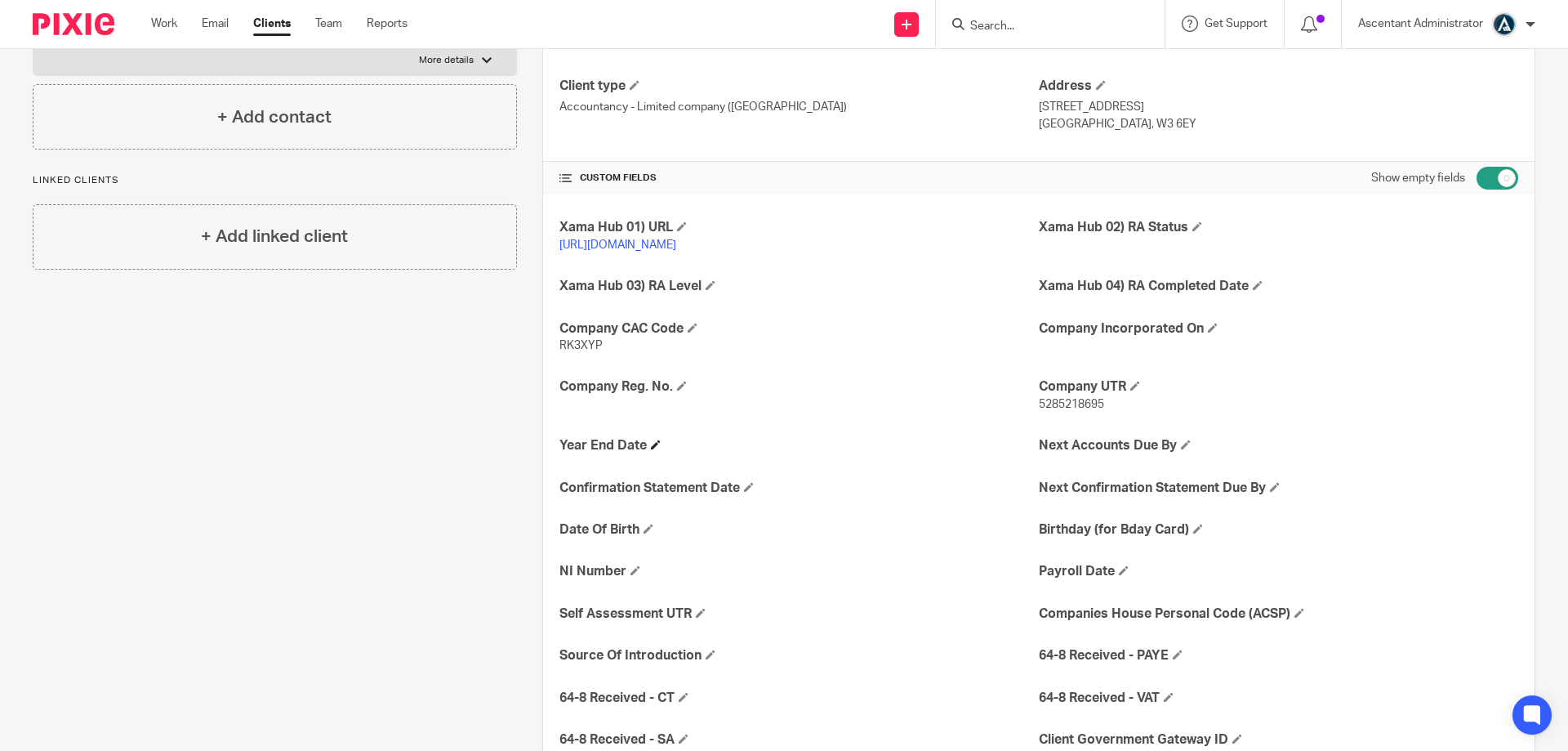
click at [644, 455] on h4 "Year End Date" at bounding box center [799, 445] width 479 height 17
click at [651, 449] on span at bounding box center [655, 444] width 10 height 10
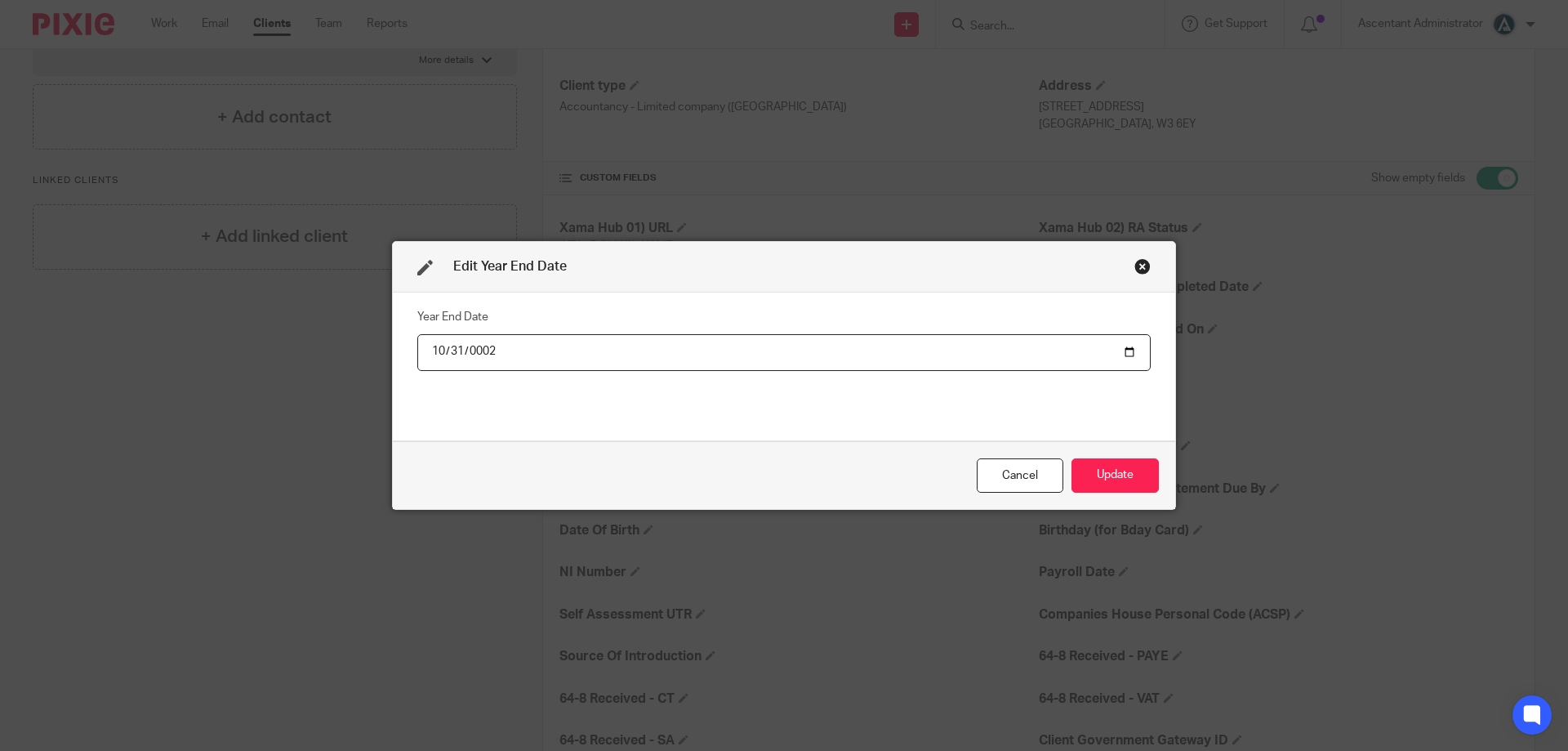
type input "0022-10-31"
type input "0002-10-31"
type input "2025-10-31"
click at [1123, 458] on button "Update" at bounding box center [1115, 475] width 87 height 35
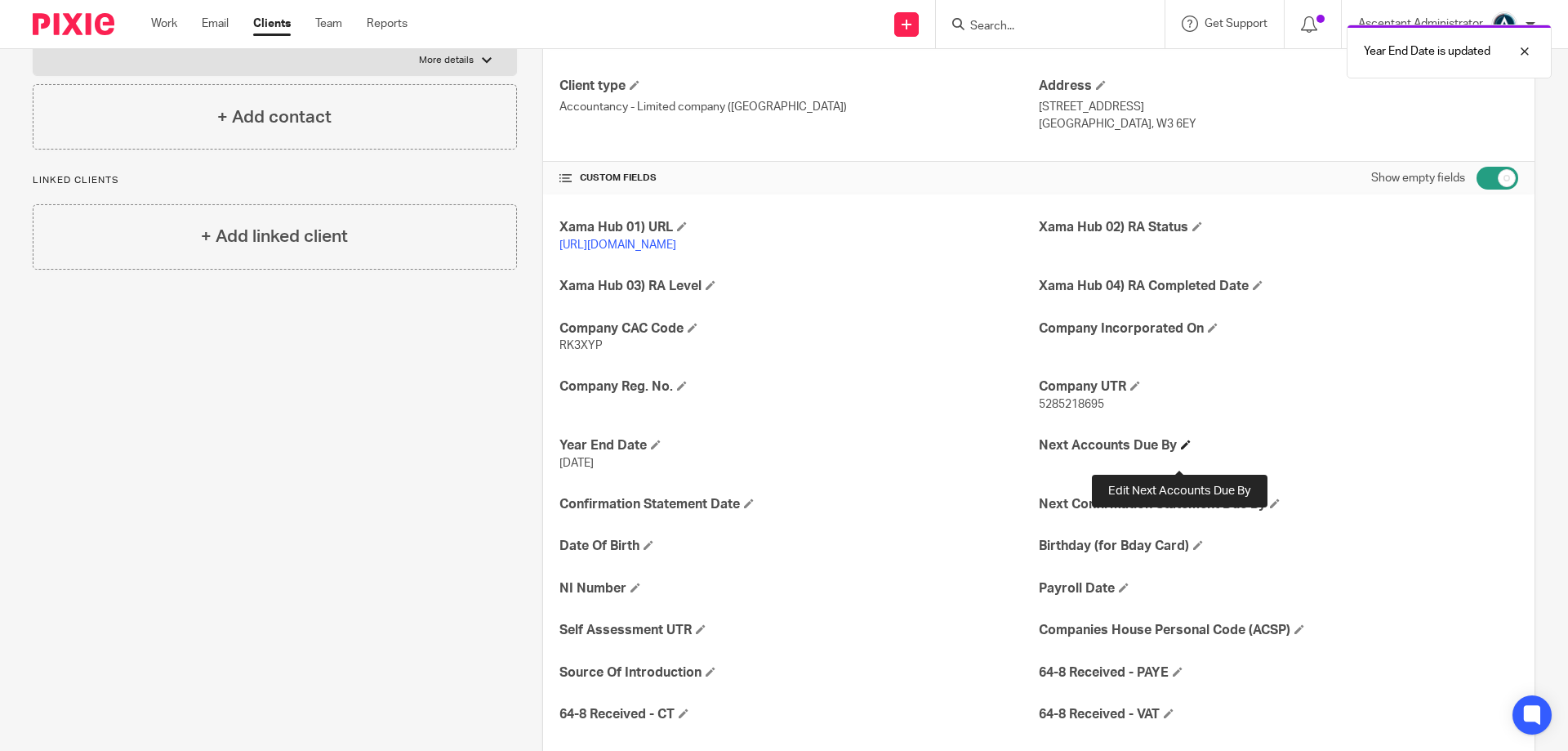
click at [1181, 449] on span at bounding box center [1185, 444] width 10 height 10
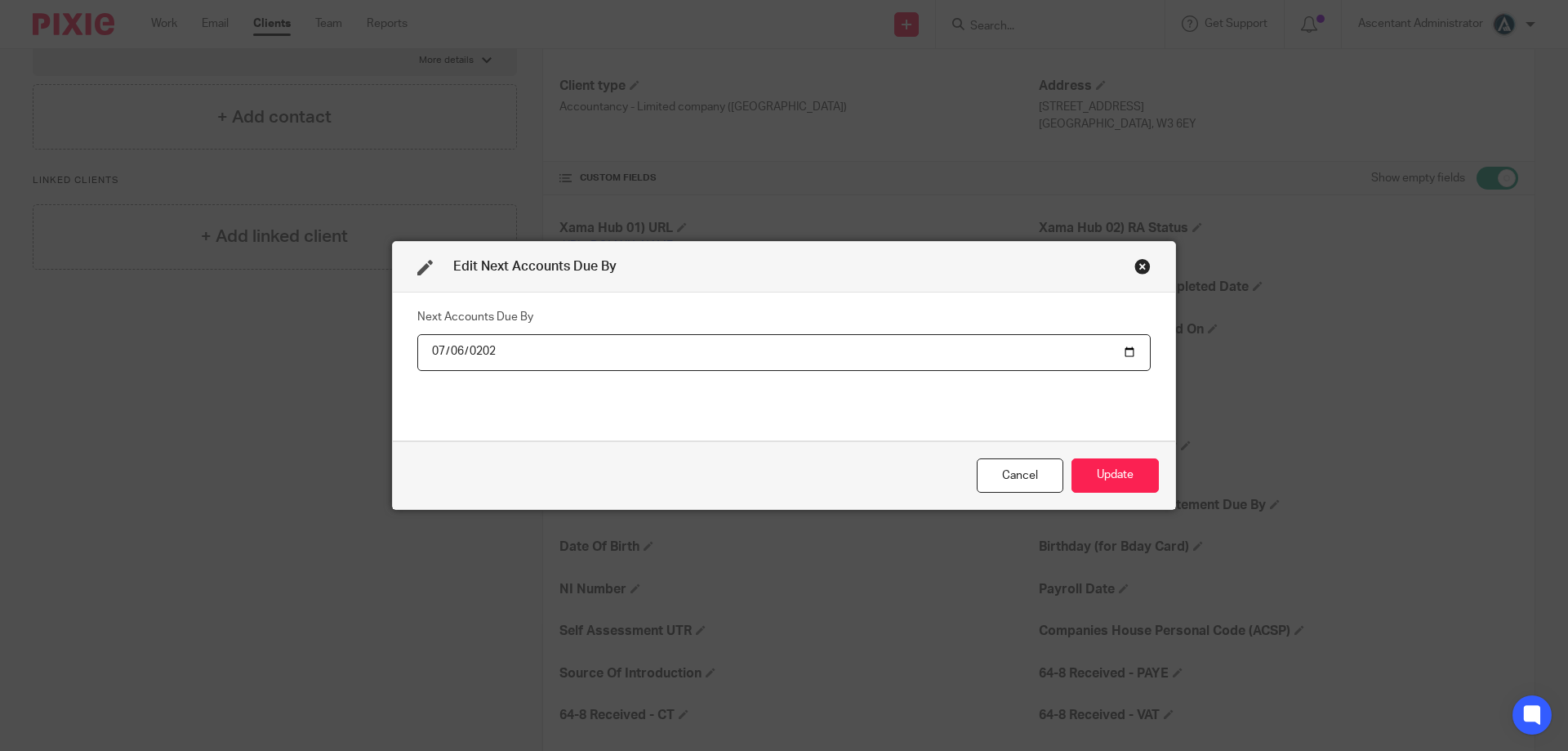
type input "2026-07-06"
click at [1091, 468] on button "Update" at bounding box center [1115, 475] width 87 height 35
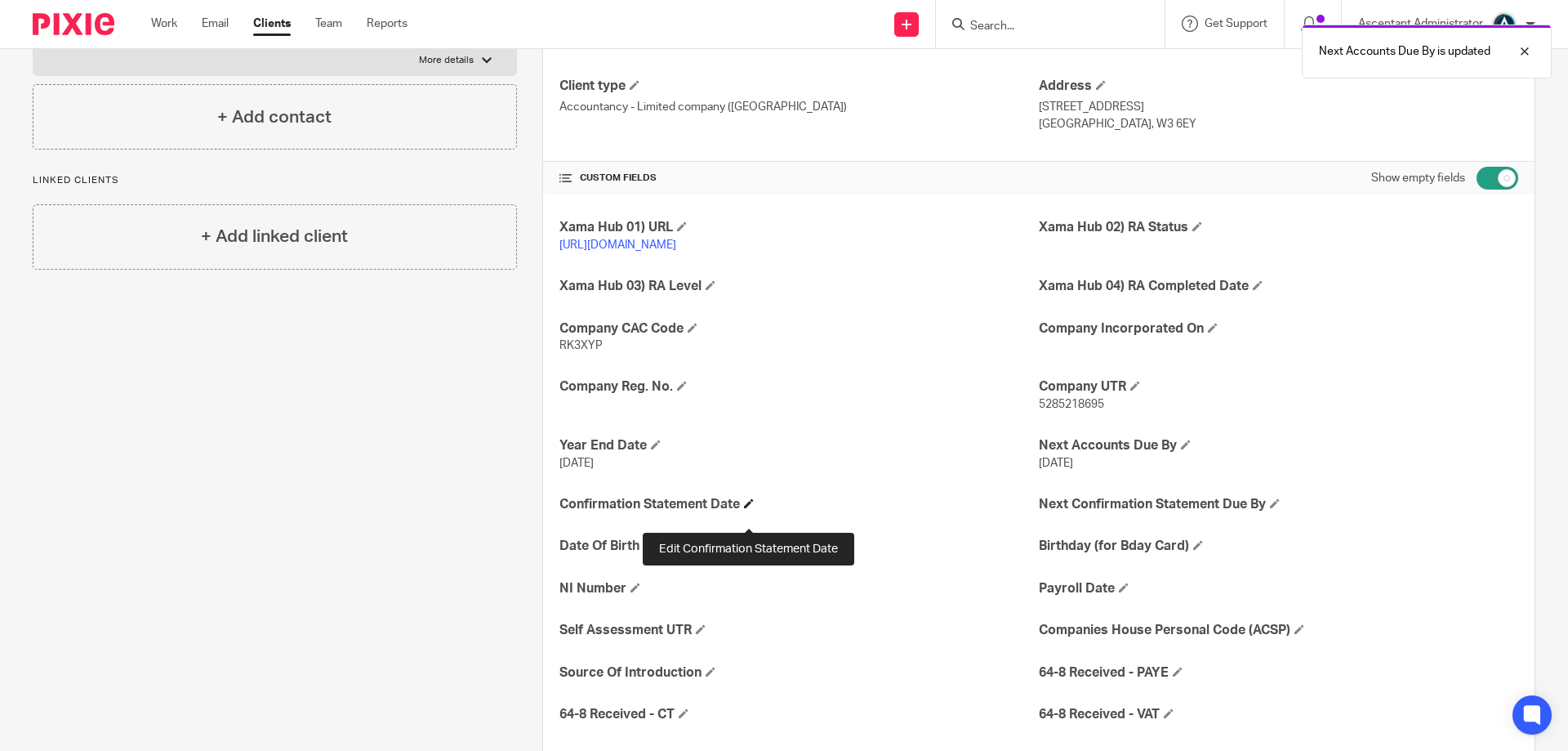
click at [748, 508] on span at bounding box center [748, 503] width 10 height 10
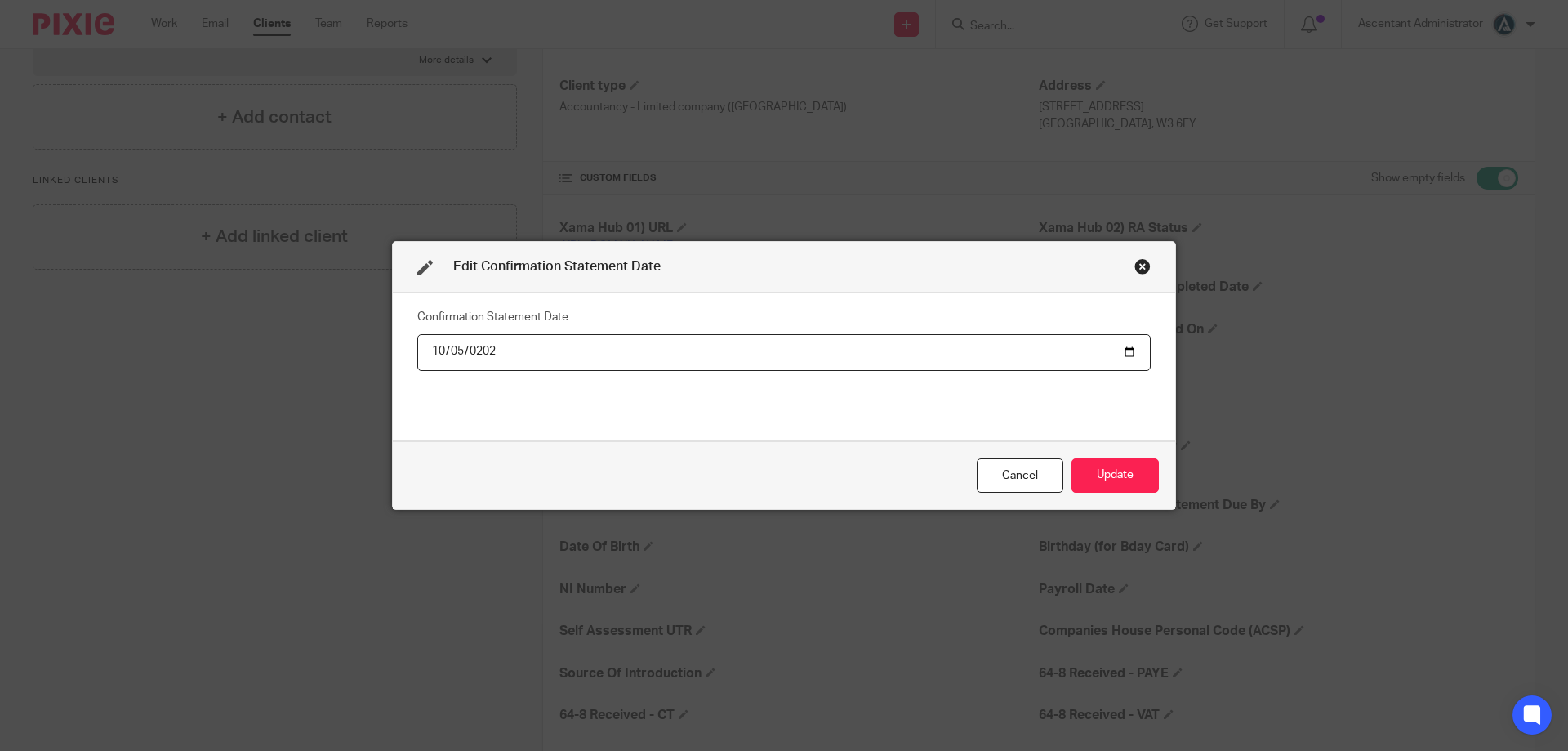
type input "2025-10-05"
click at [1092, 485] on button "Update" at bounding box center [1115, 475] width 87 height 35
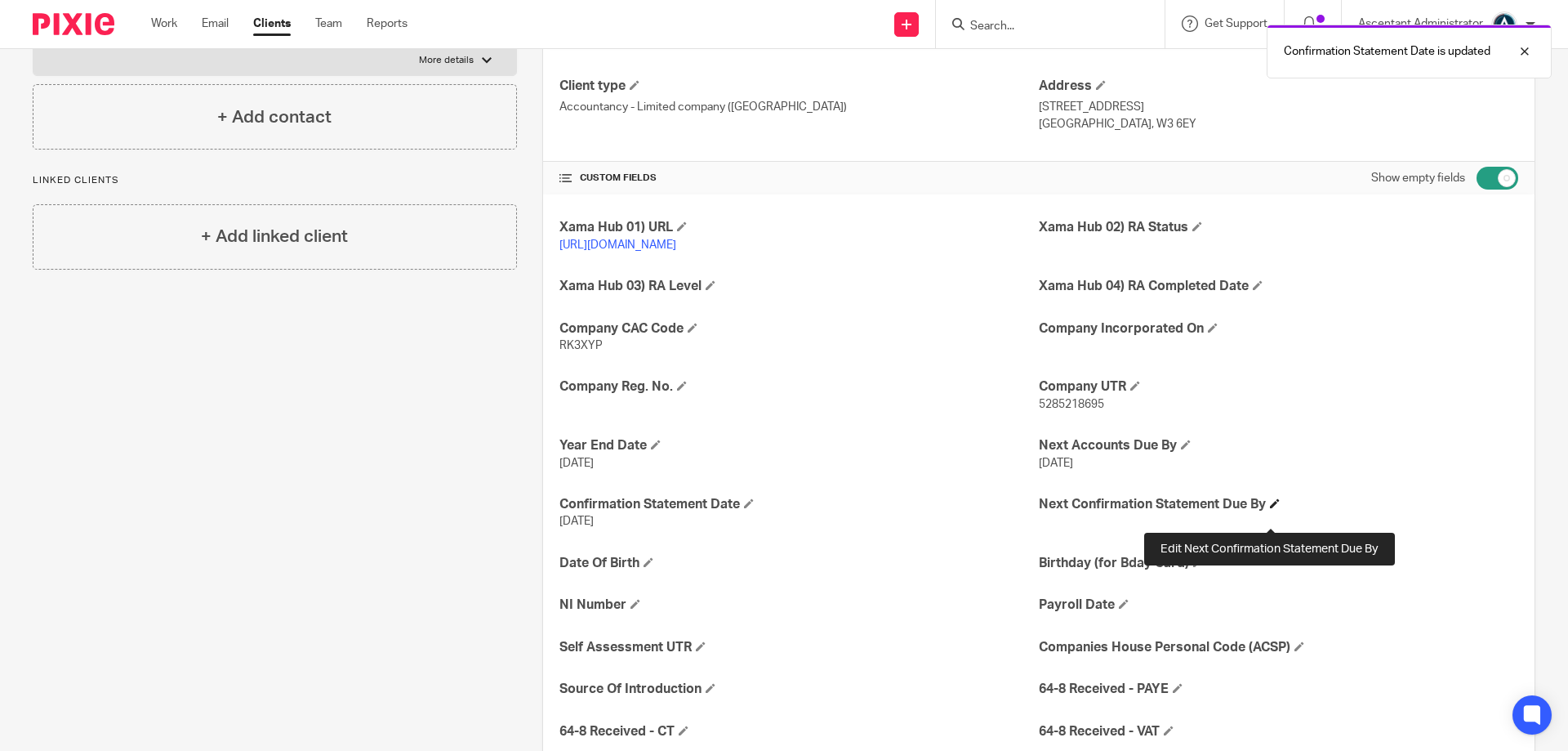
click at [1270, 508] on span at bounding box center [1274, 503] width 10 height 10
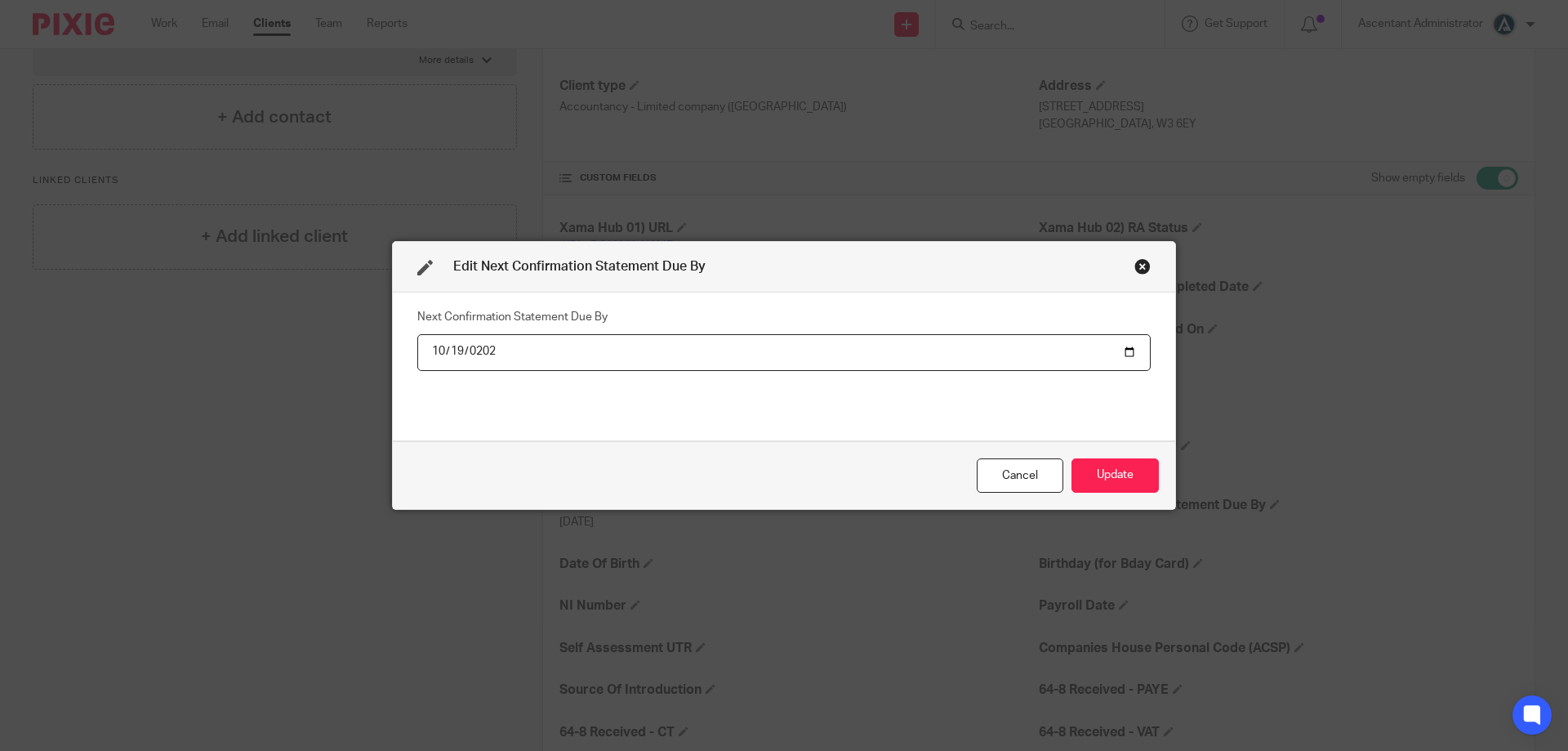
type input "2025-10-19"
click at [1099, 467] on button "Update" at bounding box center [1115, 475] width 87 height 35
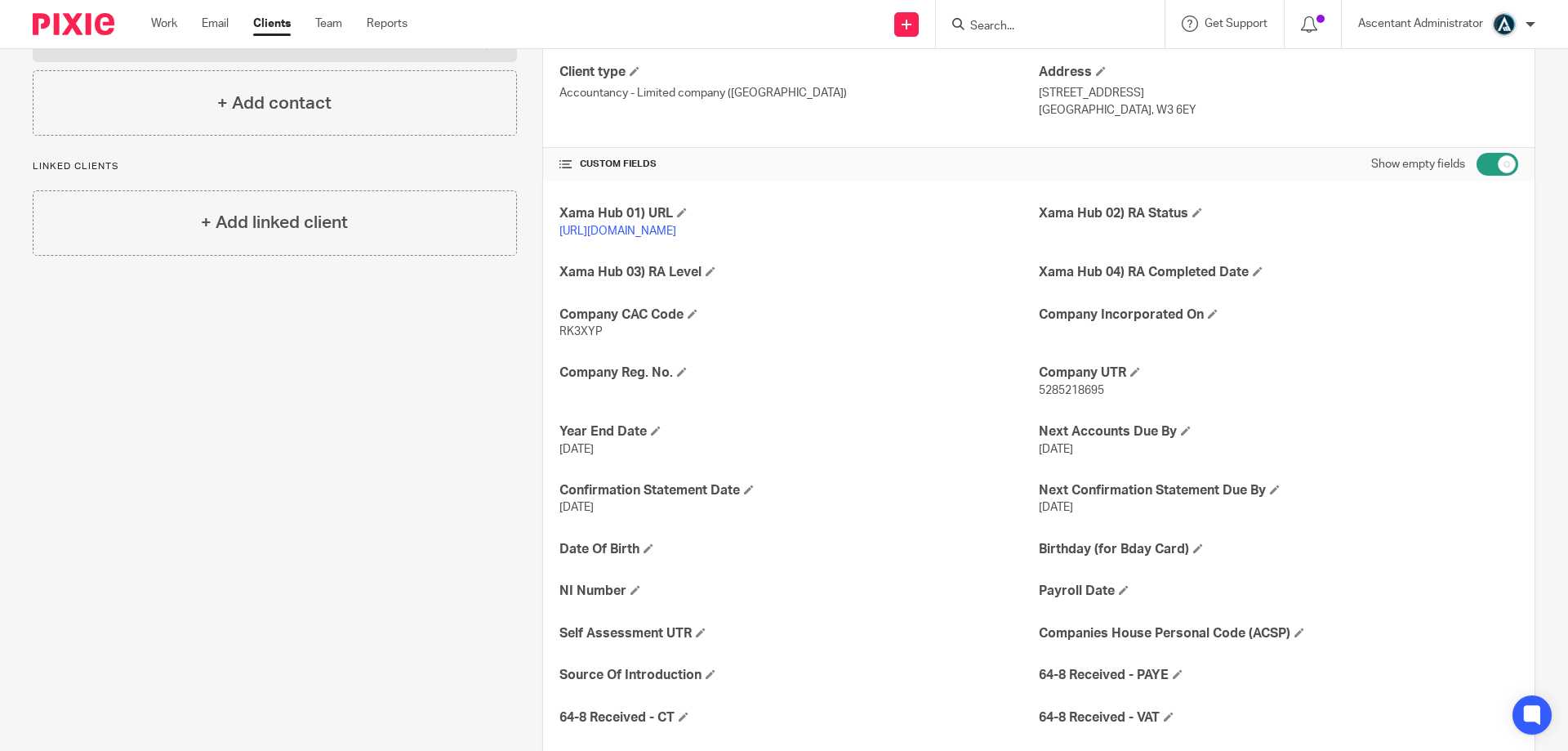
scroll to position [0, 0]
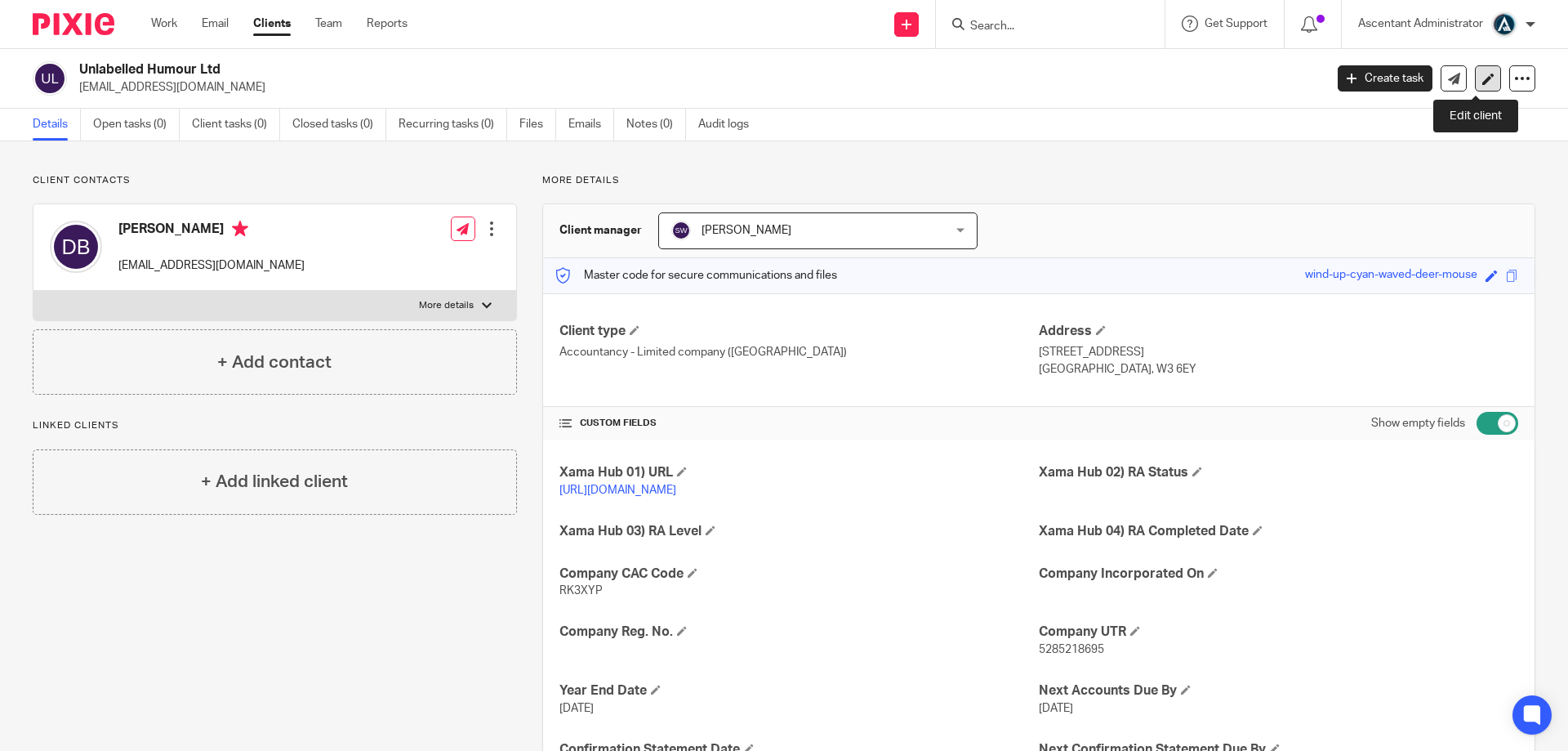
click at [1483, 79] on link at bounding box center [1487, 78] width 26 height 26
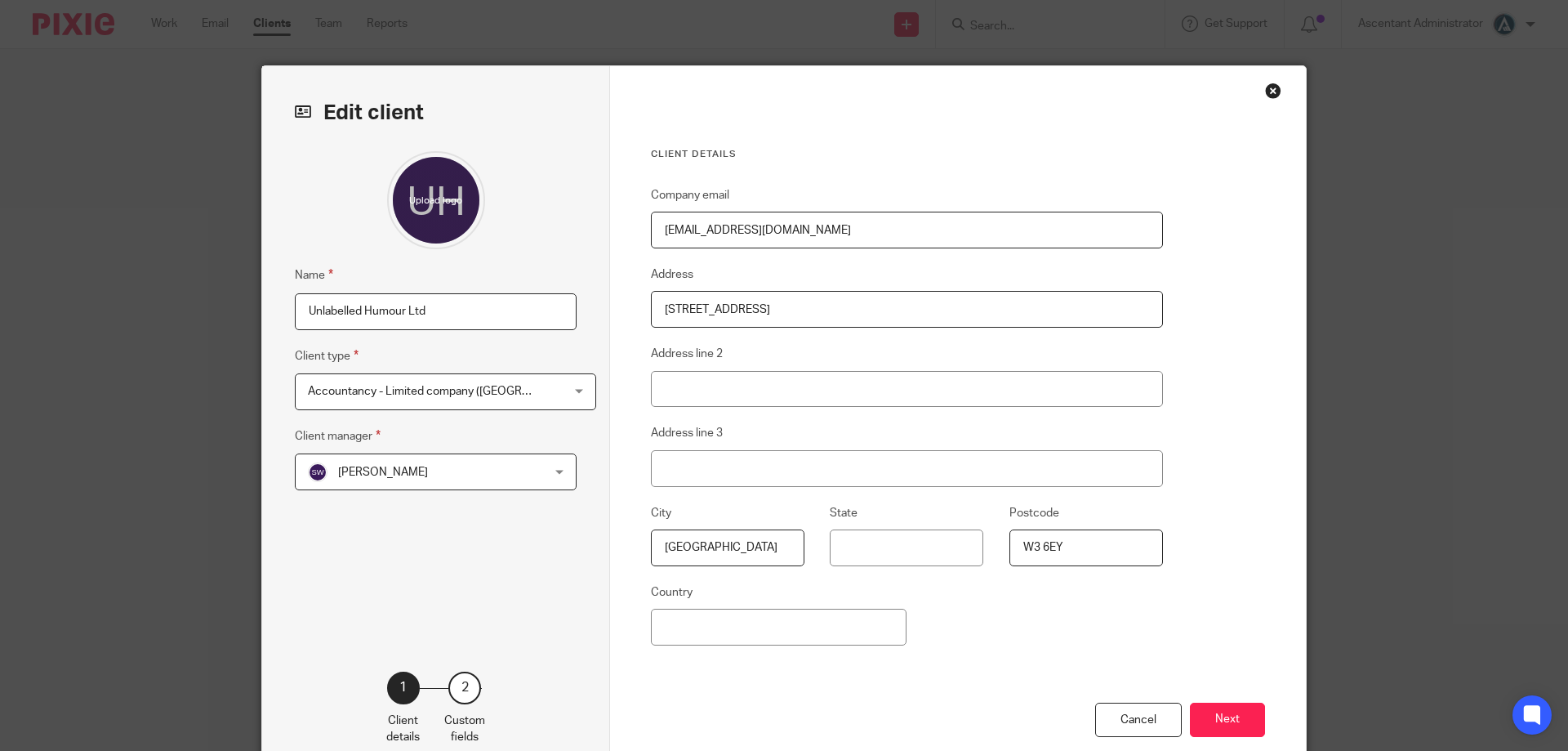
drag, startPoint x: 776, startPoint y: 230, endPoint x: 694, endPoint y: 239, distance: 82.5
click at [694, 239] on input "[EMAIL_ADDRESS][DOMAIN_NAME]" at bounding box center [907, 229] width 512 height 37
type input "[EMAIL_ADDRESS][DOMAIN_NAME]"
click at [841, 227] on input "[EMAIL_ADDRESS][DOMAIN_NAME]" at bounding box center [907, 229] width 512 height 37
click at [841, 226] on input "[EMAIL_ADDRESS][DOMAIN_NAME]" at bounding box center [907, 229] width 512 height 37
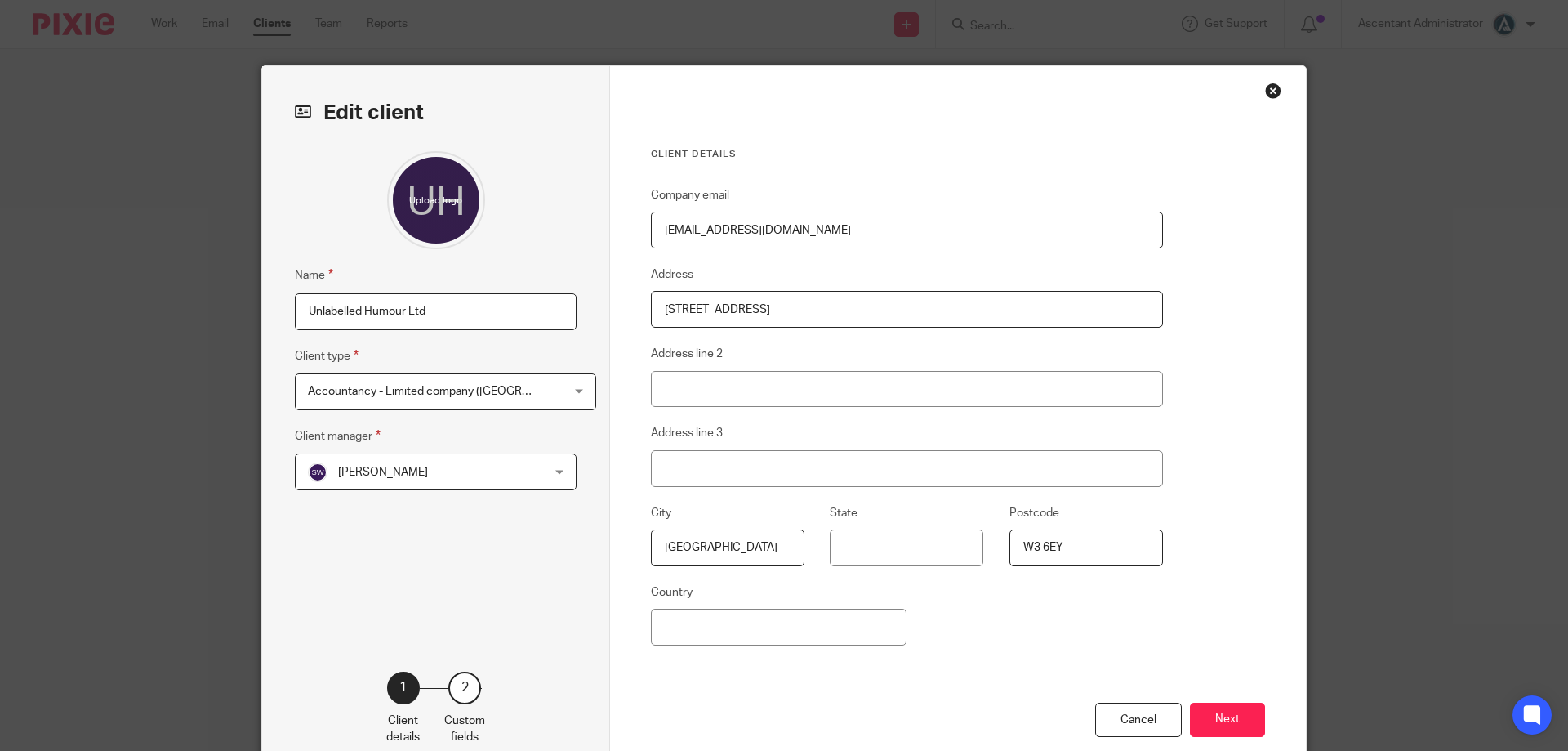
click at [841, 226] on input "[EMAIL_ADDRESS][DOMAIN_NAME]" at bounding box center [907, 229] width 512 height 37
click at [1227, 720] on button "Next" at bounding box center [1227, 720] width 75 height 35
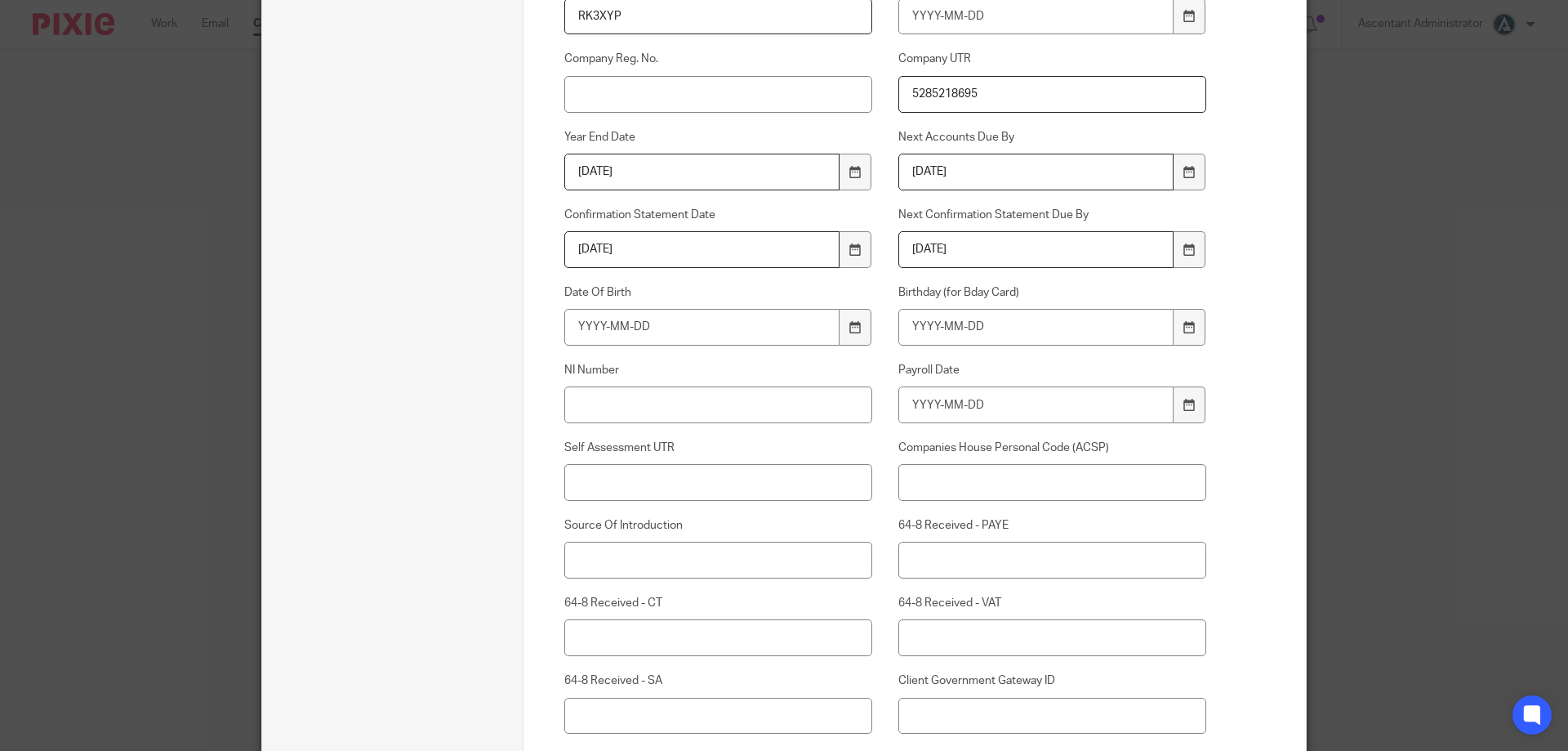
scroll to position [668, 0]
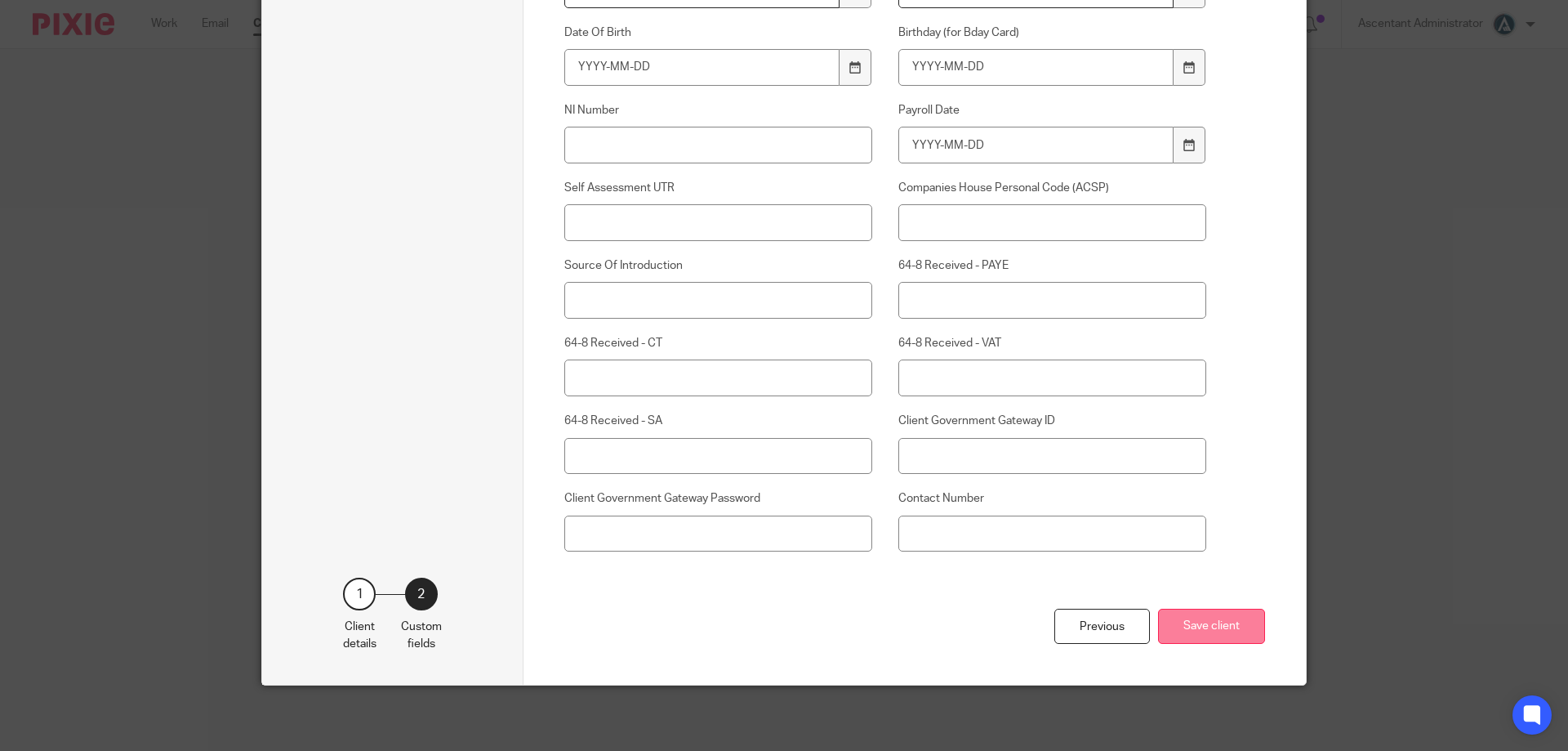
click at [1212, 621] on button "Save client" at bounding box center [1211, 626] width 107 height 35
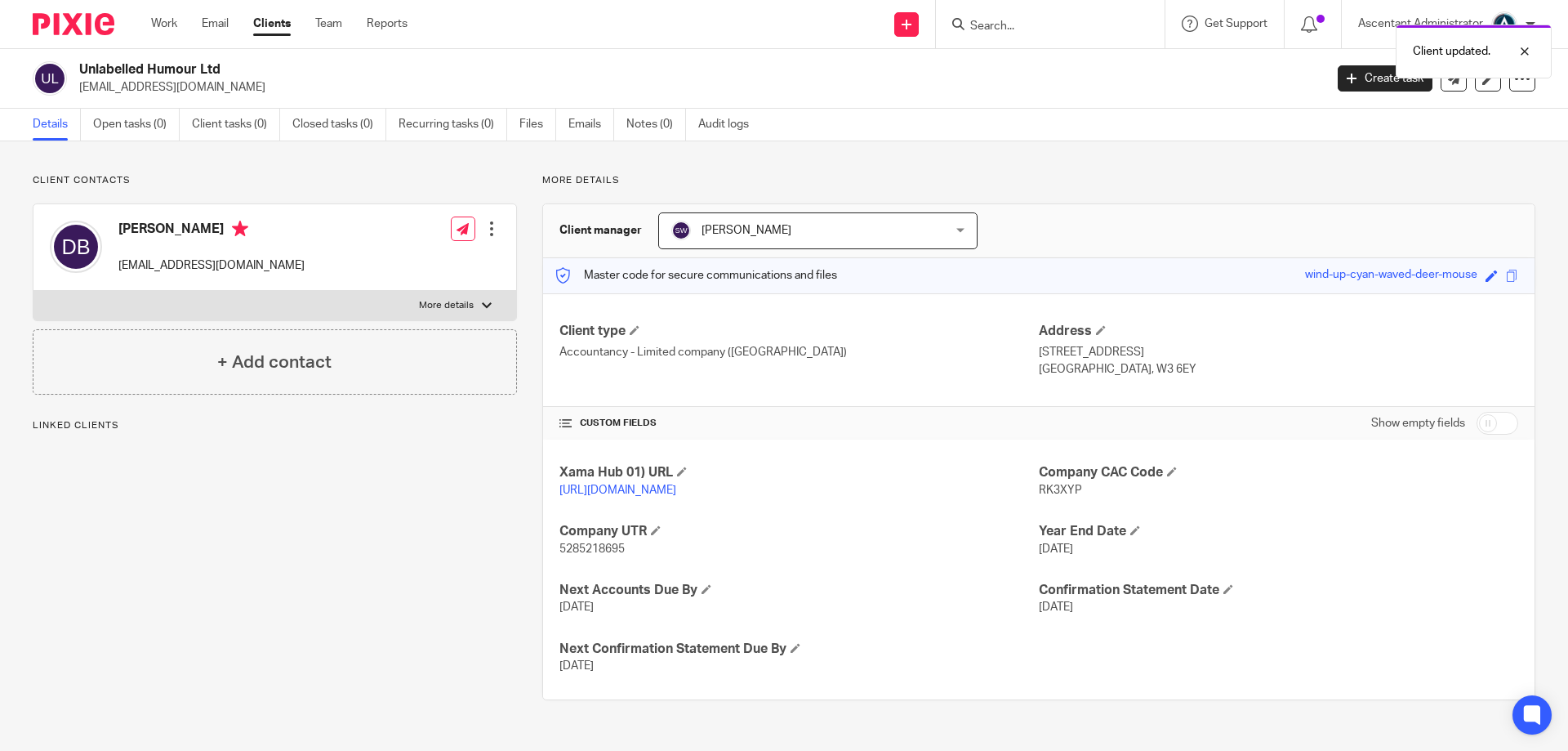
click at [494, 229] on div at bounding box center [492, 229] width 16 height 16
click at [413, 264] on link "Edit contact" at bounding box center [414, 265] width 156 height 24
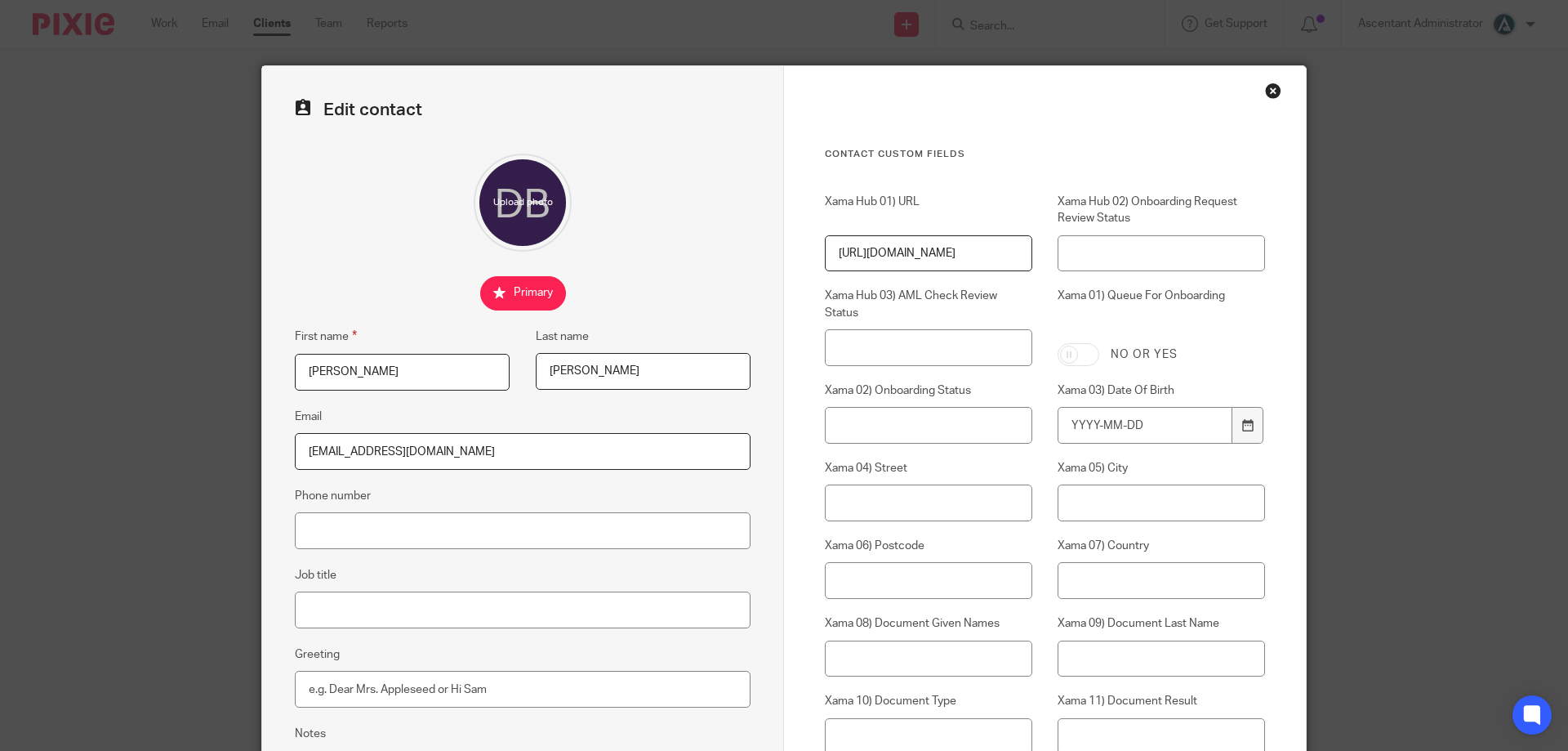
click at [518, 464] on input "[EMAIL_ADDRESS][DOMAIN_NAME]" at bounding box center [522, 451] width 456 height 37
click at [521, 462] on input "[EMAIL_ADDRESS][DOMAIN_NAME]" at bounding box center [522, 451] width 456 height 37
click at [522, 462] on input "[EMAIL_ADDRESS][DOMAIN_NAME]" at bounding box center [522, 451] width 456 height 37
click at [521, 461] on input "hello@heliowaite.com" at bounding box center [522, 451] width 456 height 37
paste input "unlabelledhumour"
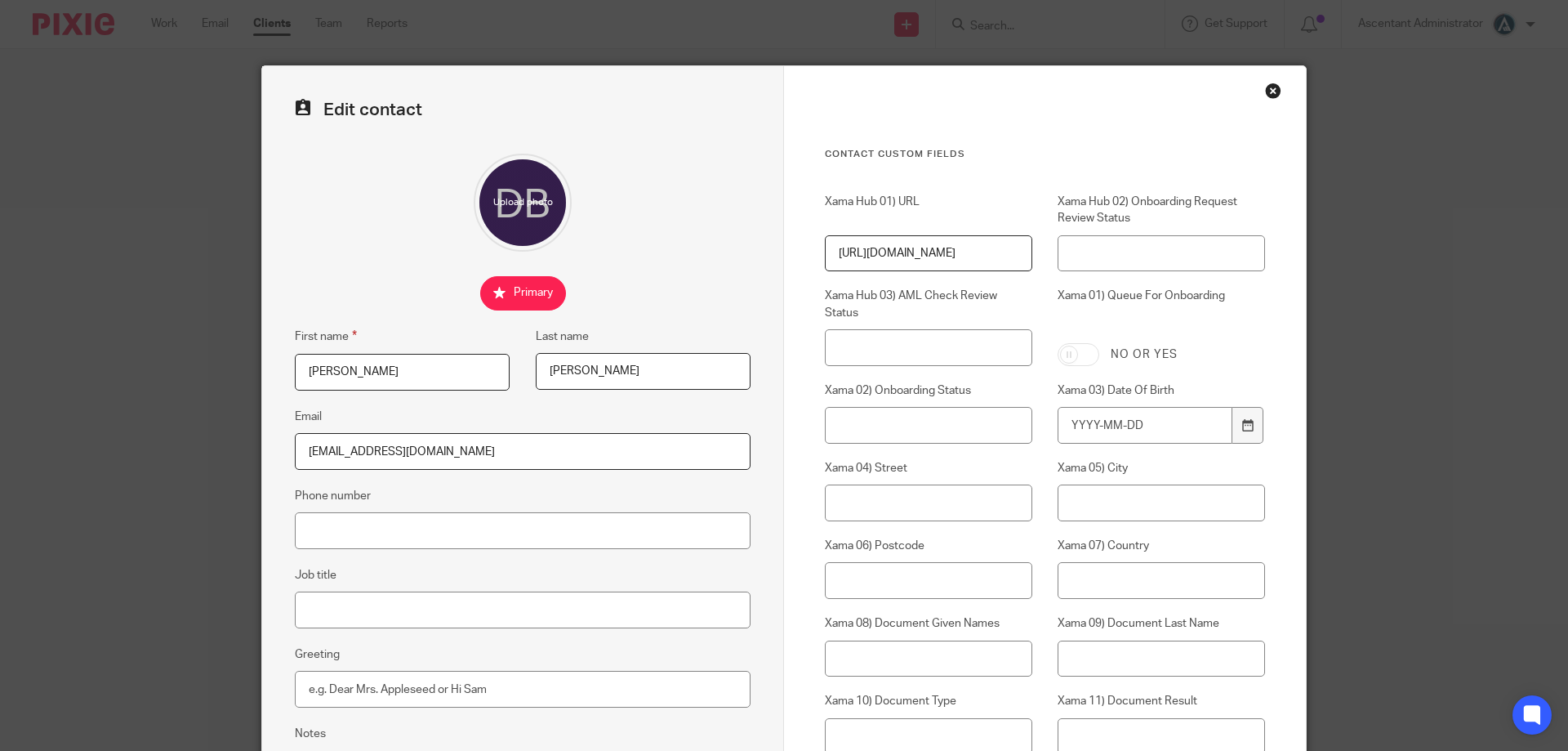
type input "hello@unlabelledhumour.com"
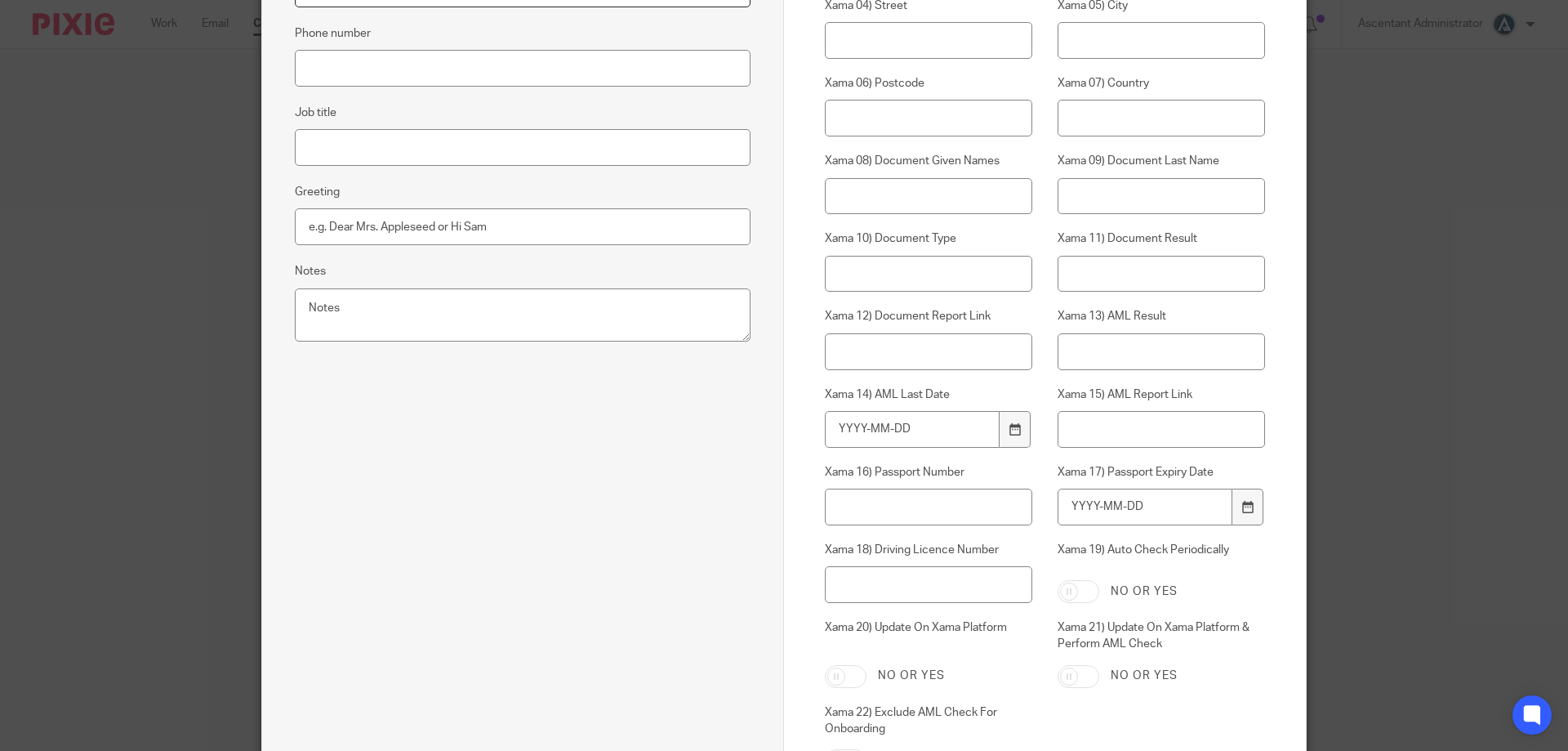
scroll to position [642, 0]
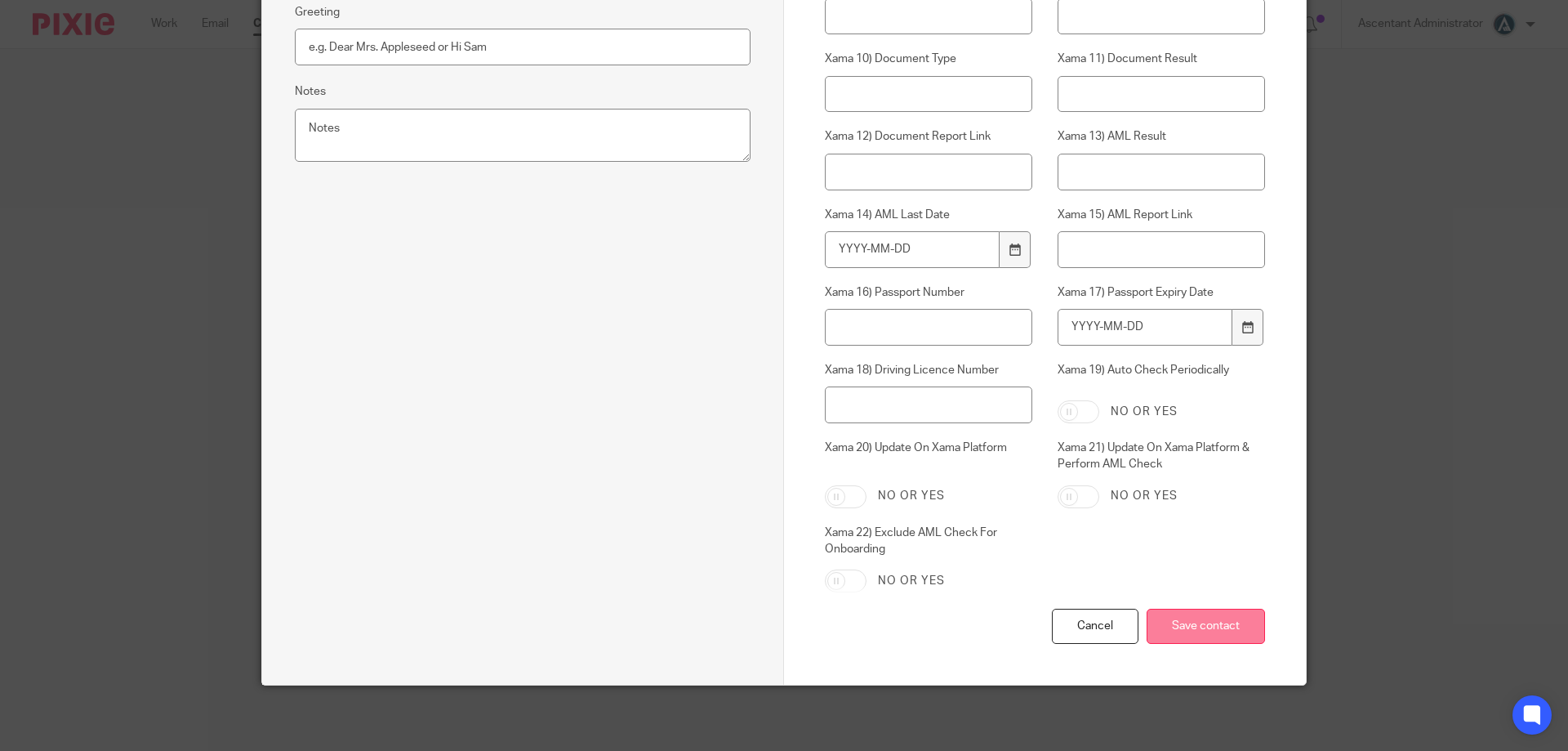
click at [1190, 620] on input "Save contact" at bounding box center [1206, 626] width 119 height 35
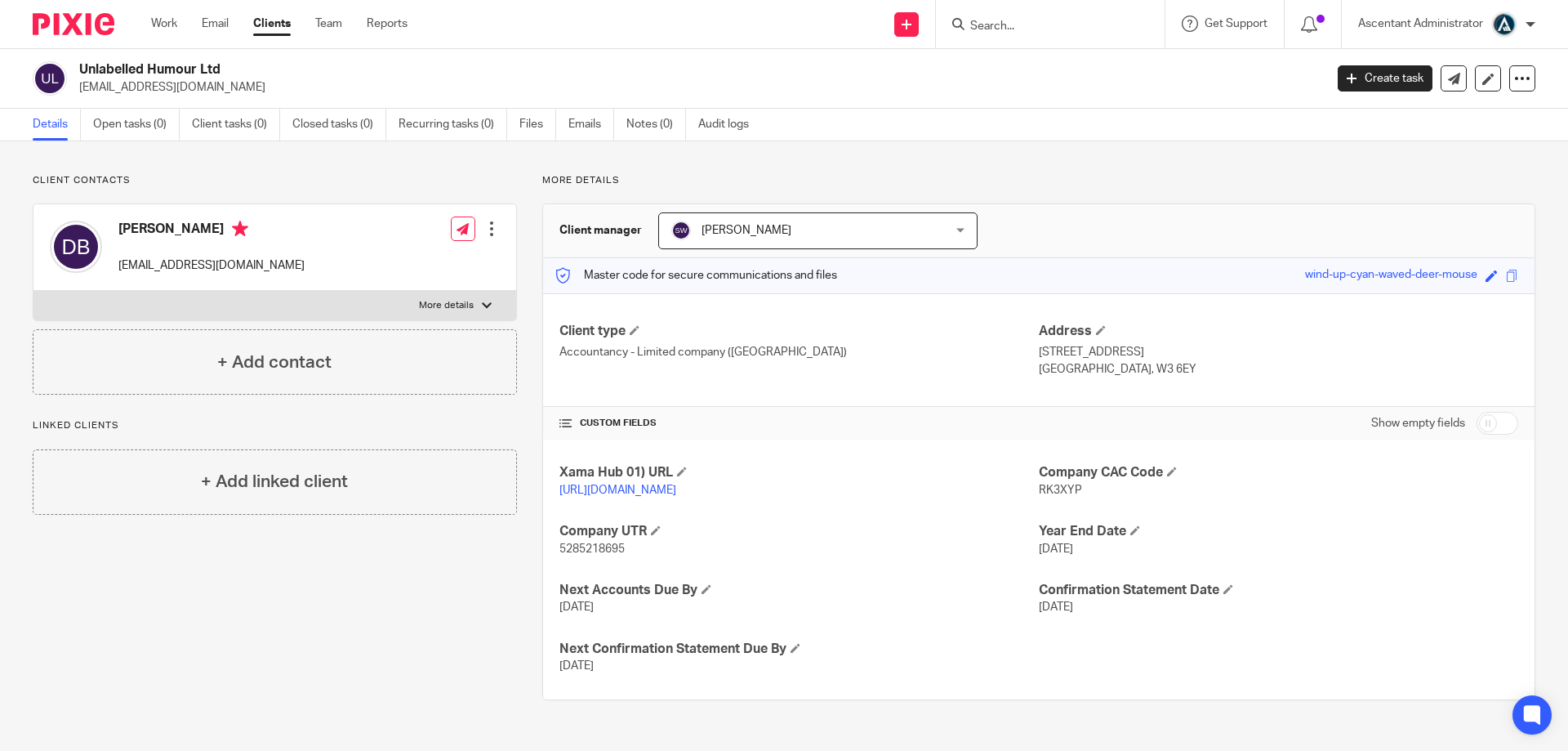
click at [1000, 27] on input "Search" at bounding box center [1041, 27] width 147 height 14
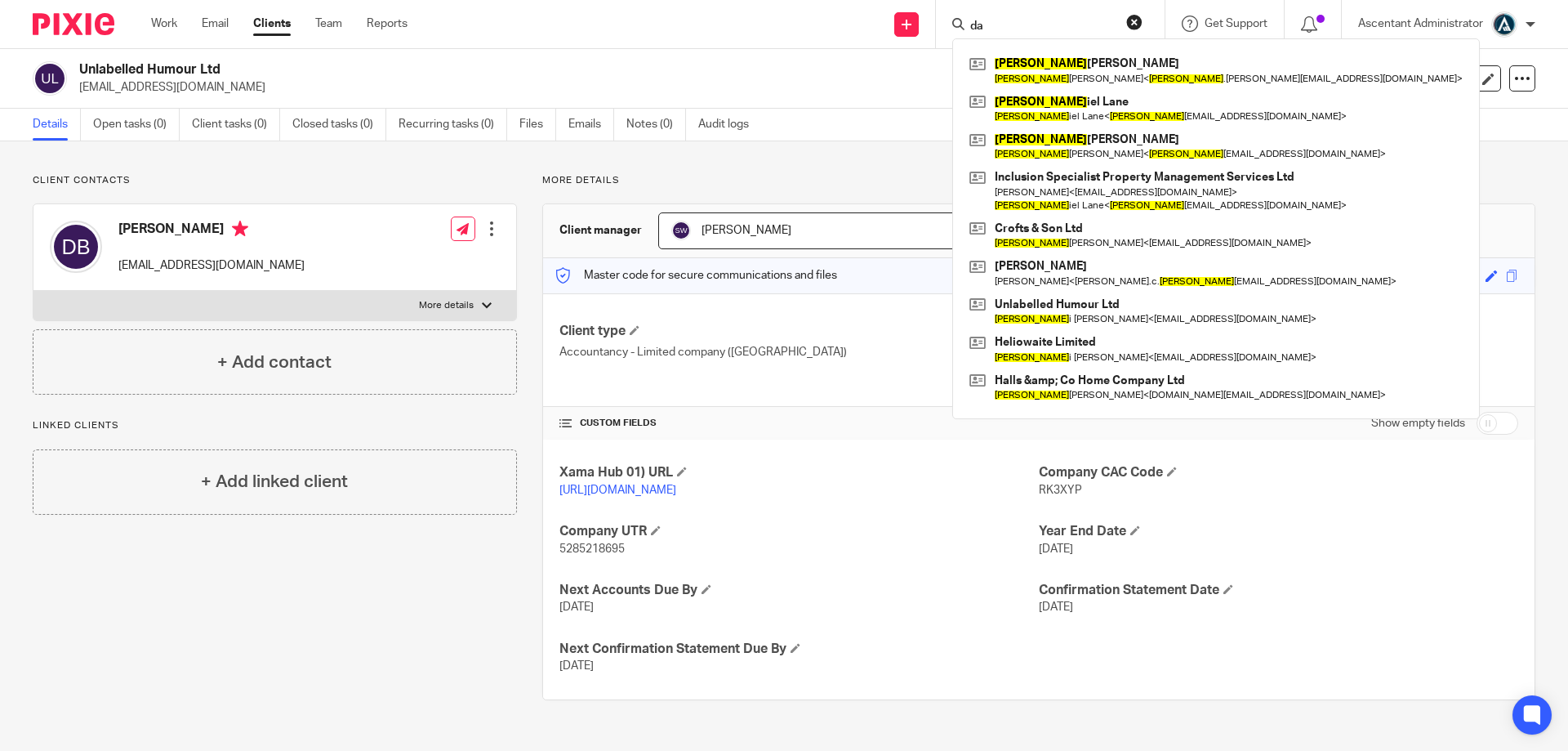
type input "d"
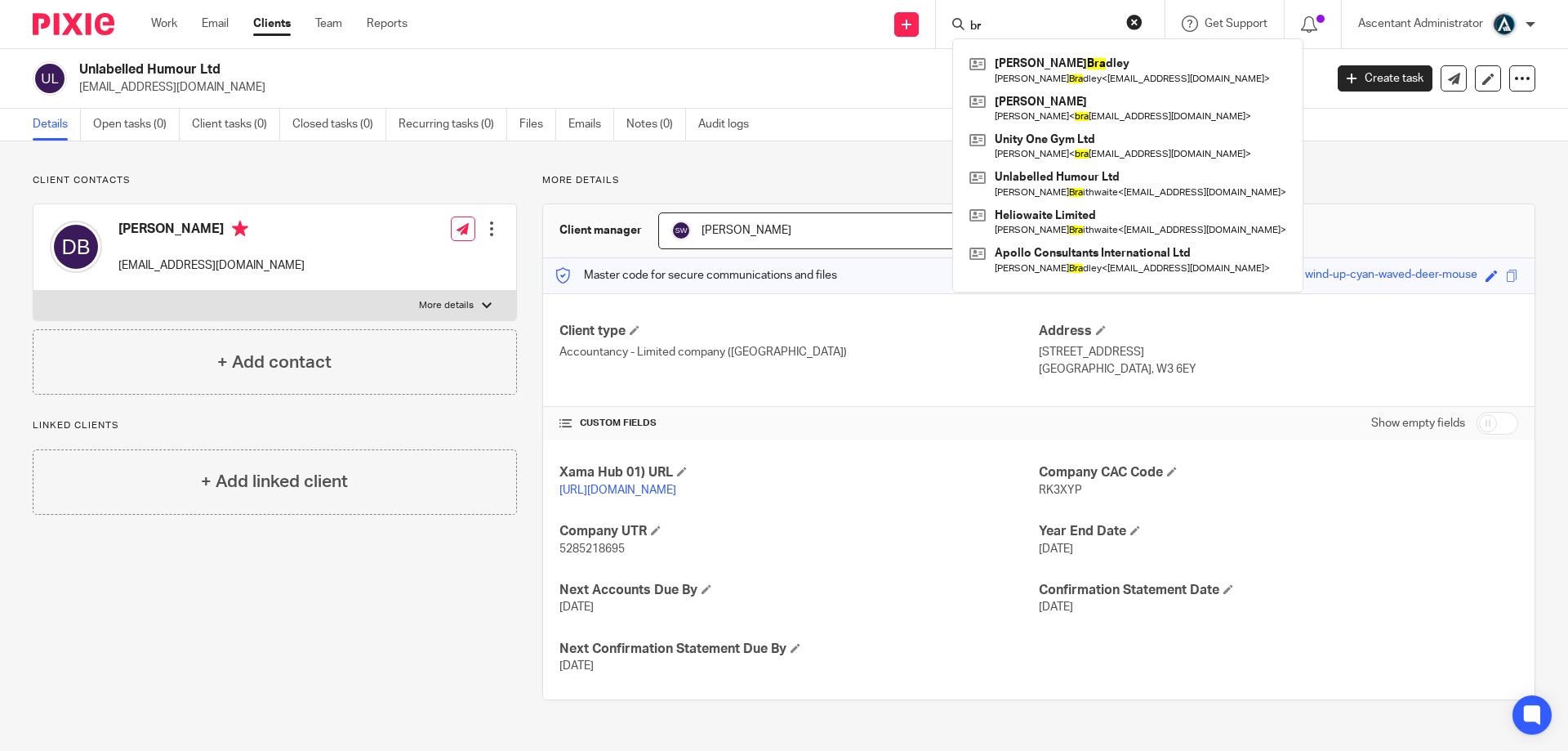
type input "b"
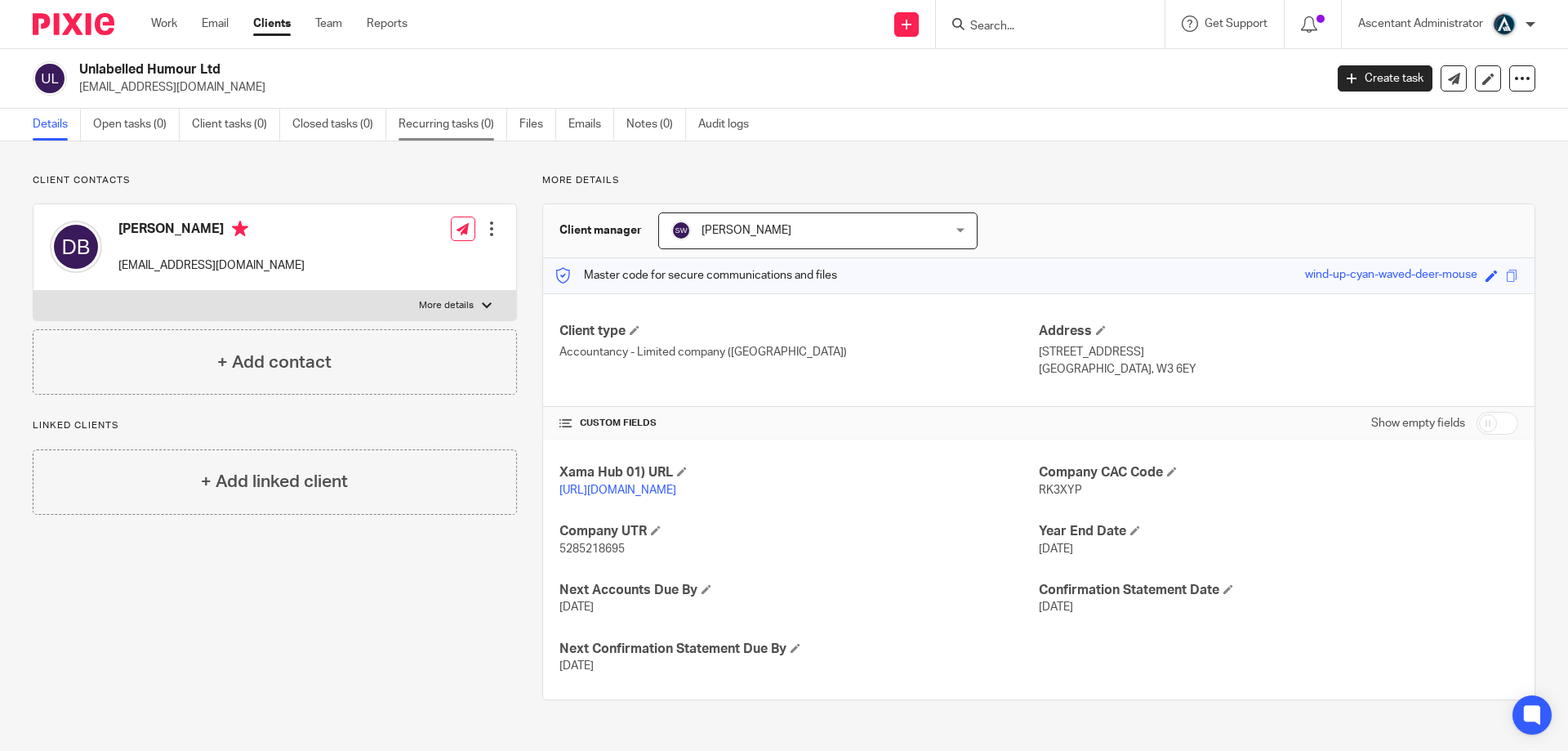
click at [427, 129] on link "Recurring tasks (0)" at bounding box center [452, 125] width 109 height 32
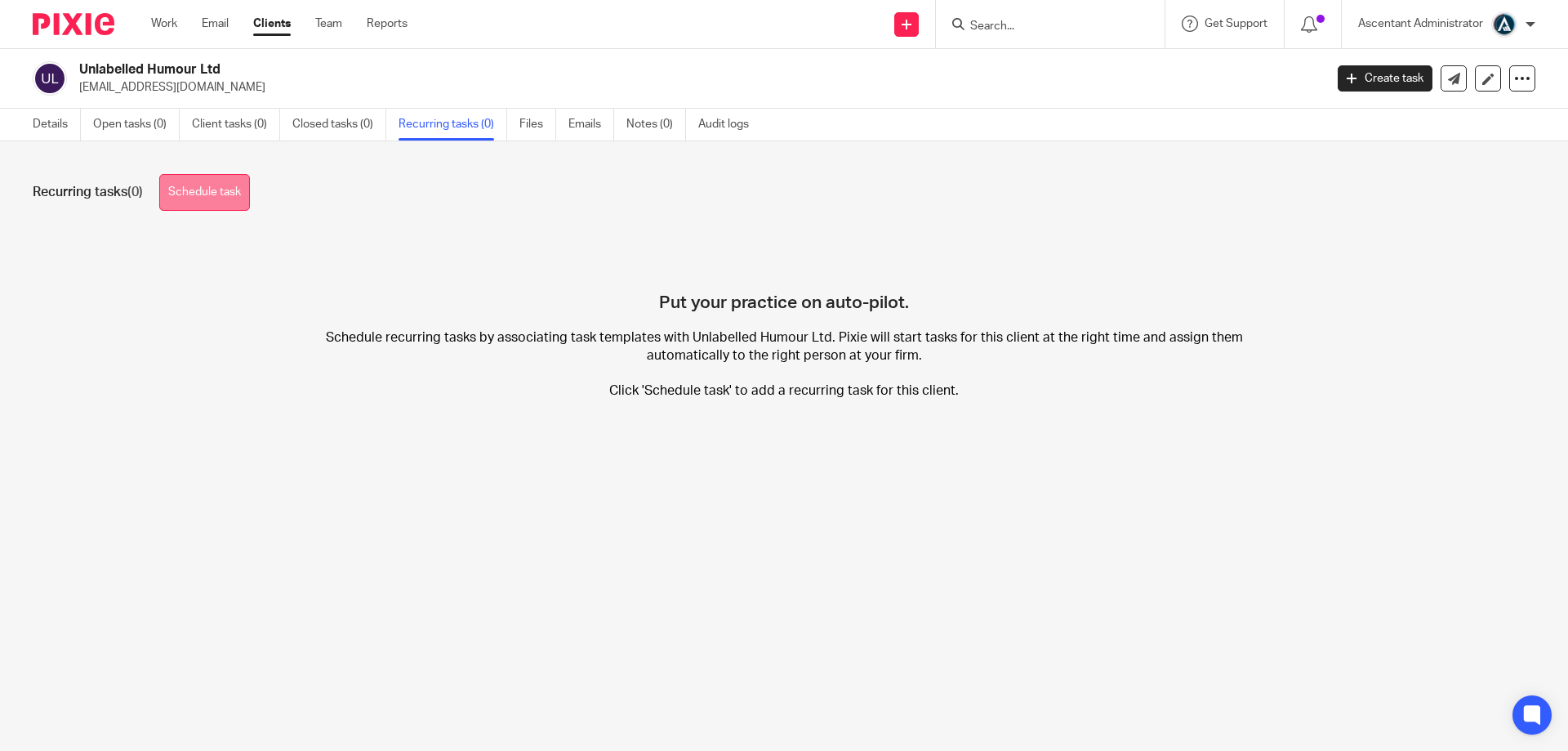
click at [187, 204] on link "Schedule task" at bounding box center [204, 192] width 91 height 37
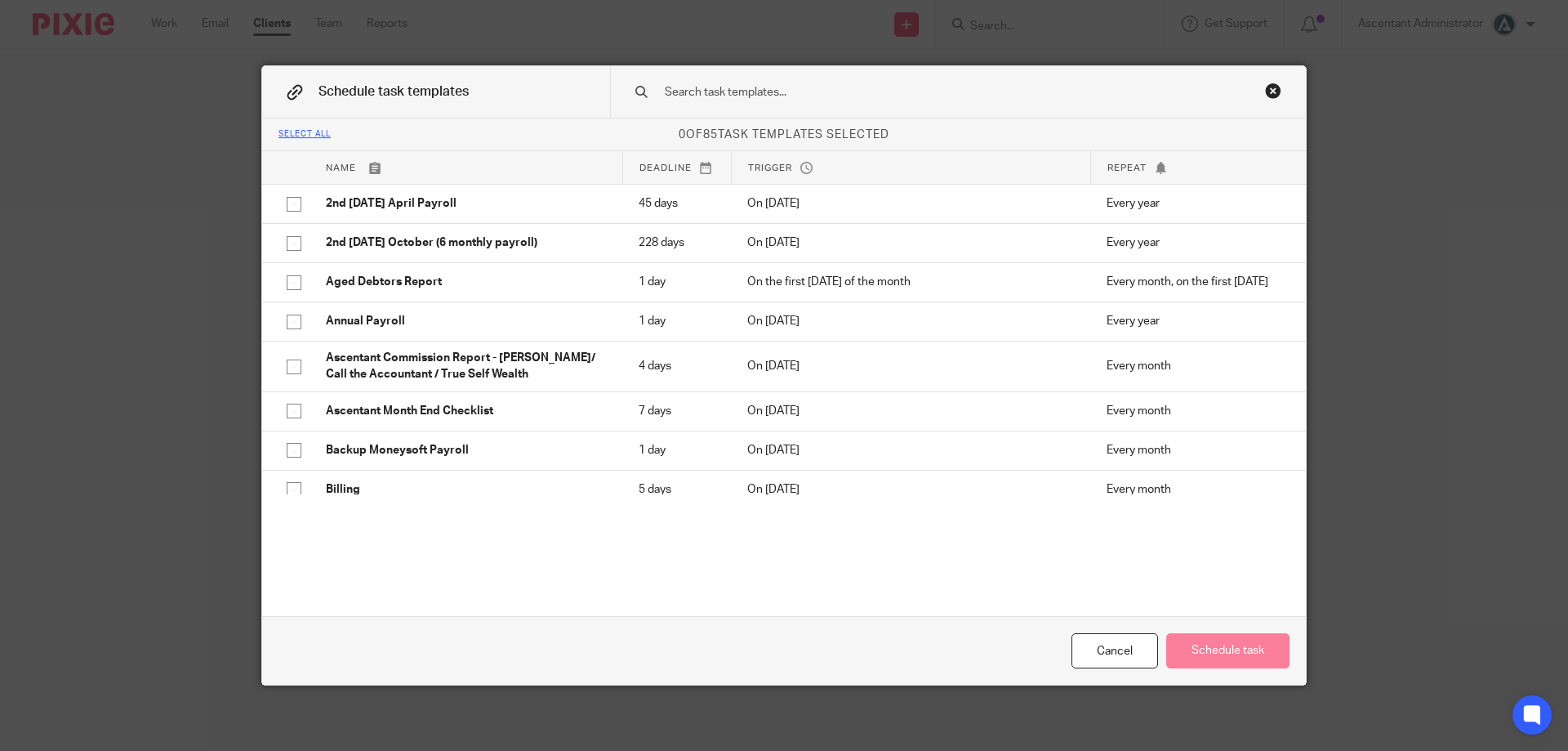
scroll to position [3151, 0]
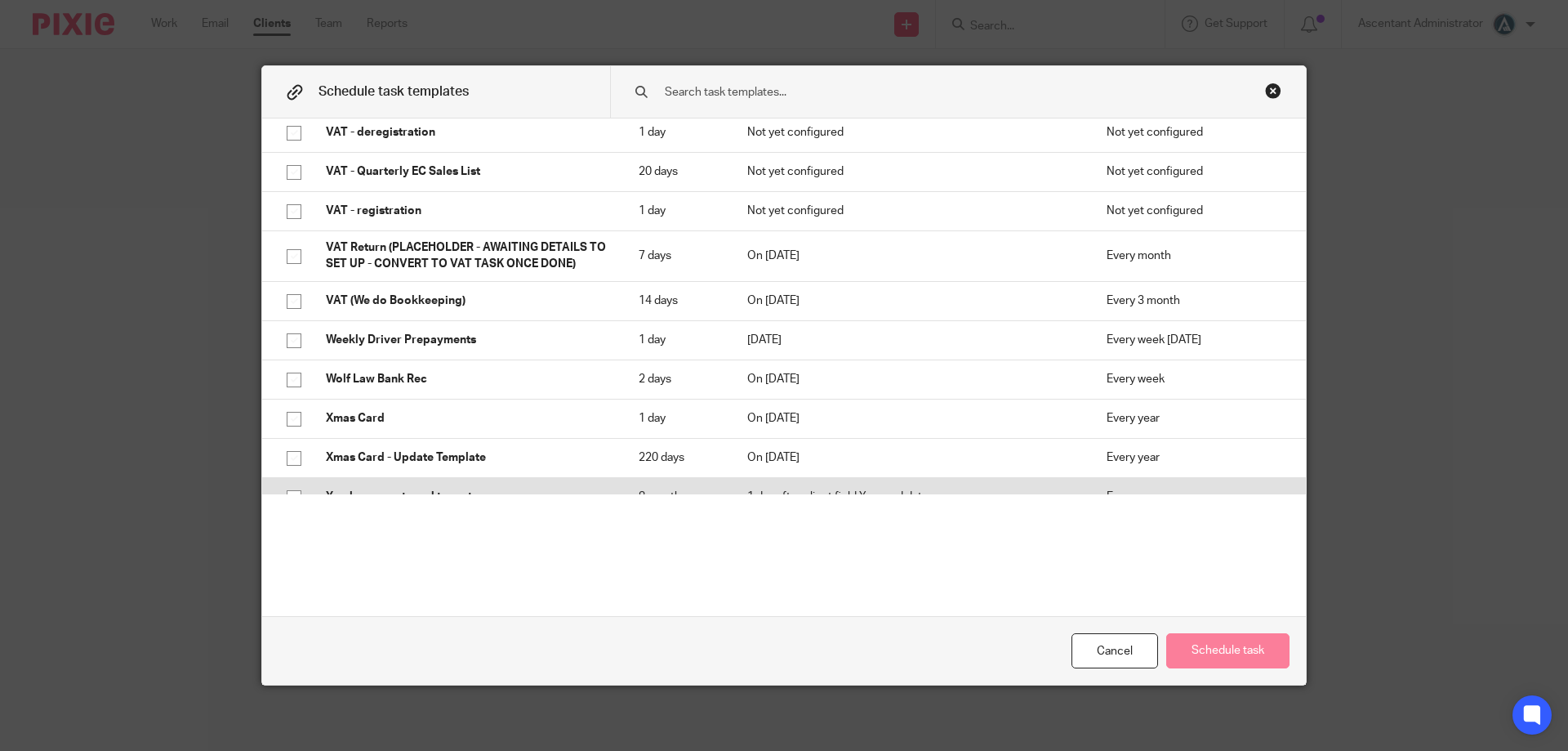
click at [1245, 485] on td "Every year" at bounding box center [1198, 496] width 216 height 39
checkbox input "true"
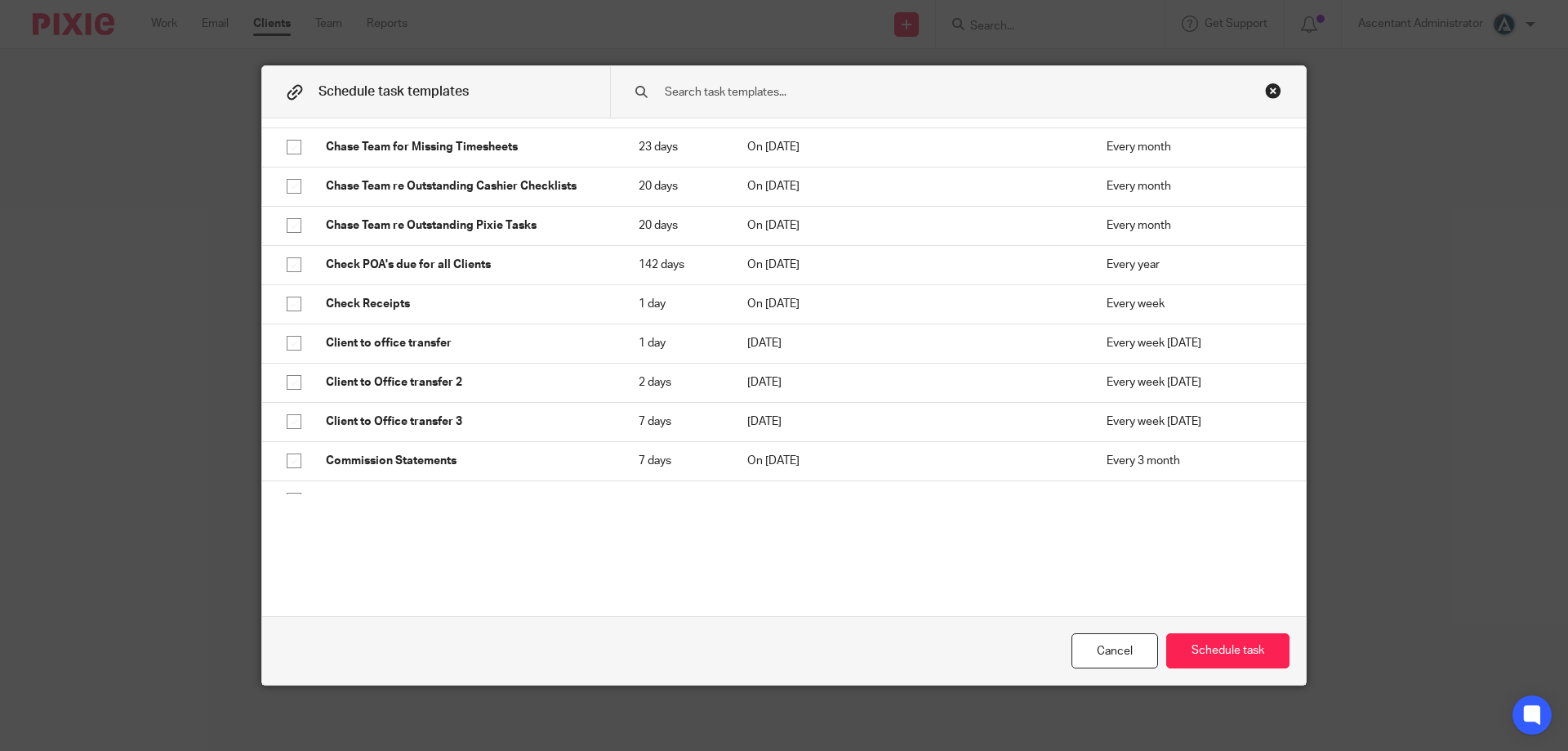
scroll to position [515, 0]
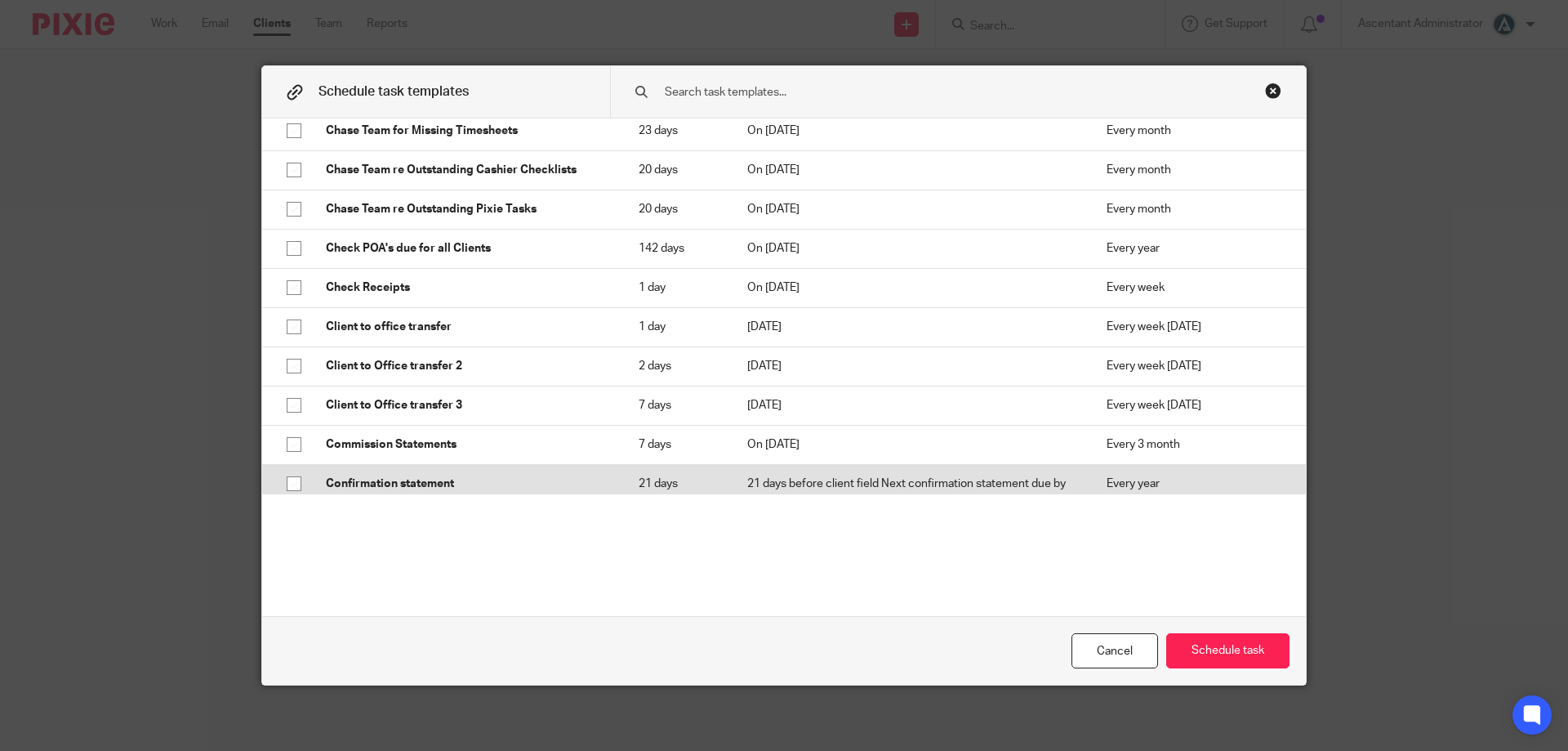
click at [902, 484] on p "21 days before client field Next confirmation statement due by" at bounding box center [910, 483] width 327 height 16
checkbox input "true"
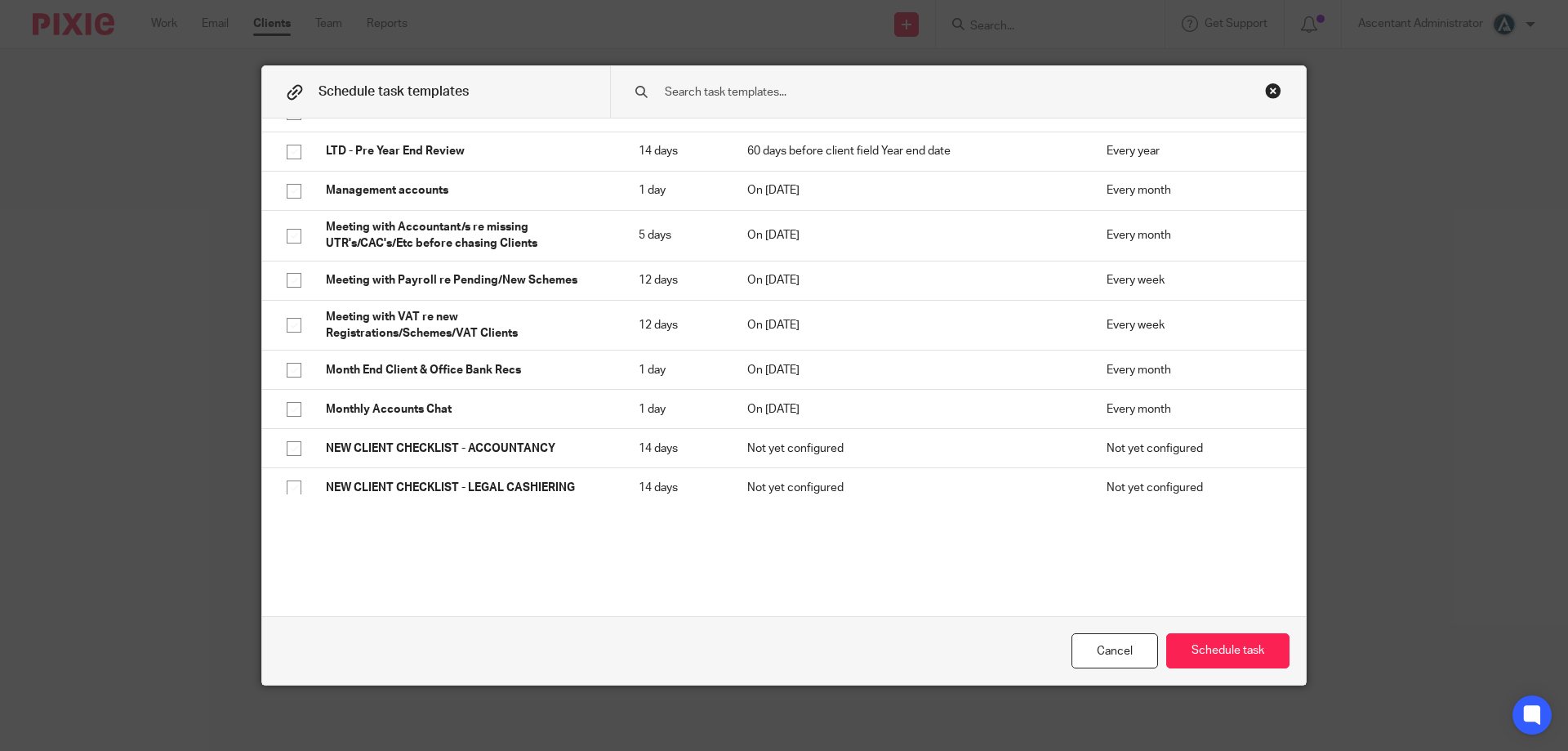
scroll to position [1647, 0]
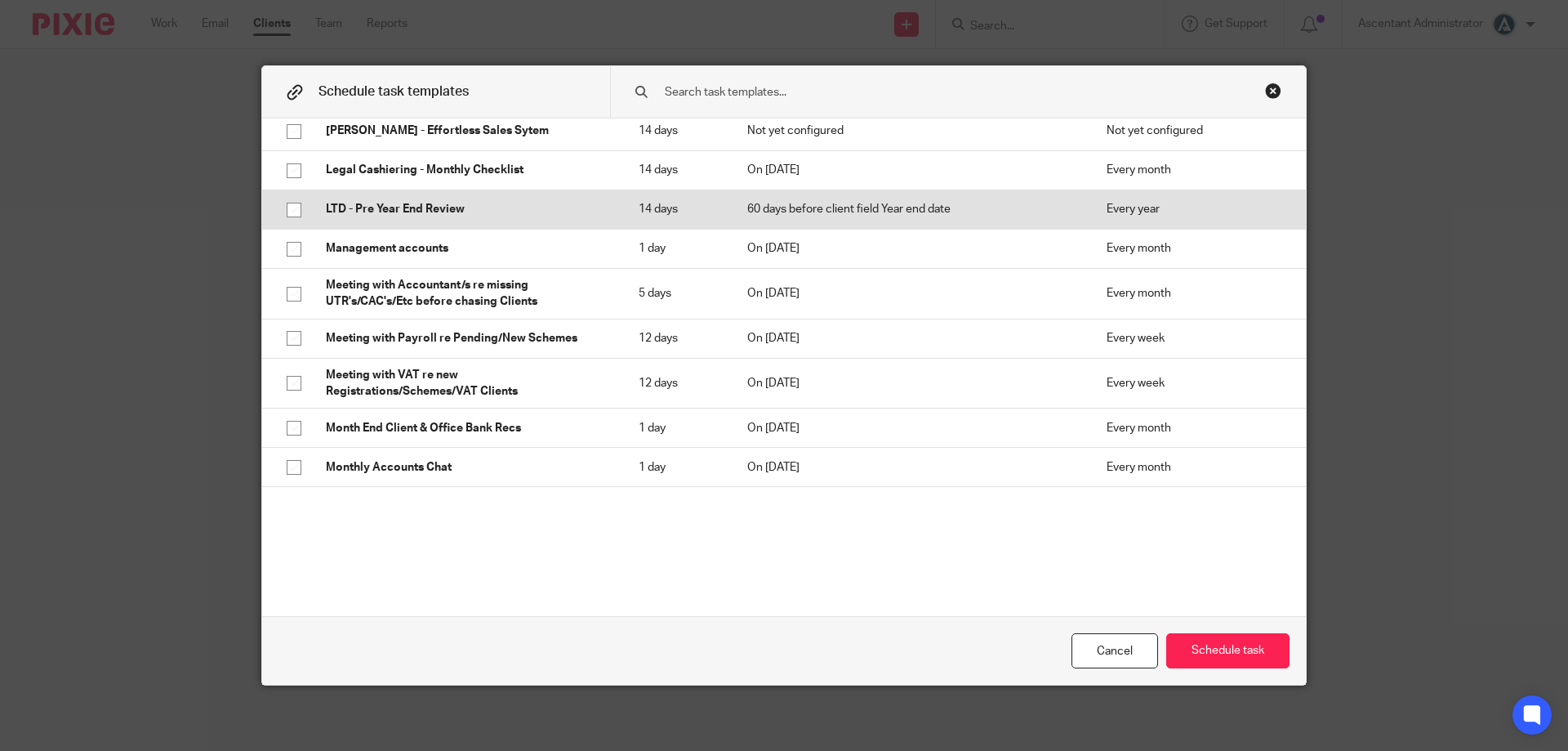
click at [680, 201] on p "14 days" at bounding box center [676, 209] width 76 height 16
checkbox input "true"
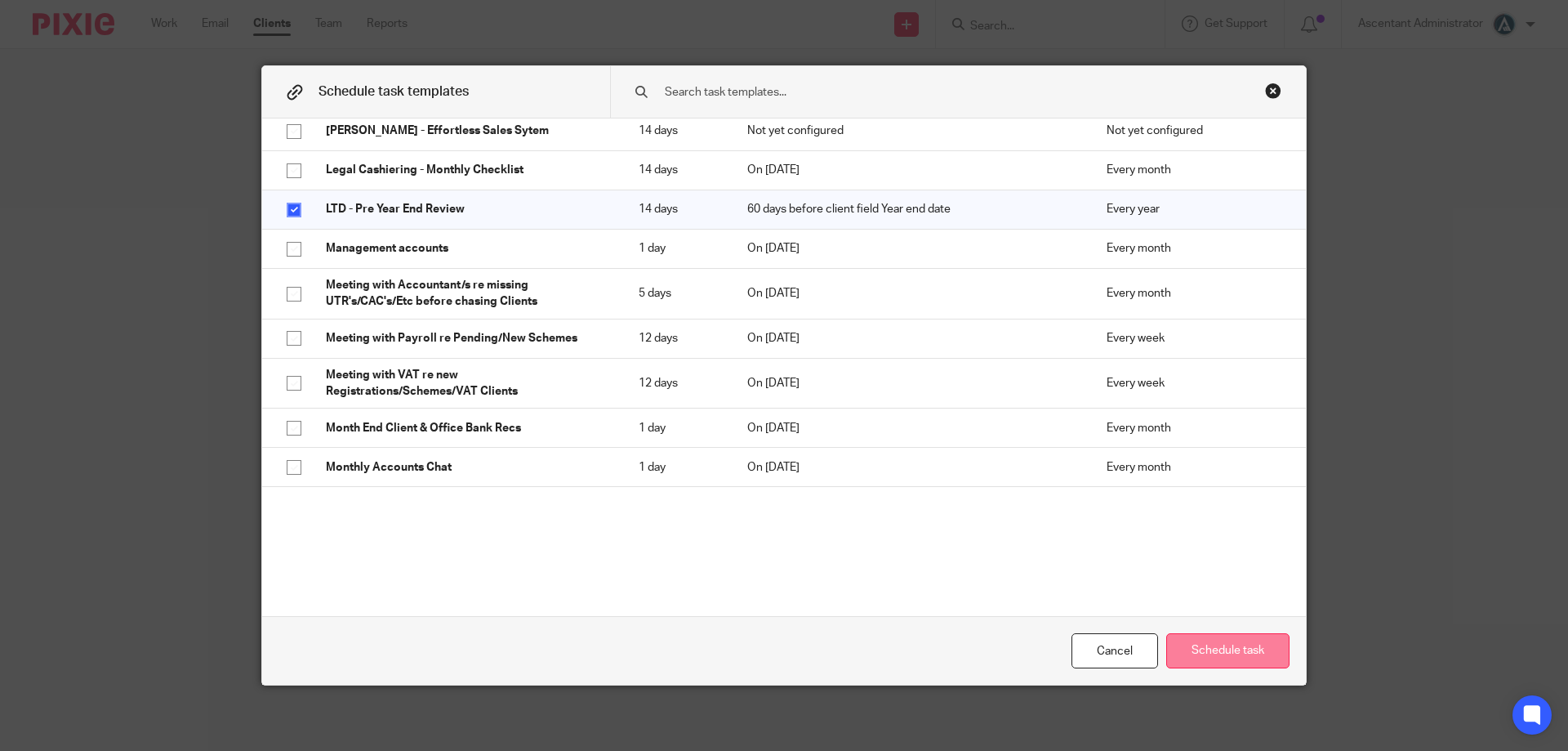
click at [1207, 644] on button "Schedule task" at bounding box center [1227, 650] width 123 height 35
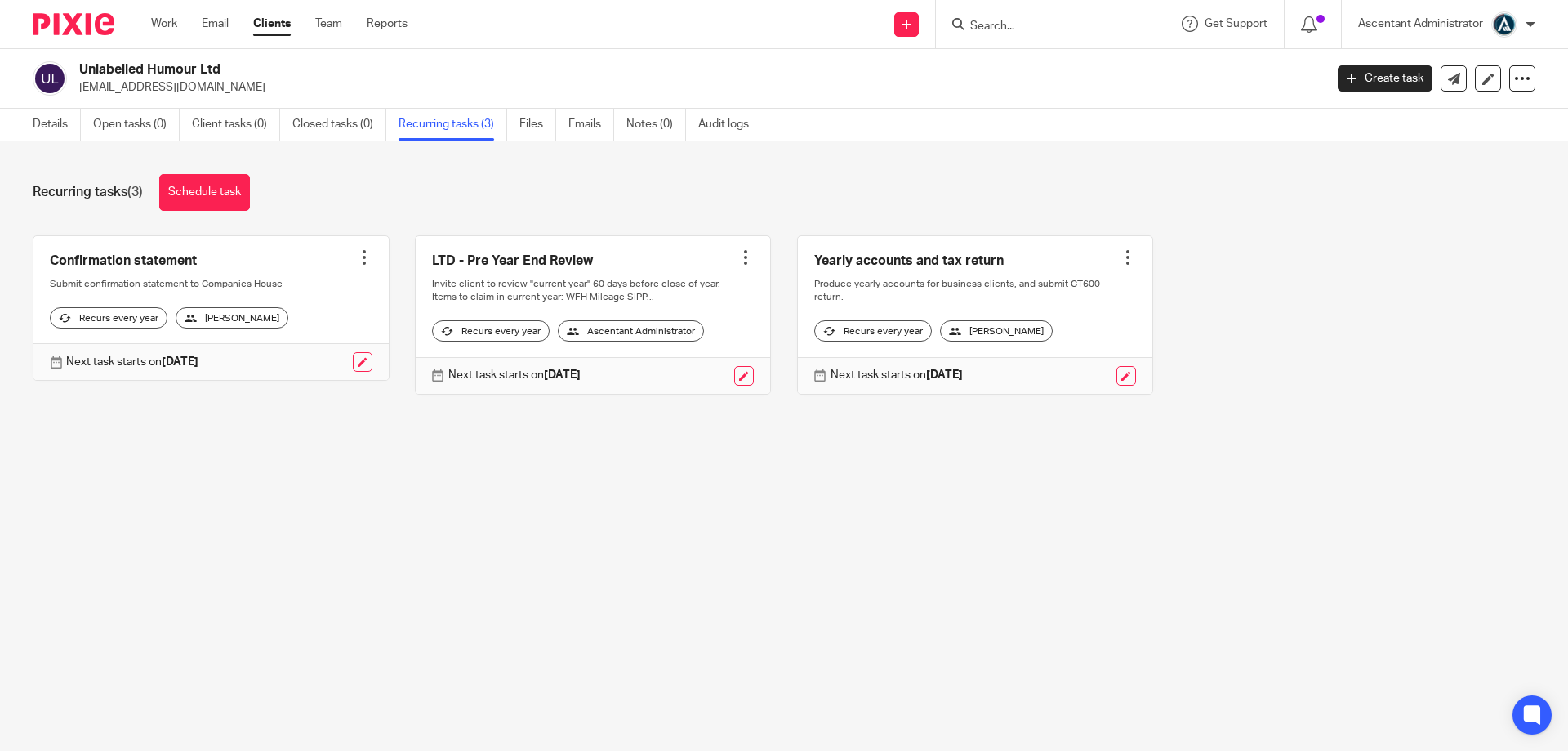
click at [1000, 29] on input "Search" at bounding box center [1041, 27] width 147 height 14
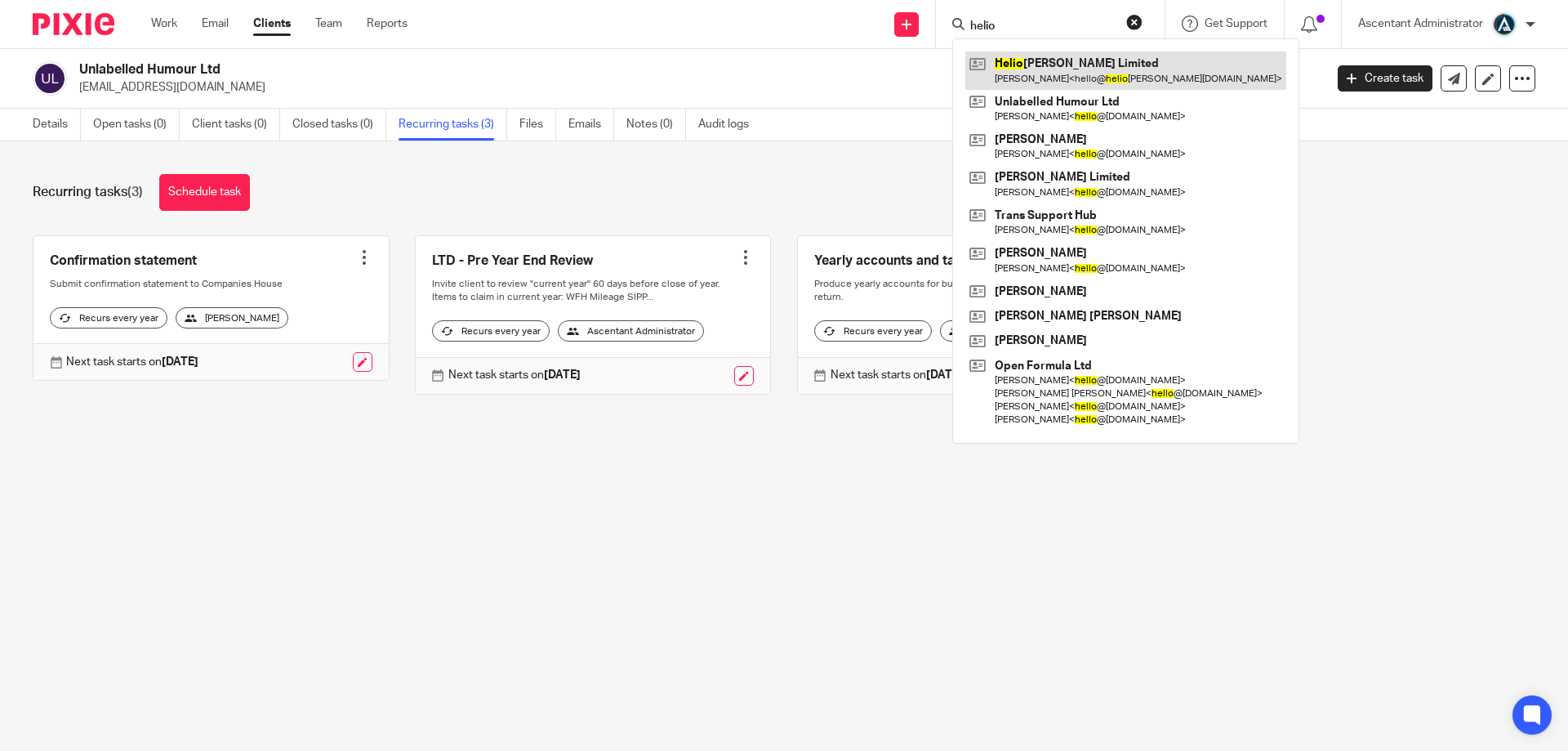
type input "helio"
click at [1038, 63] on link at bounding box center [1125, 71] width 321 height 38
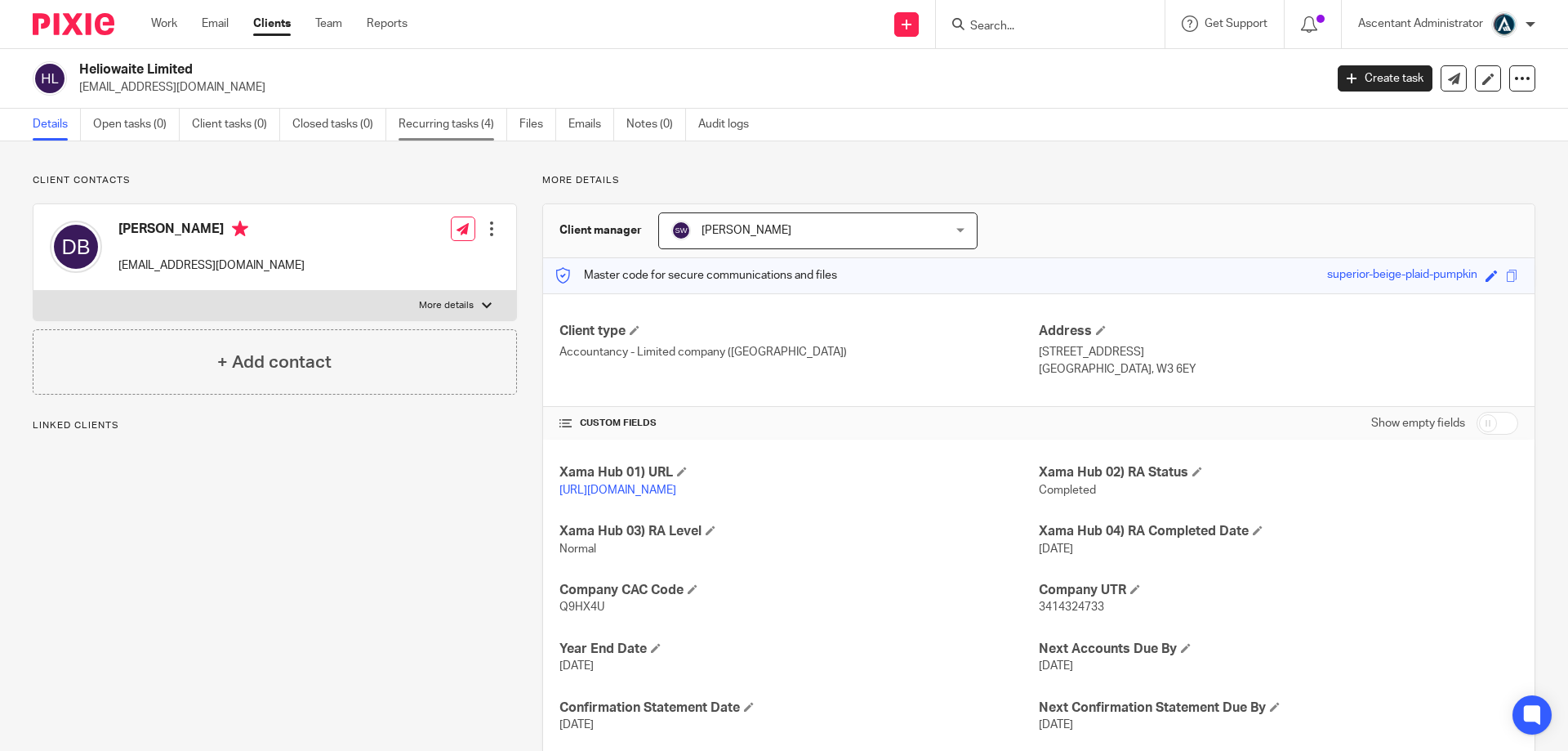
click at [455, 127] on link "Recurring tasks (4)" at bounding box center [452, 125] width 109 height 32
